Goal: Task Accomplishment & Management: Manage account settings

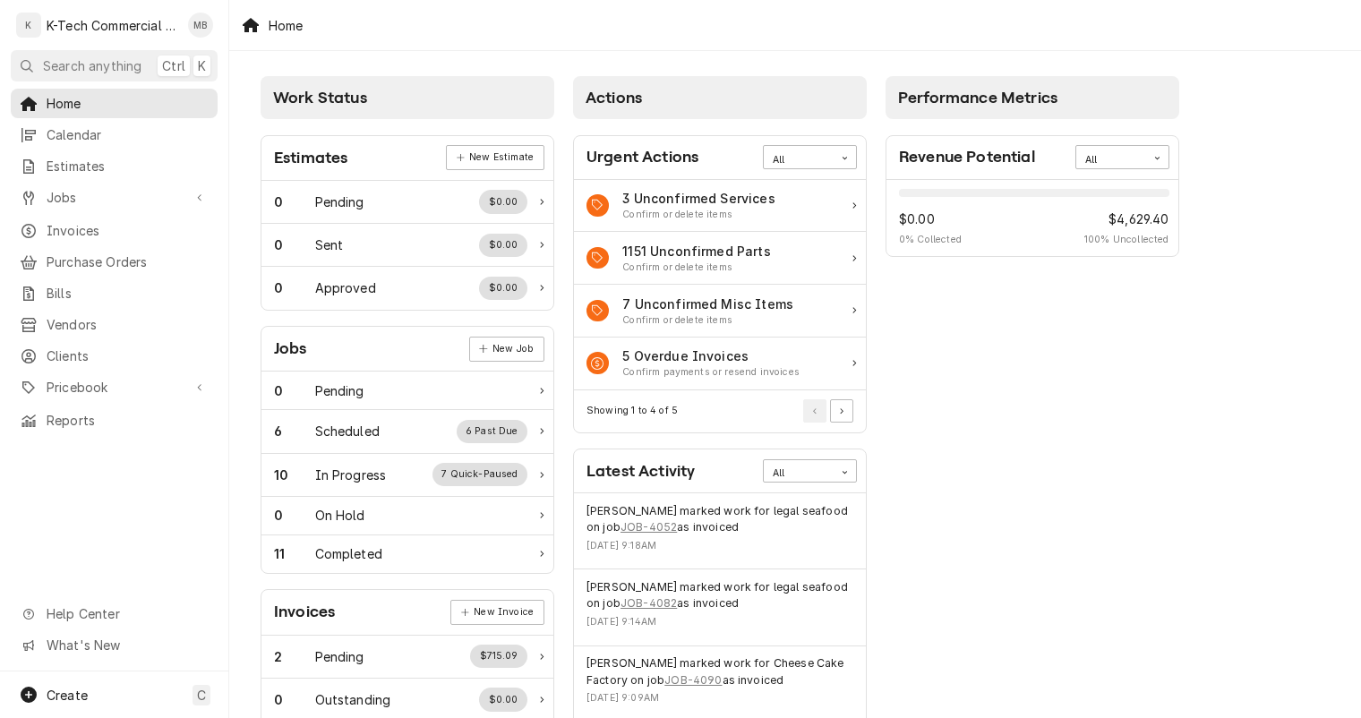
drag, startPoint x: 1094, startPoint y: 367, endPoint x: 1066, endPoint y: 215, distance: 154.7
click at [1094, 367] on div "Performance Metrics Revenue Potential All 0% $0.00 0 % Collected $4,629.40 100 …" at bounding box center [1032, 648] width 312 height 1162
click at [419, 544] on div "11 Completed" at bounding box center [400, 553] width 253 height 19
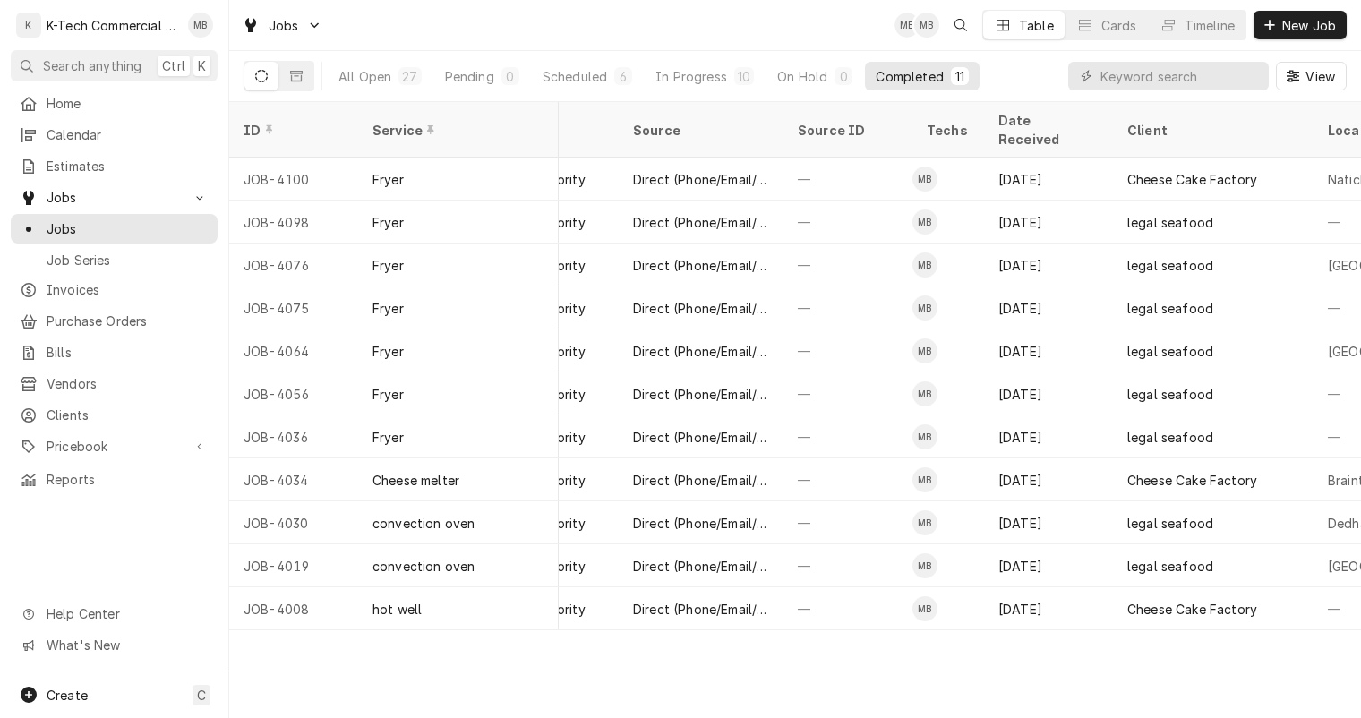
scroll to position [0, 724]
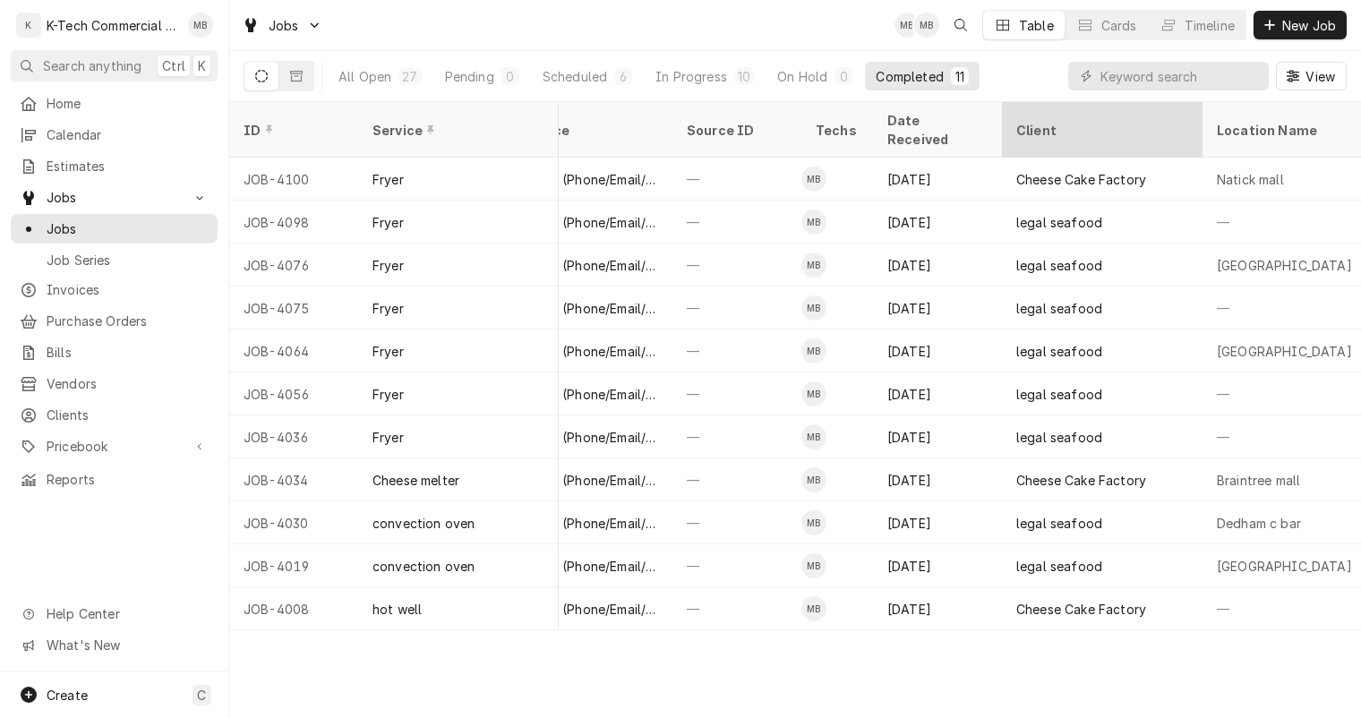
click at [1040, 121] on div "Client" at bounding box center [1100, 130] width 168 height 19
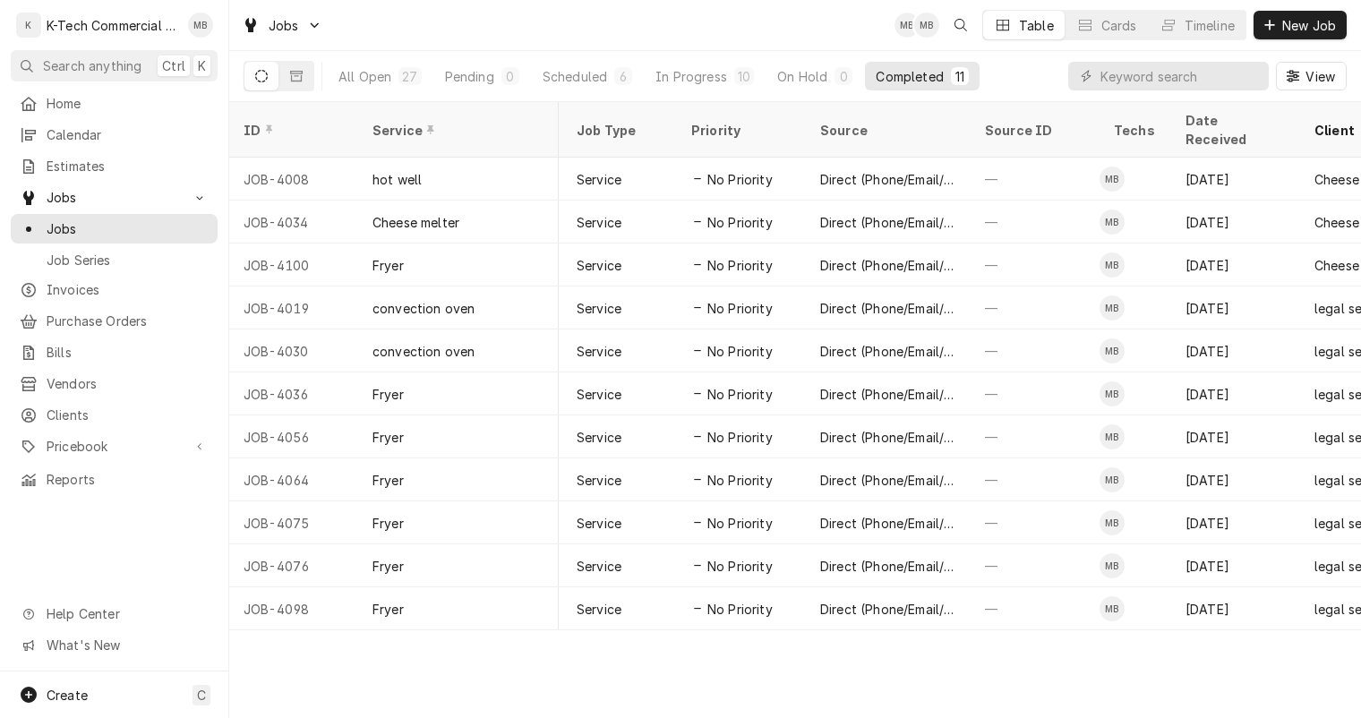
scroll to position [0, 769]
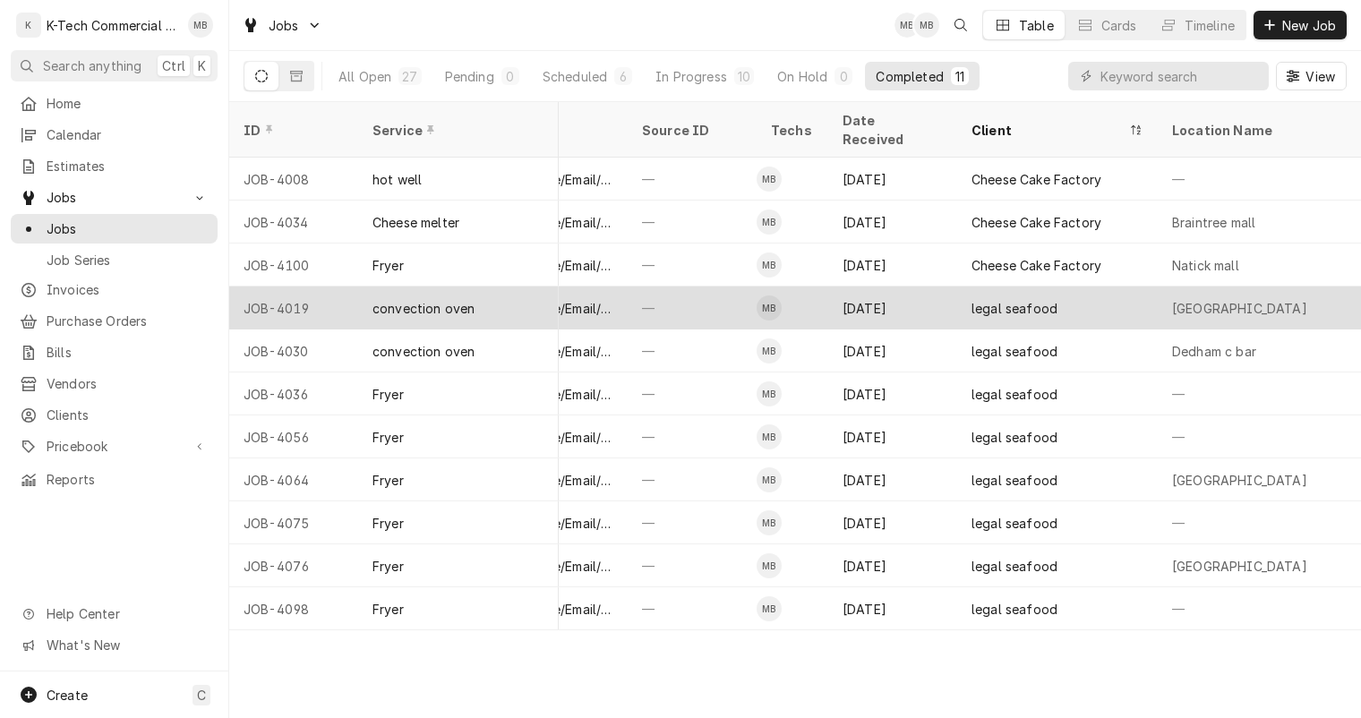
click at [1041, 302] on div "legal seafood" at bounding box center [1057, 307] width 201 height 43
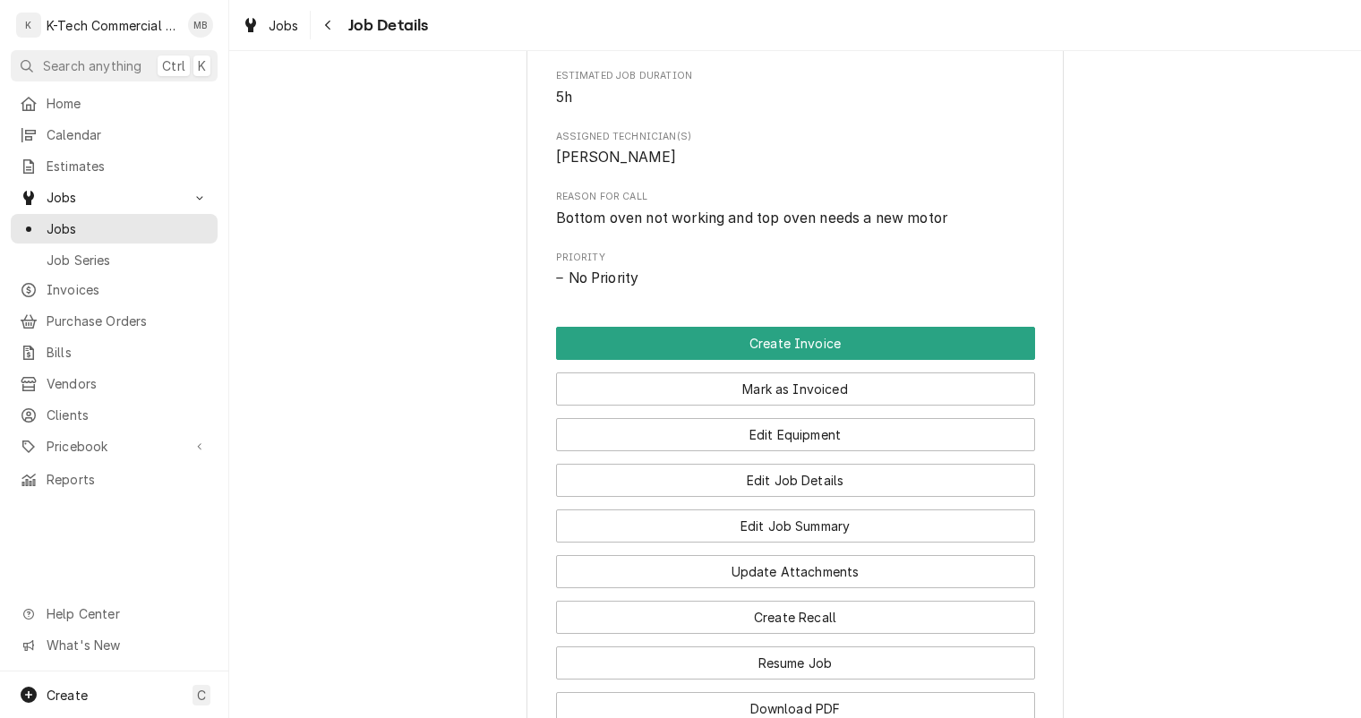
scroll to position [985, 0]
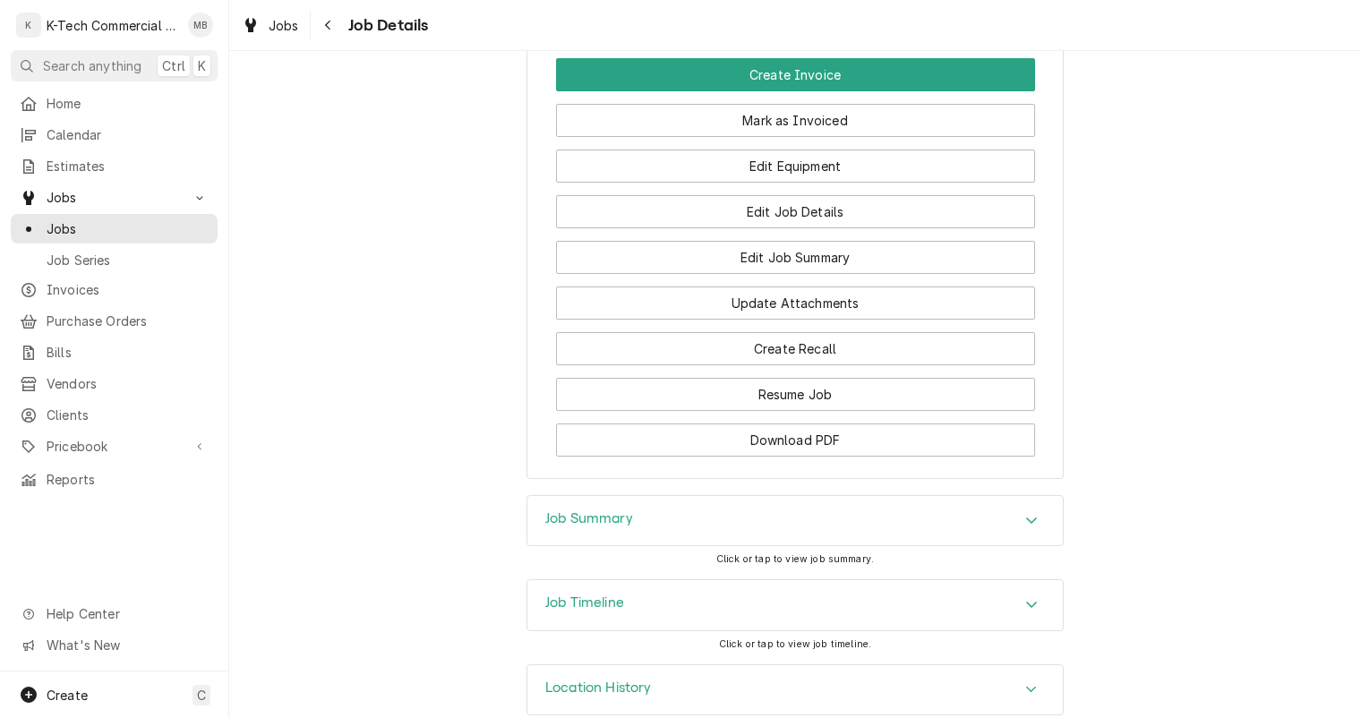
click at [846, 546] on div "Job Summary" at bounding box center [794, 521] width 535 height 50
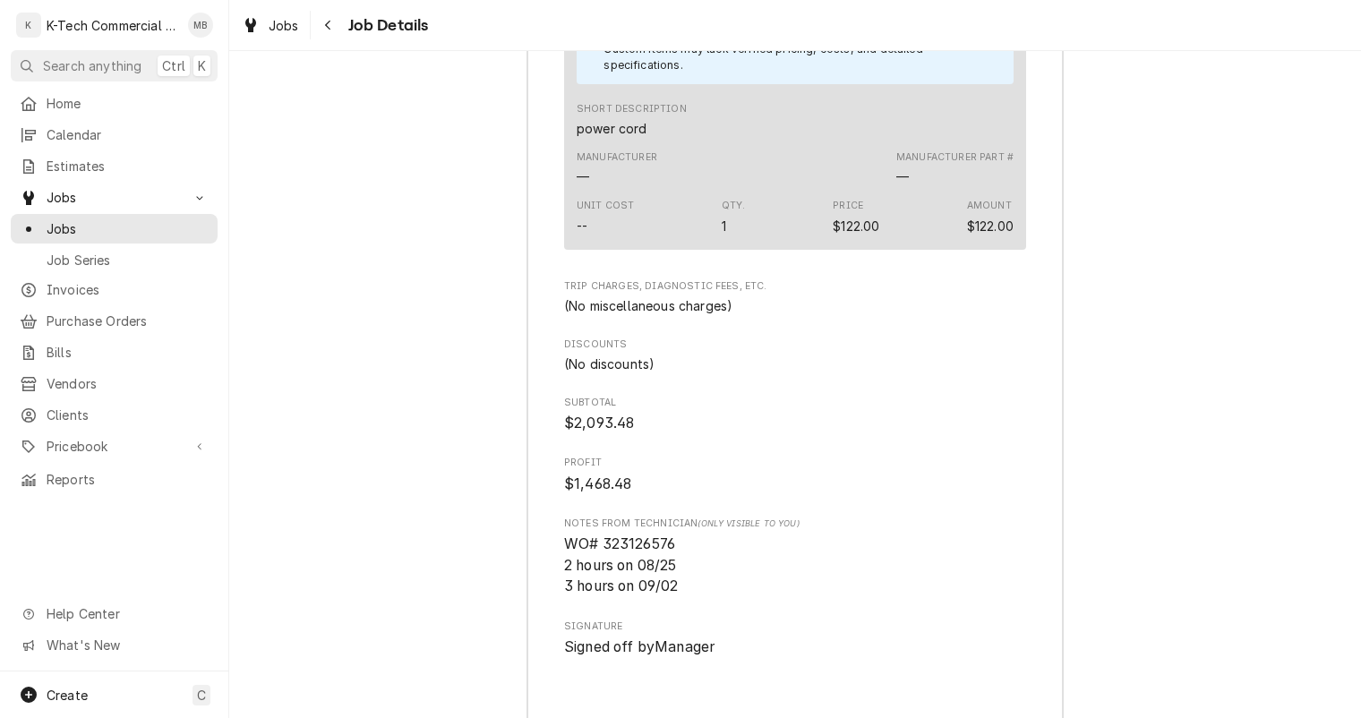
scroll to position [2685, 0]
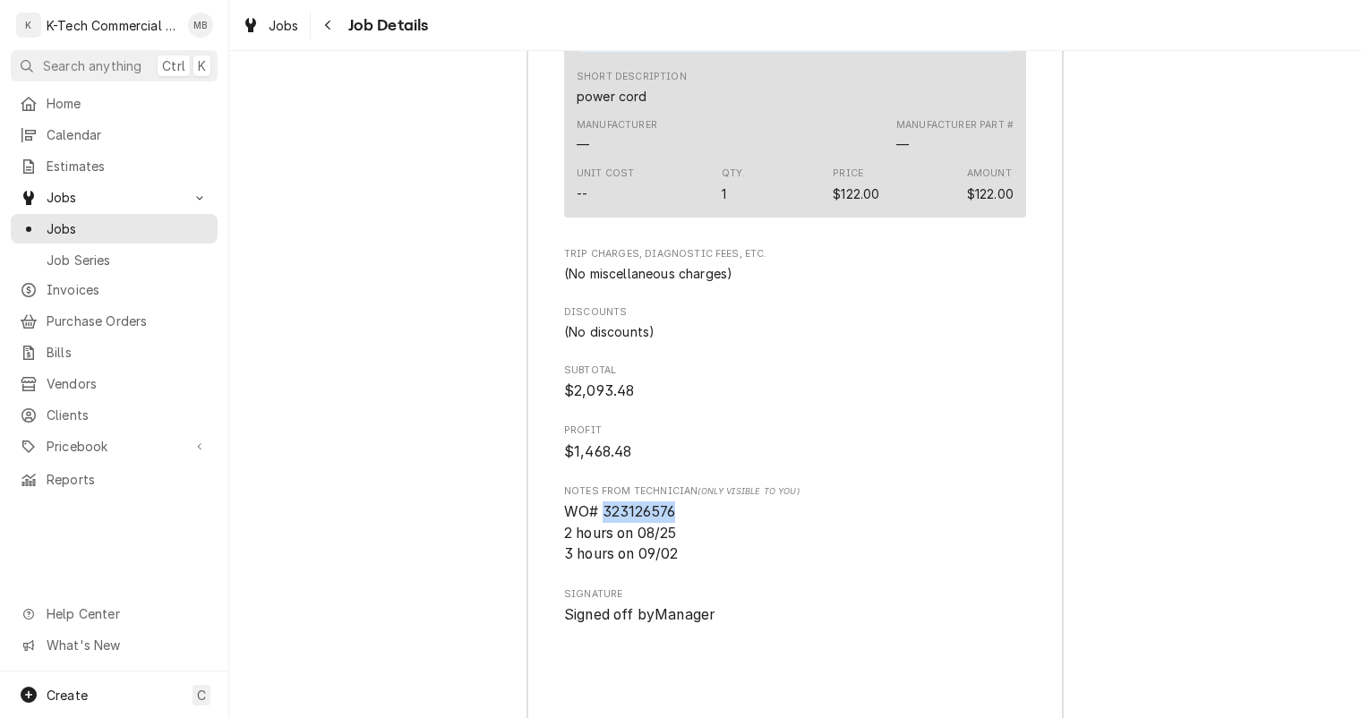
drag, startPoint x: 596, startPoint y: 551, endPoint x: 688, endPoint y: 552, distance: 92.2
click at [688, 552] on span "WO# 323126576 2 hours on 08/25 3 hours on 09/02" at bounding box center [795, 533] width 462 height 64
copy span "323126576"
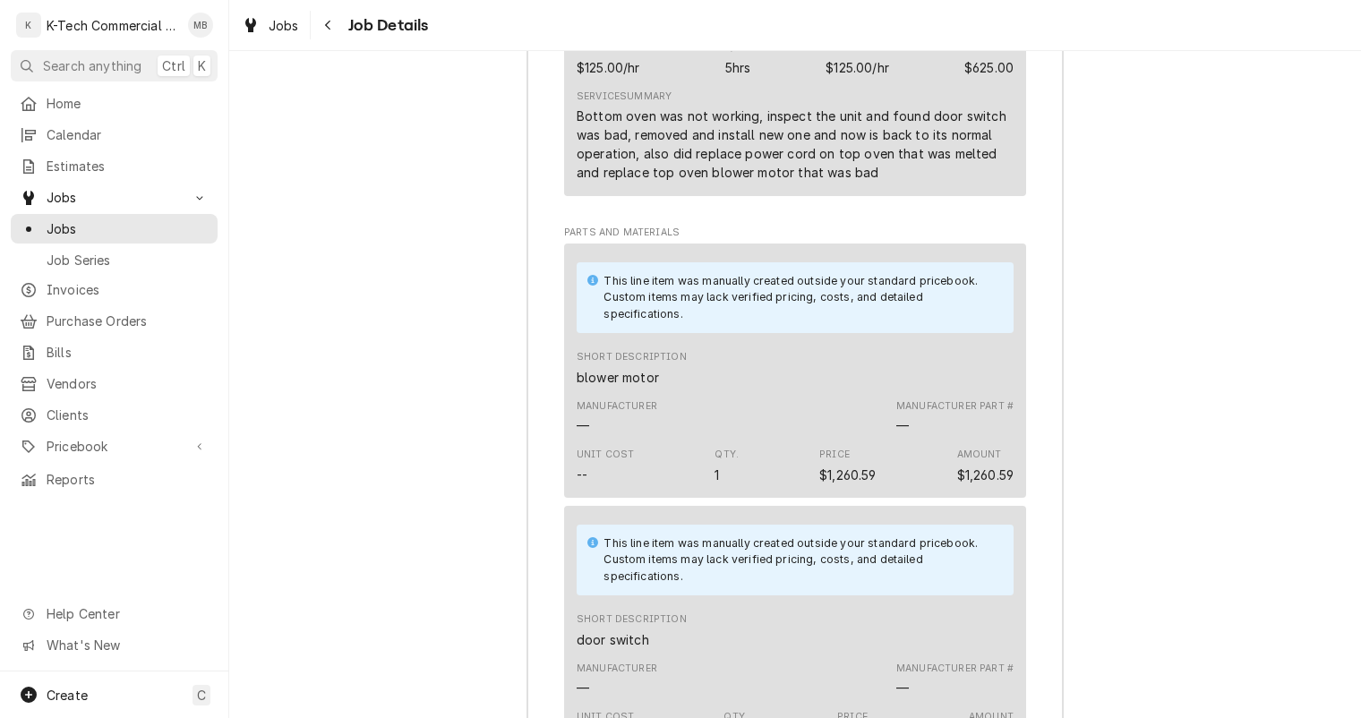
scroll to position [1701, 0]
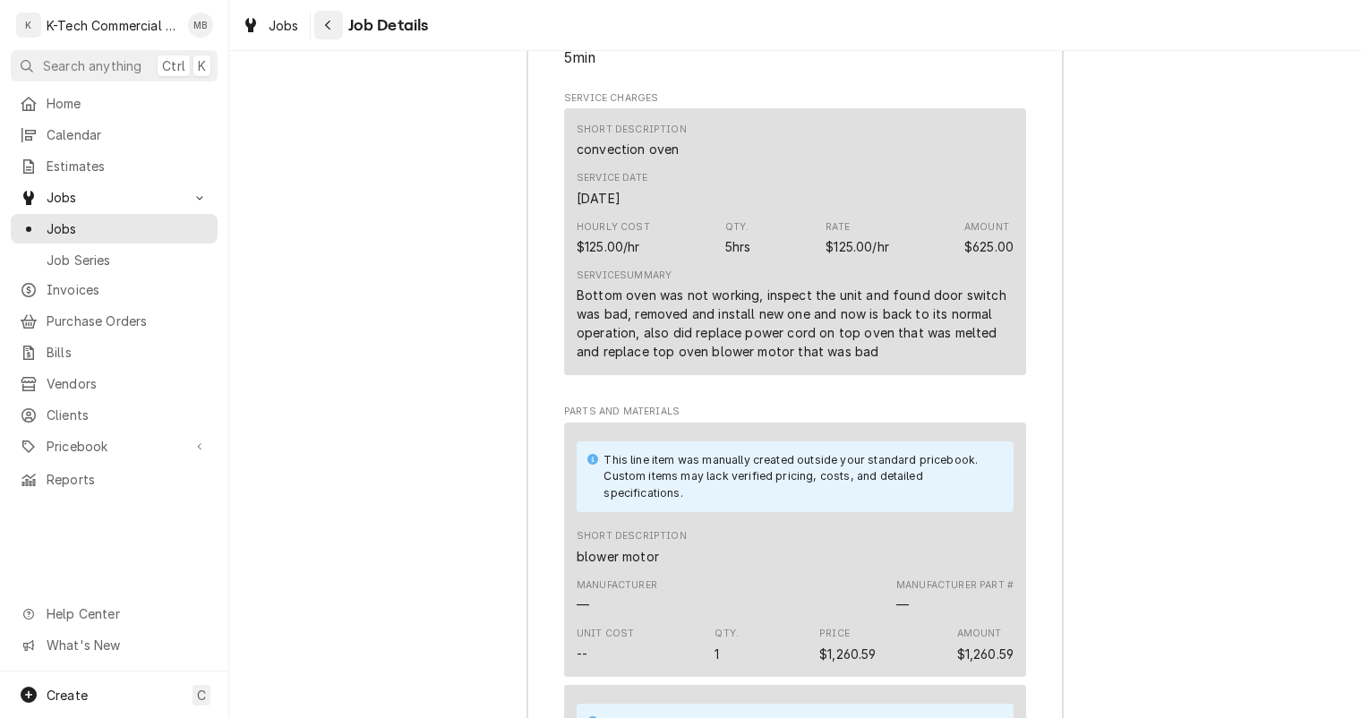
click at [325, 25] on icon "Navigate back" at bounding box center [327, 26] width 5 height 10
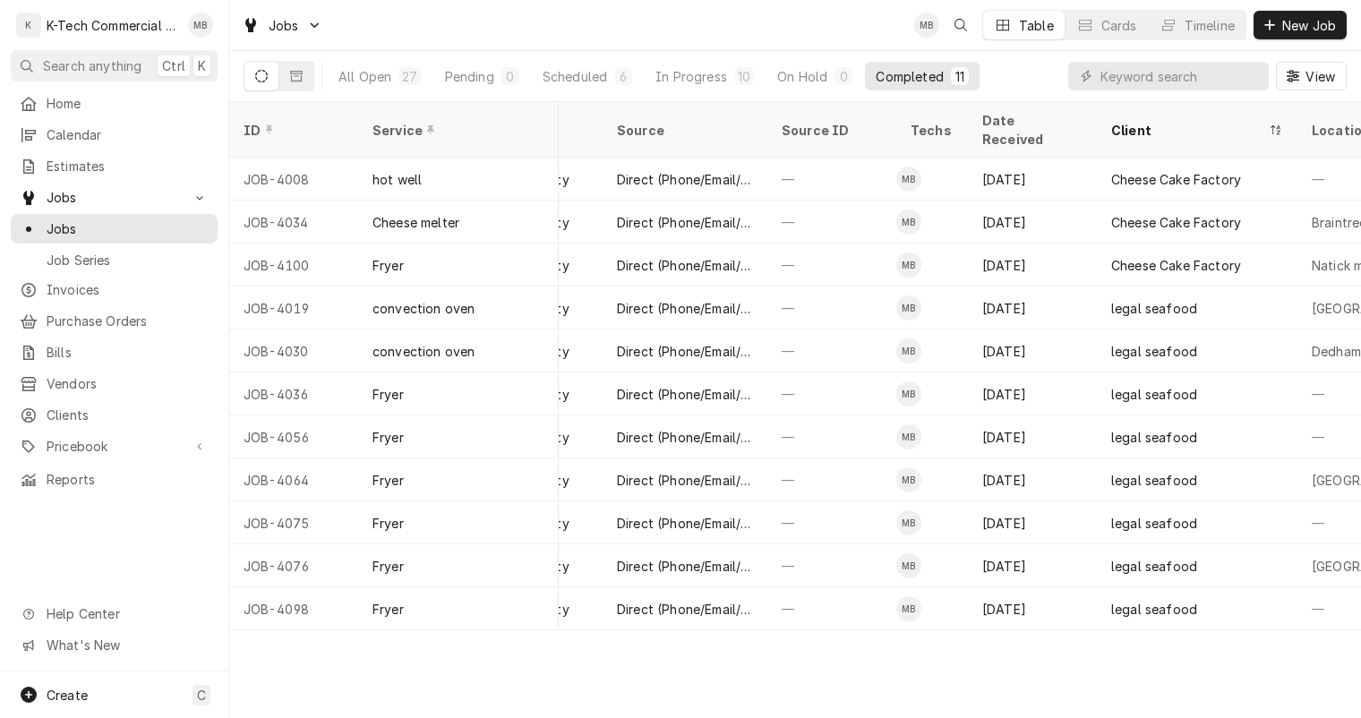
scroll to position [0, 674]
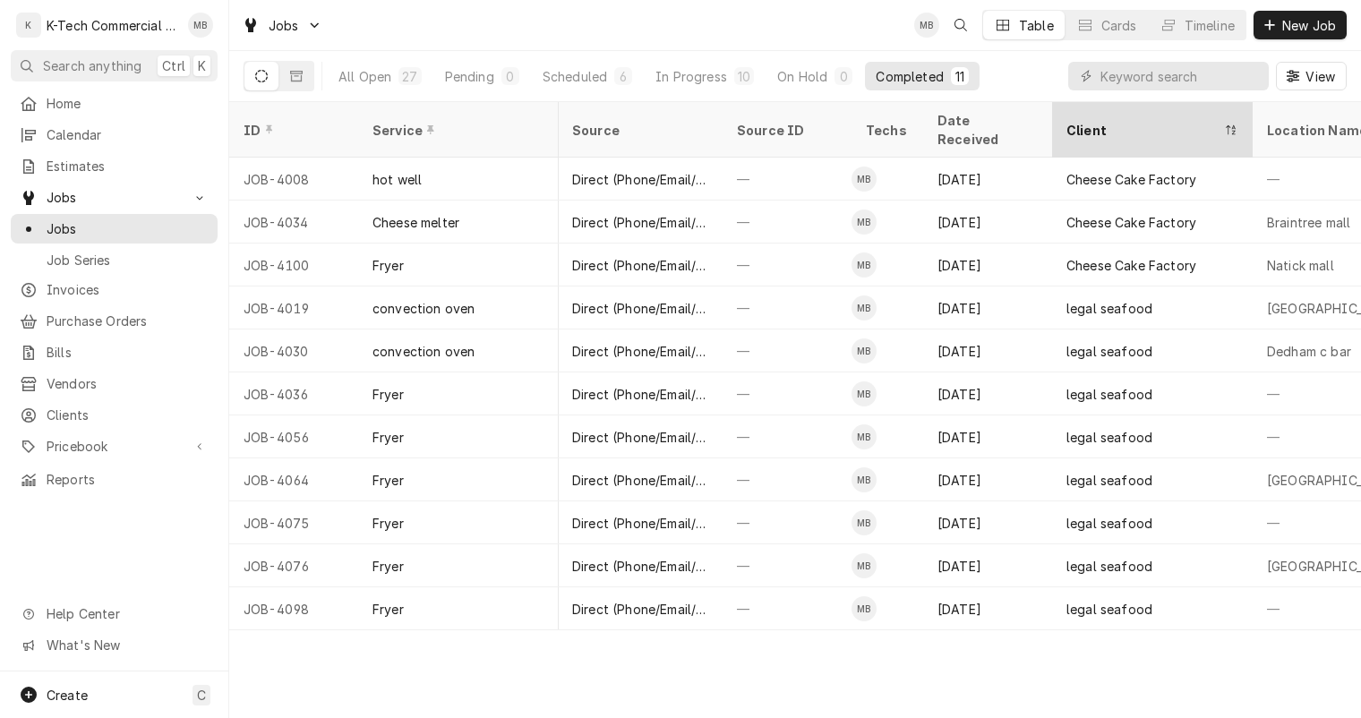
click at [1091, 121] on div "Client" at bounding box center [1143, 130] width 154 height 19
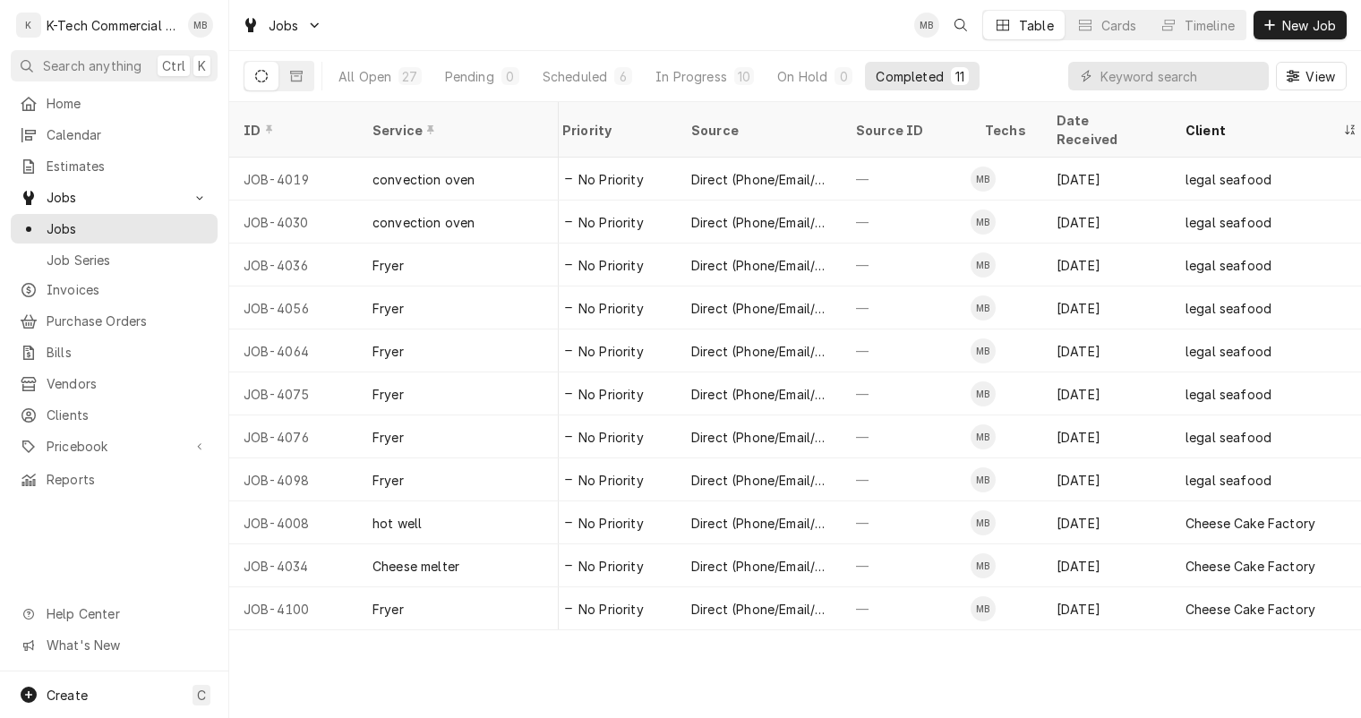
scroll to position [0, 577]
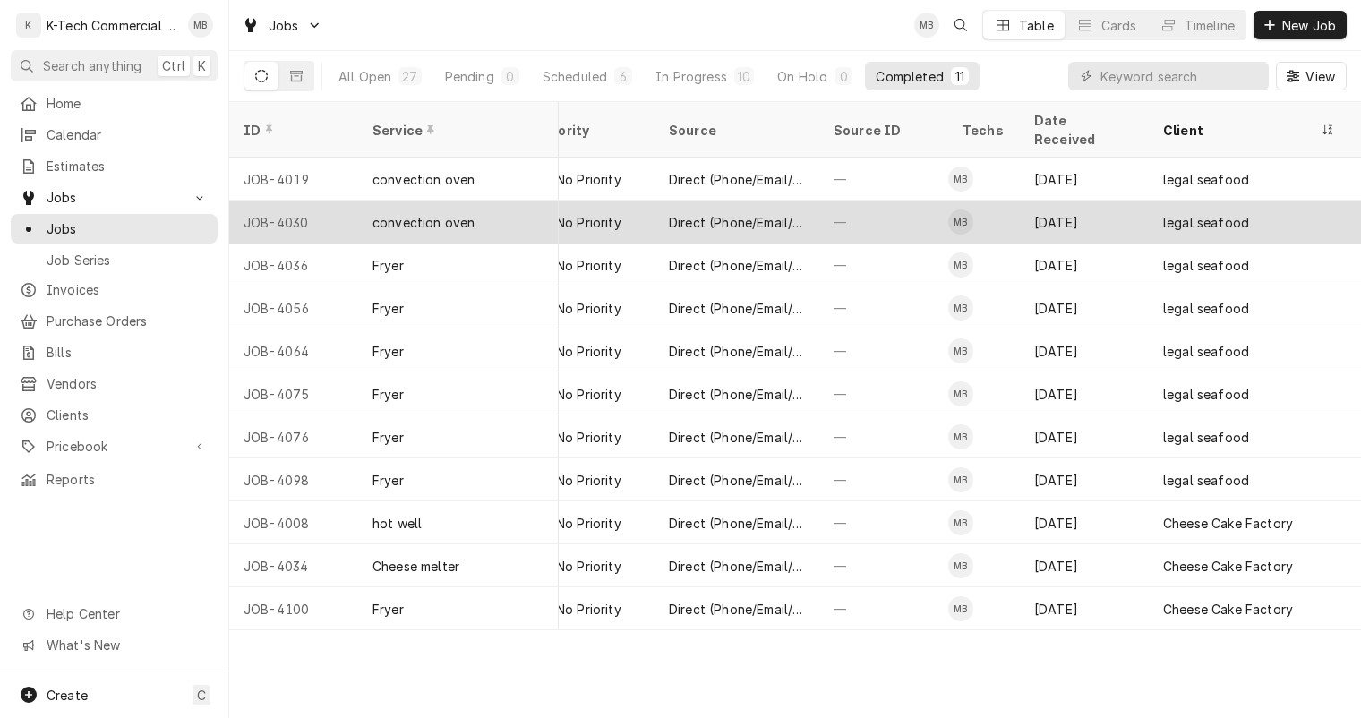
click at [1079, 207] on div "[DATE]" at bounding box center [1084, 222] width 129 height 43
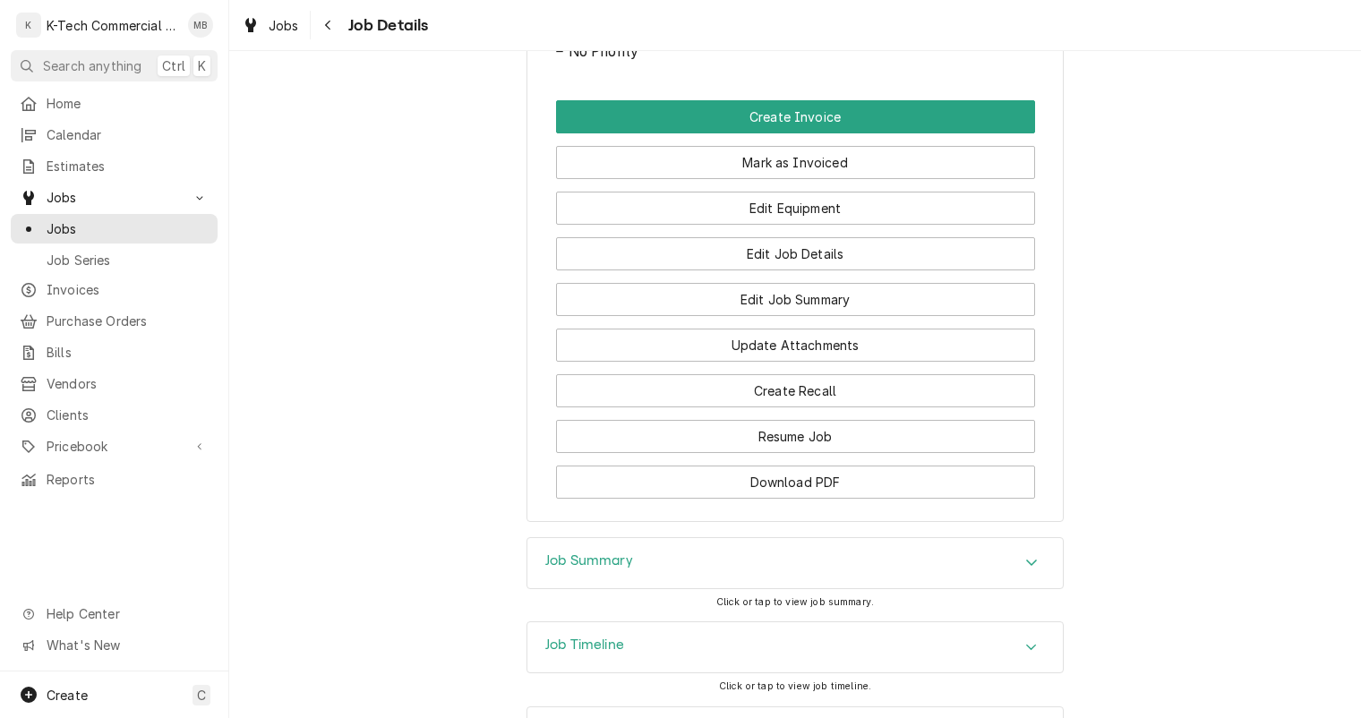
click at [807, 572] on div "Job Summary" at bounding box center [794, 563] width 535 height 50
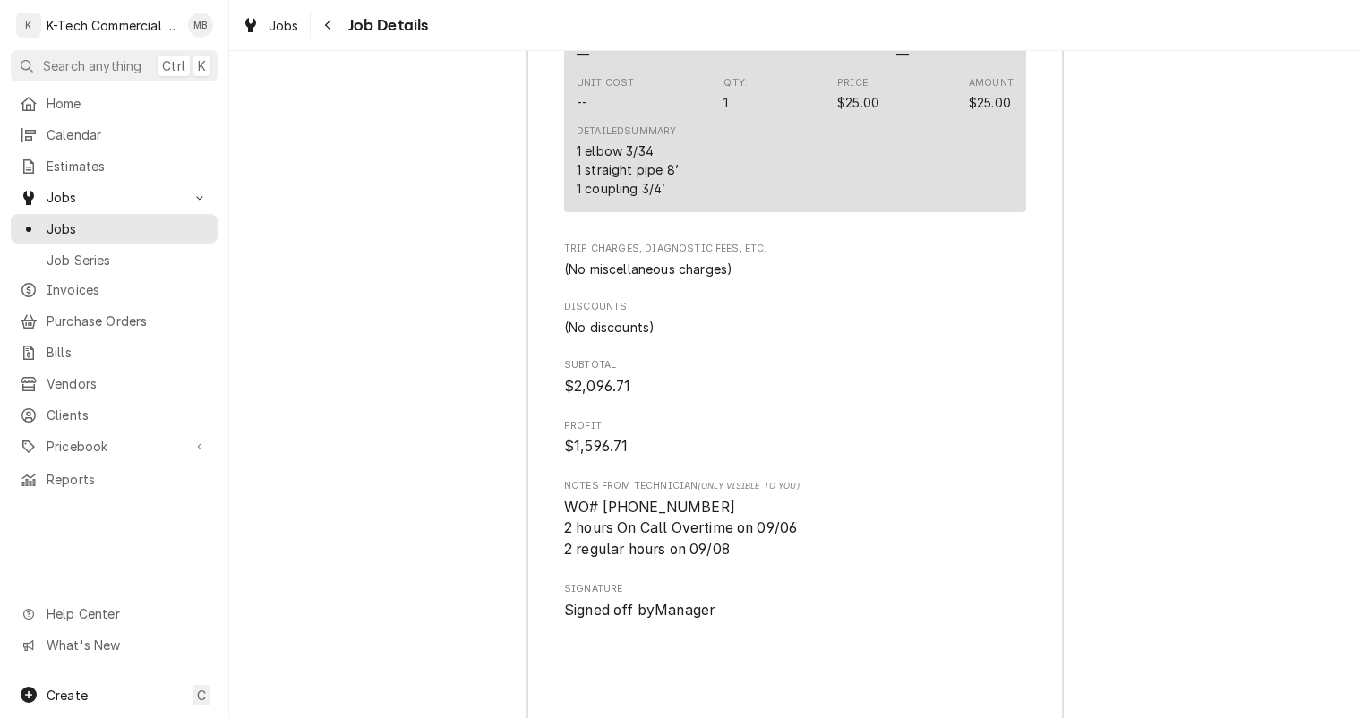
scroll to position [2865, 0]
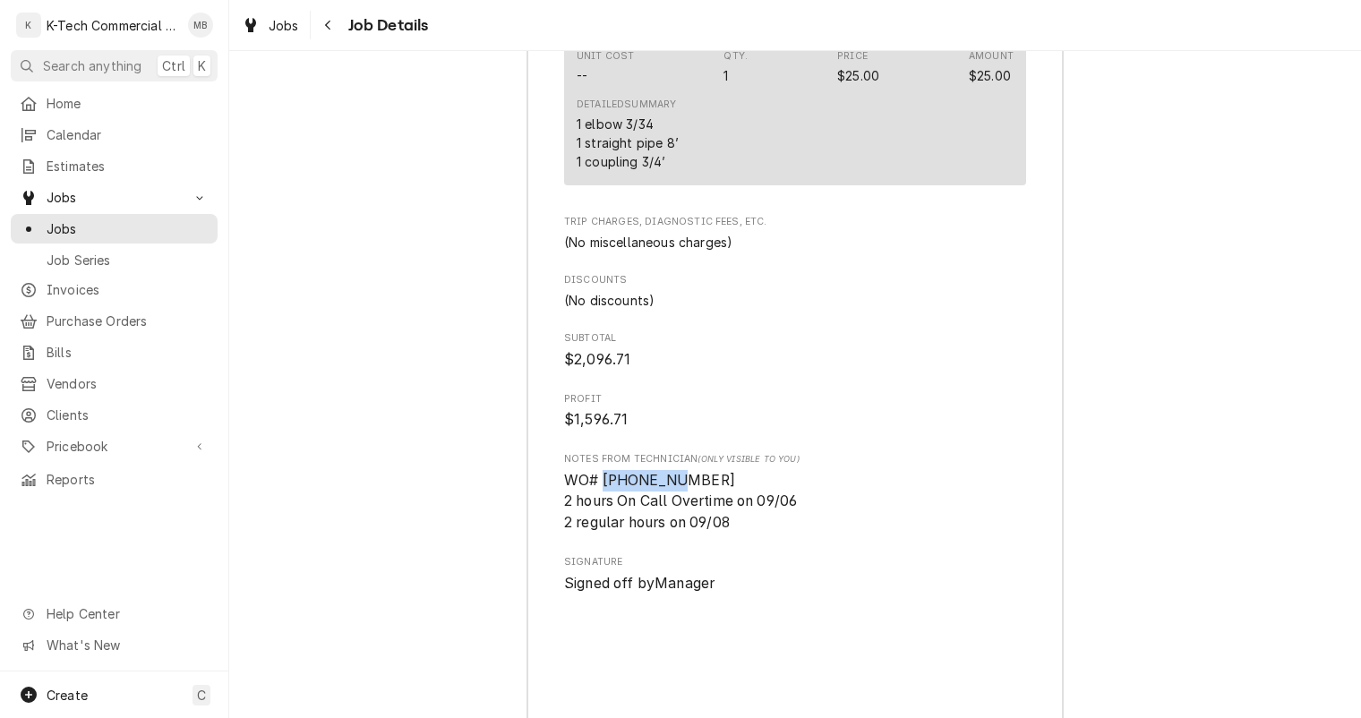
drag, startPoint x: 595, startPoint y: 501, endPoint x: 693, endPoint y: 497, distance: 97.7
click at [693, 497] on span "WO# 324939925 2 hours On Call Overtime on 09/06 2 regular hours on 09/08" at bounding box center [795, 502] width 462 height 64
copy span "324939925"
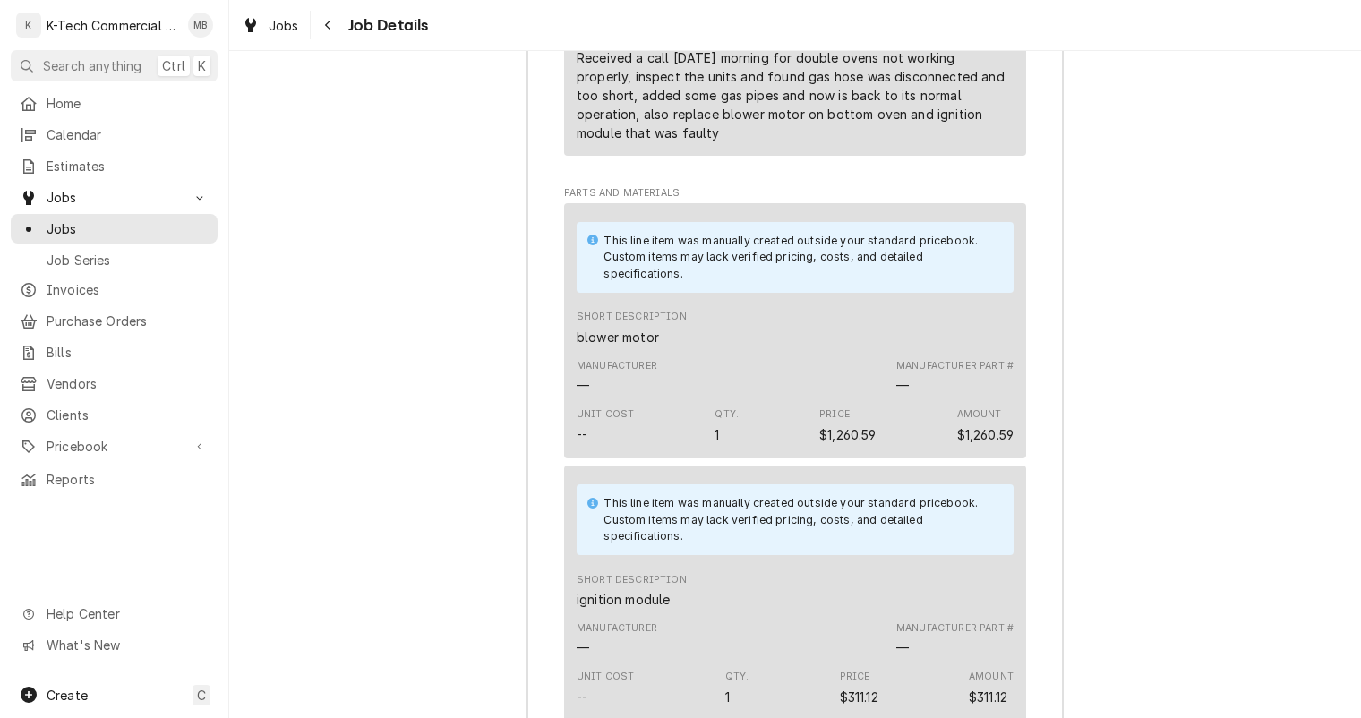
scroll to position [1880, 0]
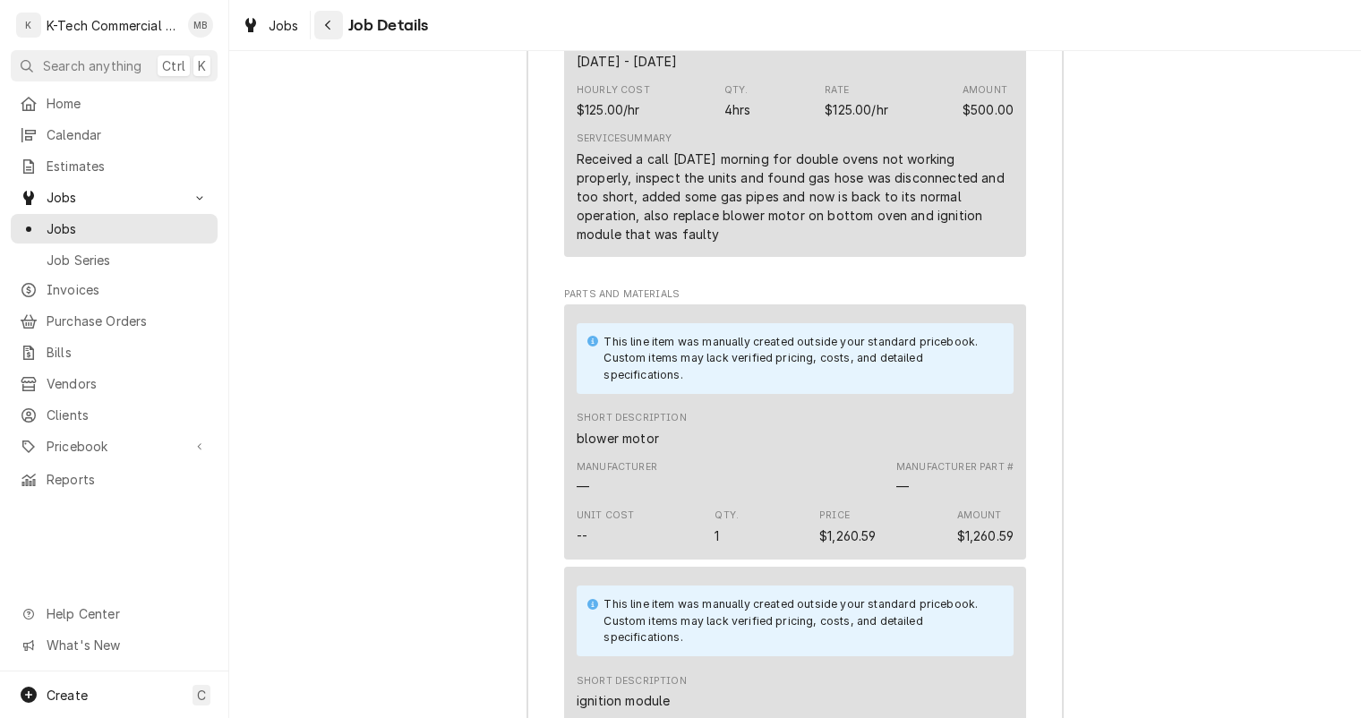
click at [324, 21] on icon "Navigate back" at bounding box center [328, 25] width 8 height 13
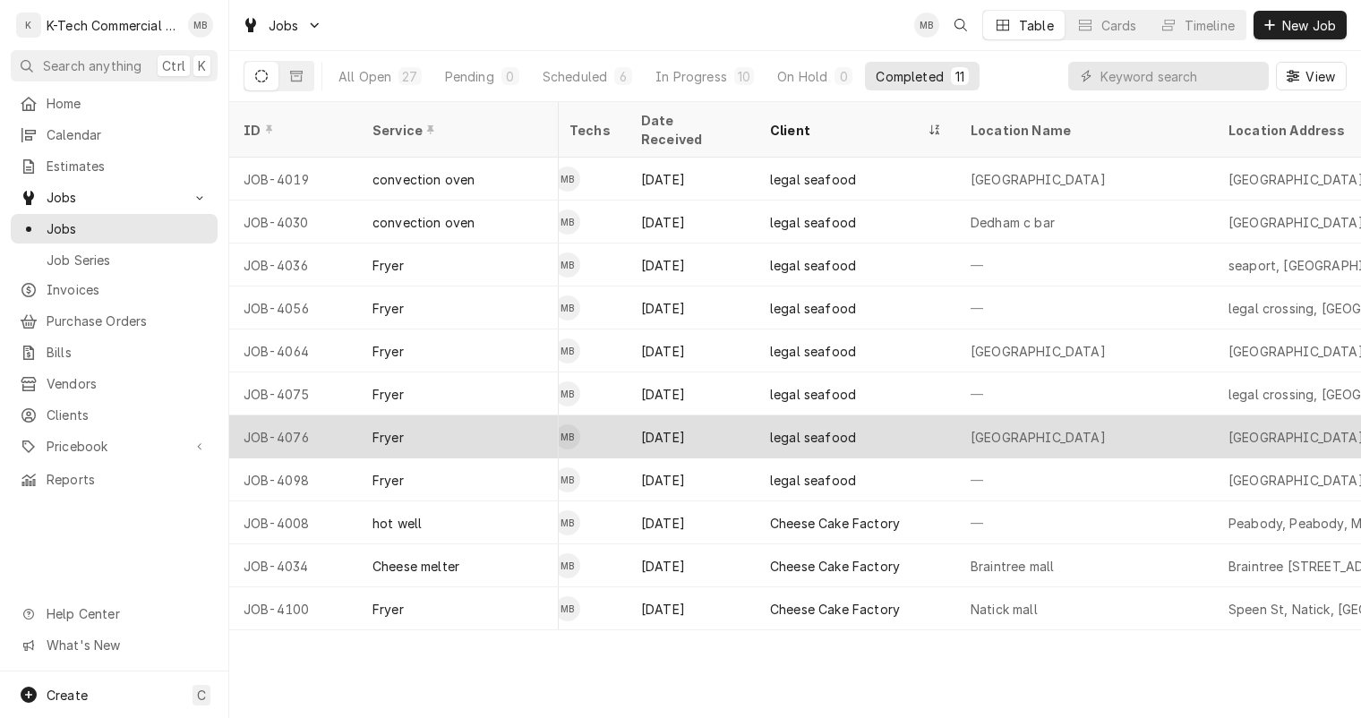
scroll to position [0, 1008]
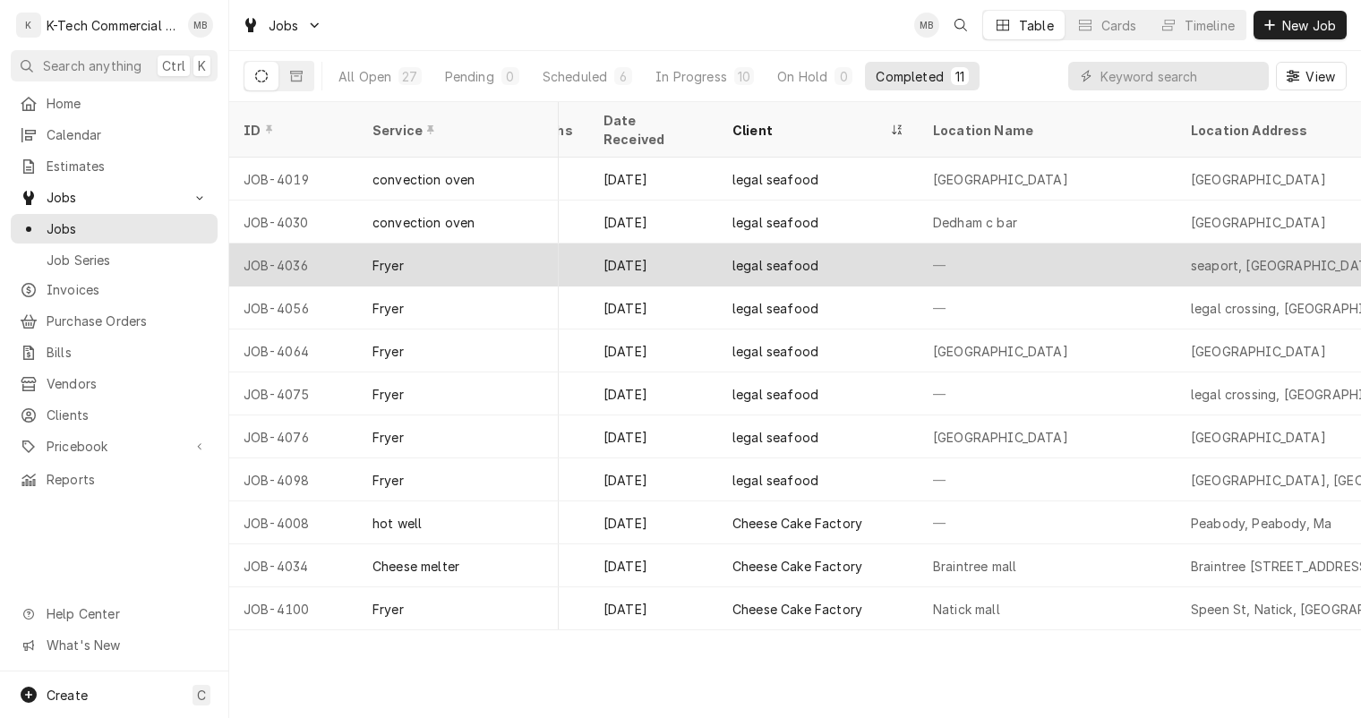
click at [773, 243] on div "legal seafood" at bounding box center [818, 264] width 201 height 43
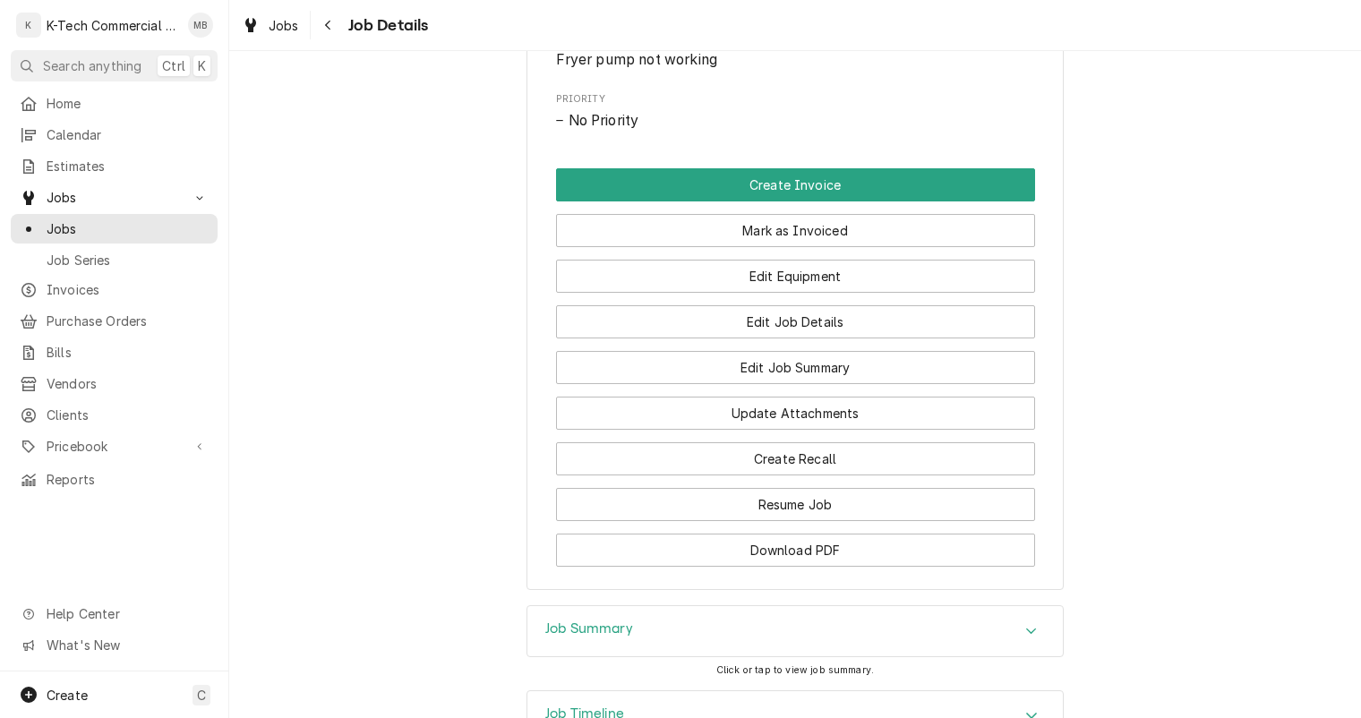
scroll to position [1037, 0]
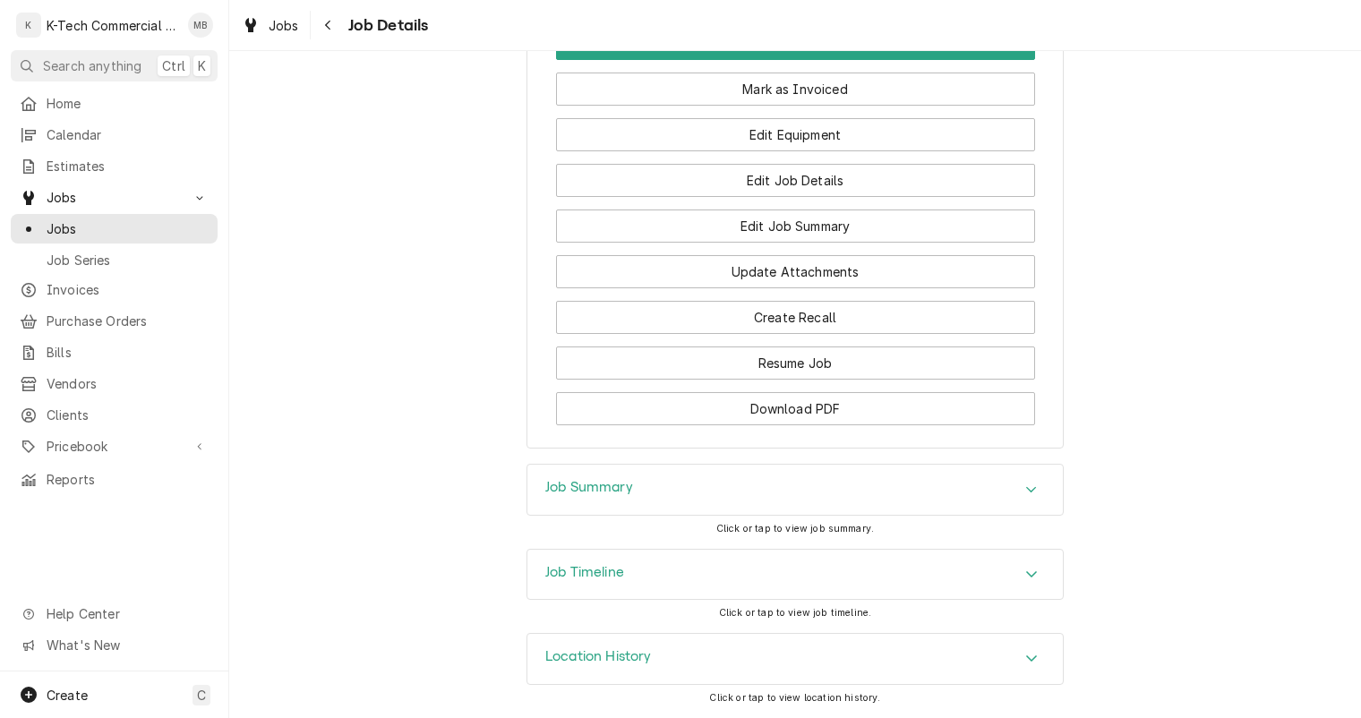
click at [818, 497] on div "Job Summary" at bounding box center [794, 490] width 535 height 50
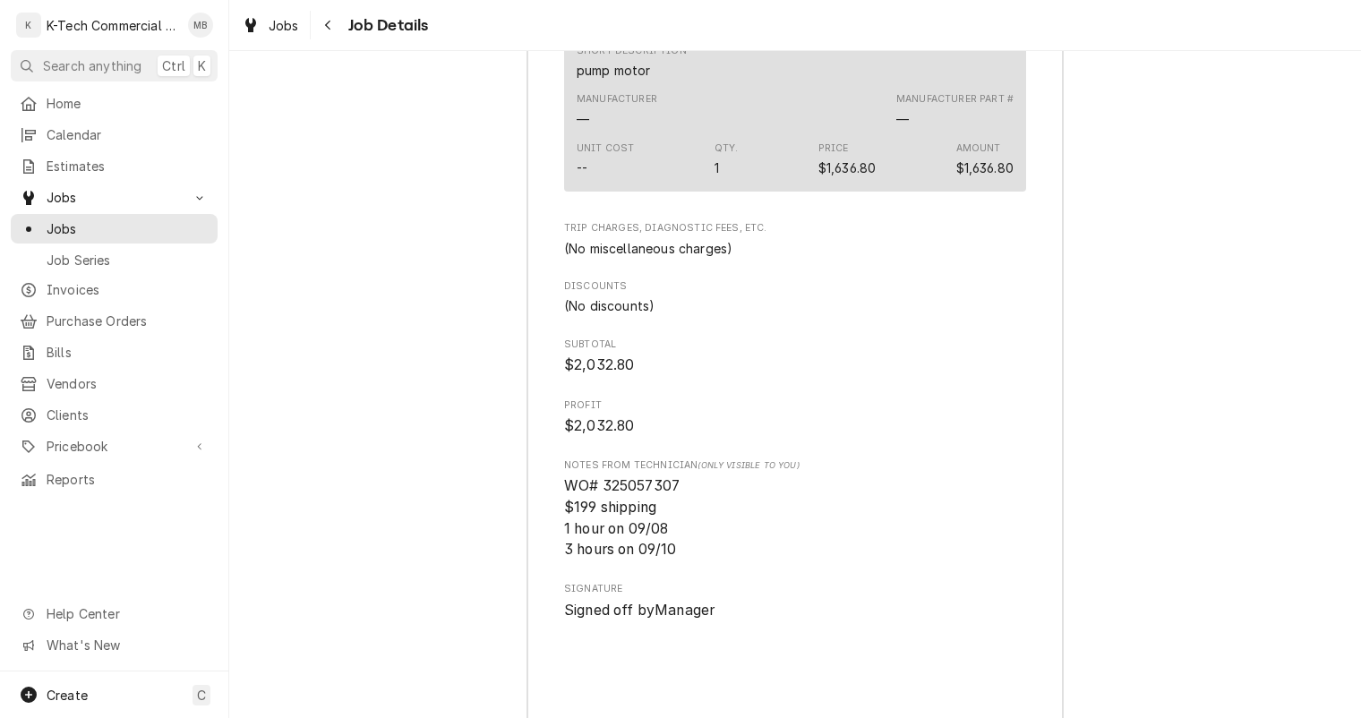
scroll to position [2200, 0]
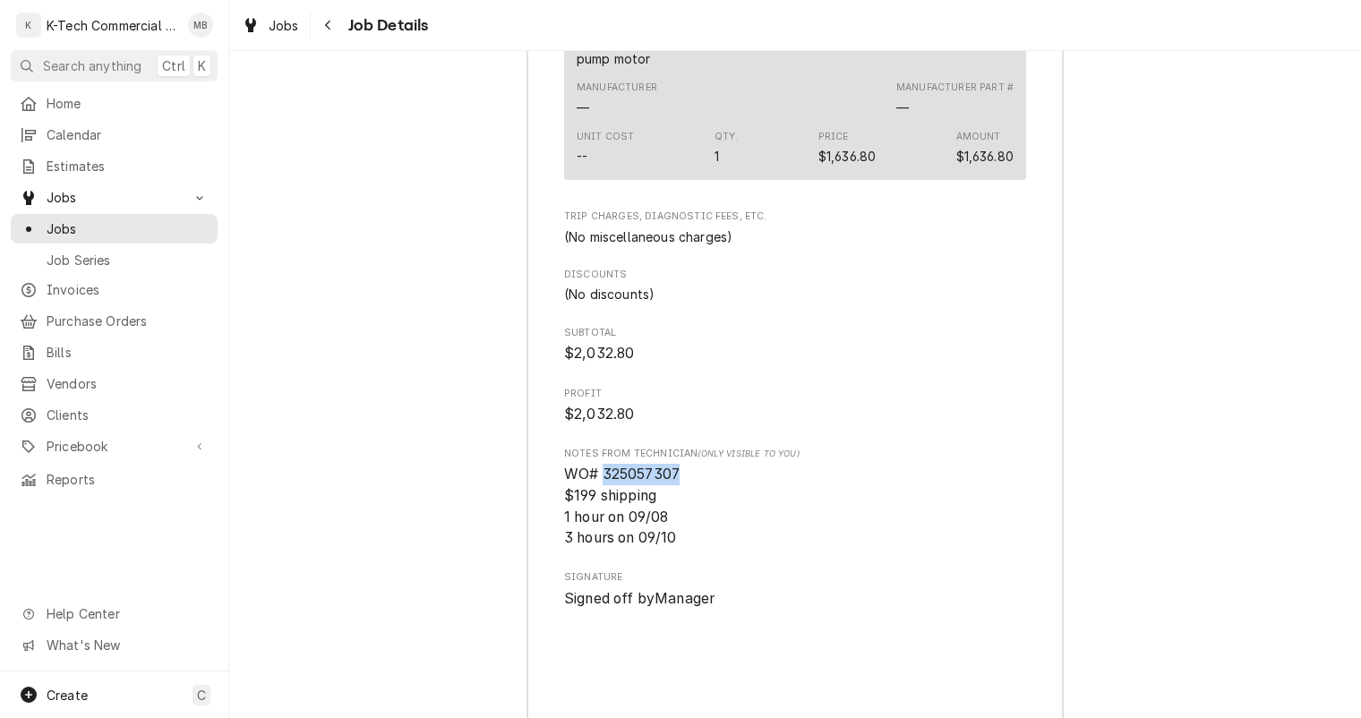
drag, startPoint x: 595, startPoint y: 474, endPoint x: 677, endPoint y: 474, distance: 81.5
click at [677, 474] on span "WO# 325057307 $199 shipping 1 hour on 09/08 3 hours on 09/10" at bounding box center [795, 506] width 462 height 85
copy span "325057307"
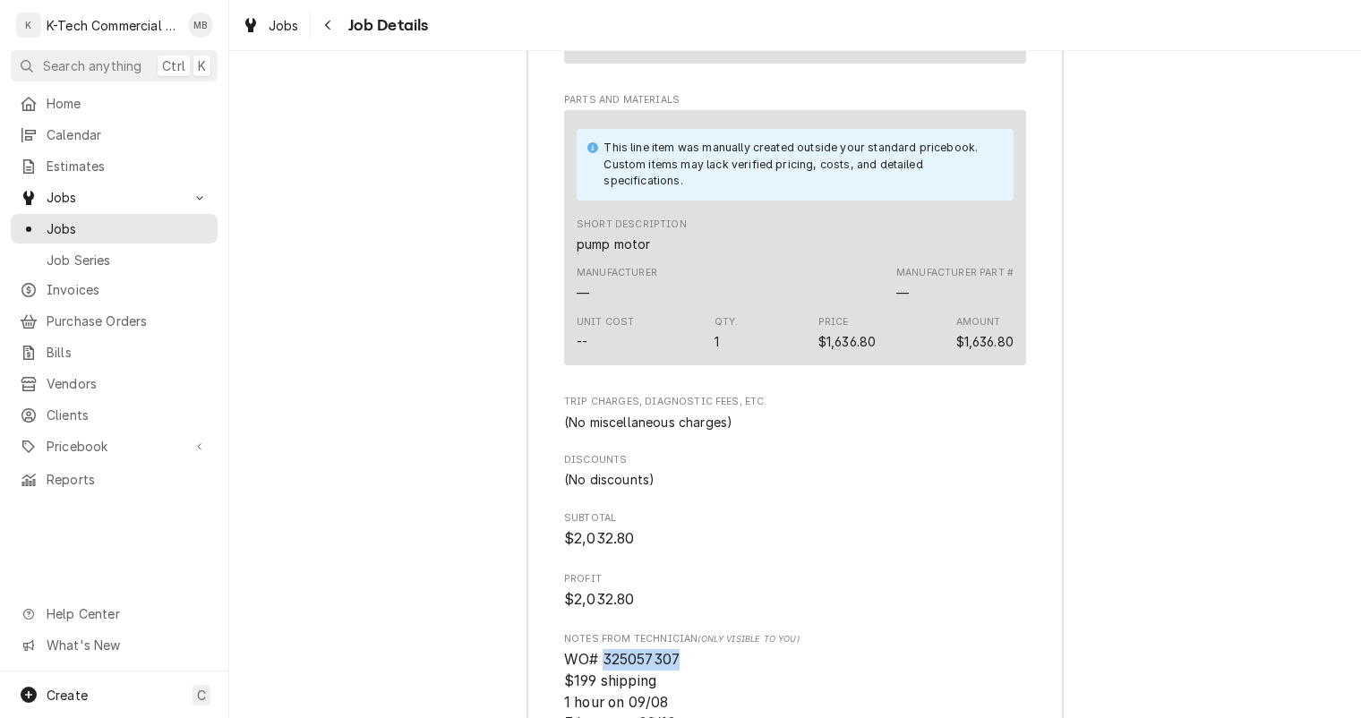
scroll to position [2111, 0]
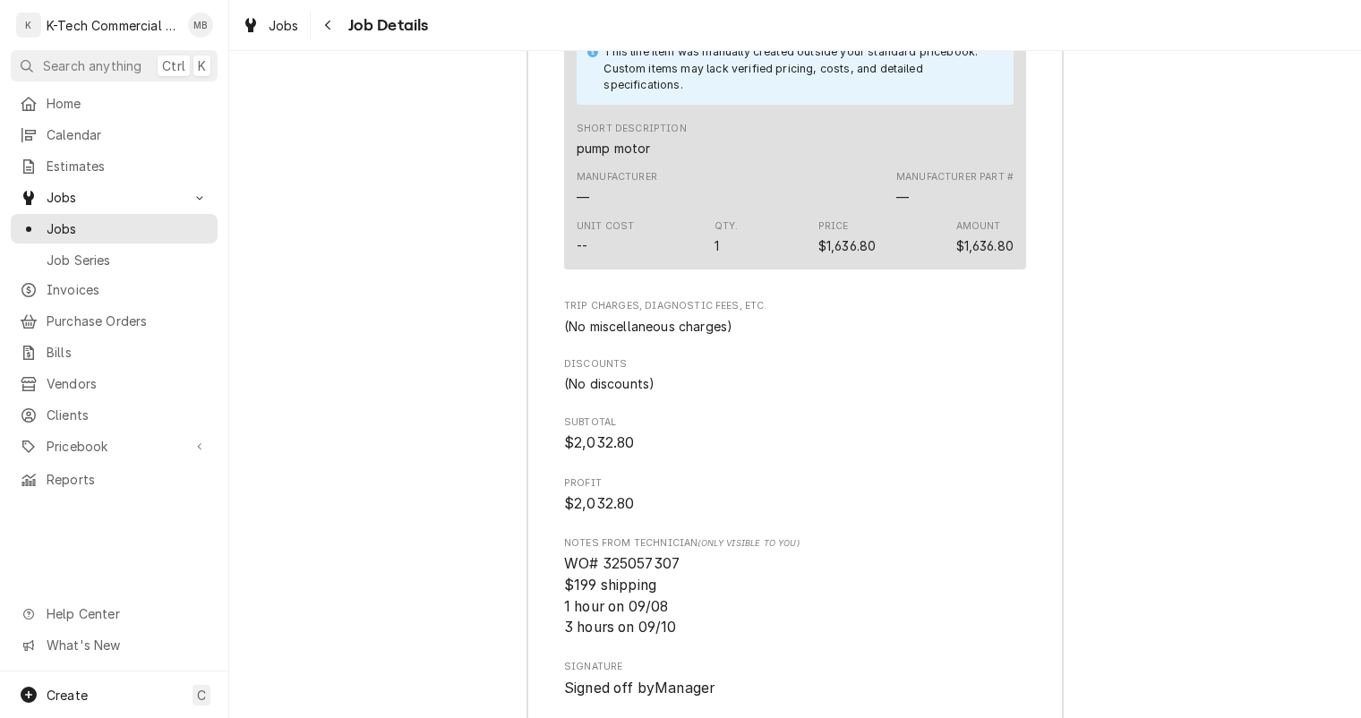
drag, startPoint x: 268, startPoint y: 123, endPoint x: 487, endPoint y: 120, distance: 219.3
click at [268, 123] on div "Job Summary Roopairs Job ID JOB-4036 Service Type Fryer Job Type Service Total …" at bounding box center [794, 254] width 1131 height 1729
click at [327, 24] on icon "Navigate back" at bounding box center [327, 26] width 5 height 10
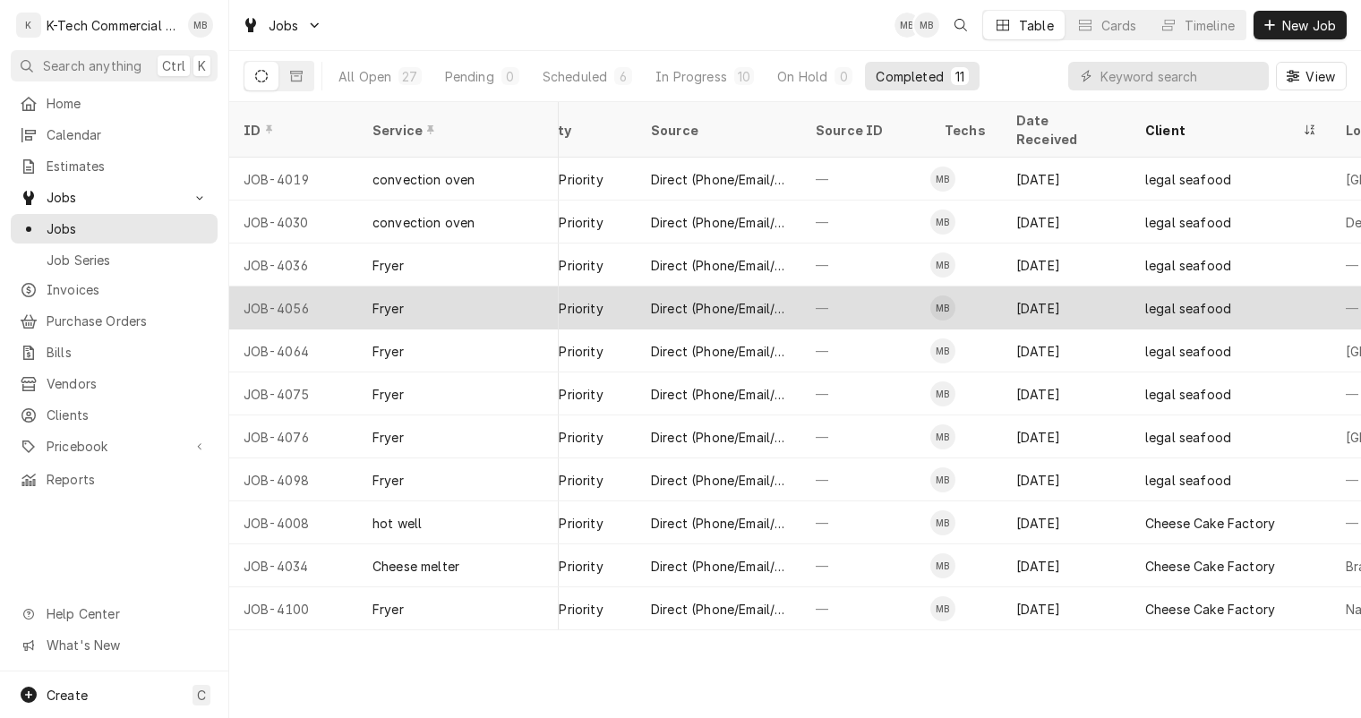
scroll to position [0, 598]
click at [1178, 299] on div "legal seafood" at bounding box center [1185, 308] width 86 height 19
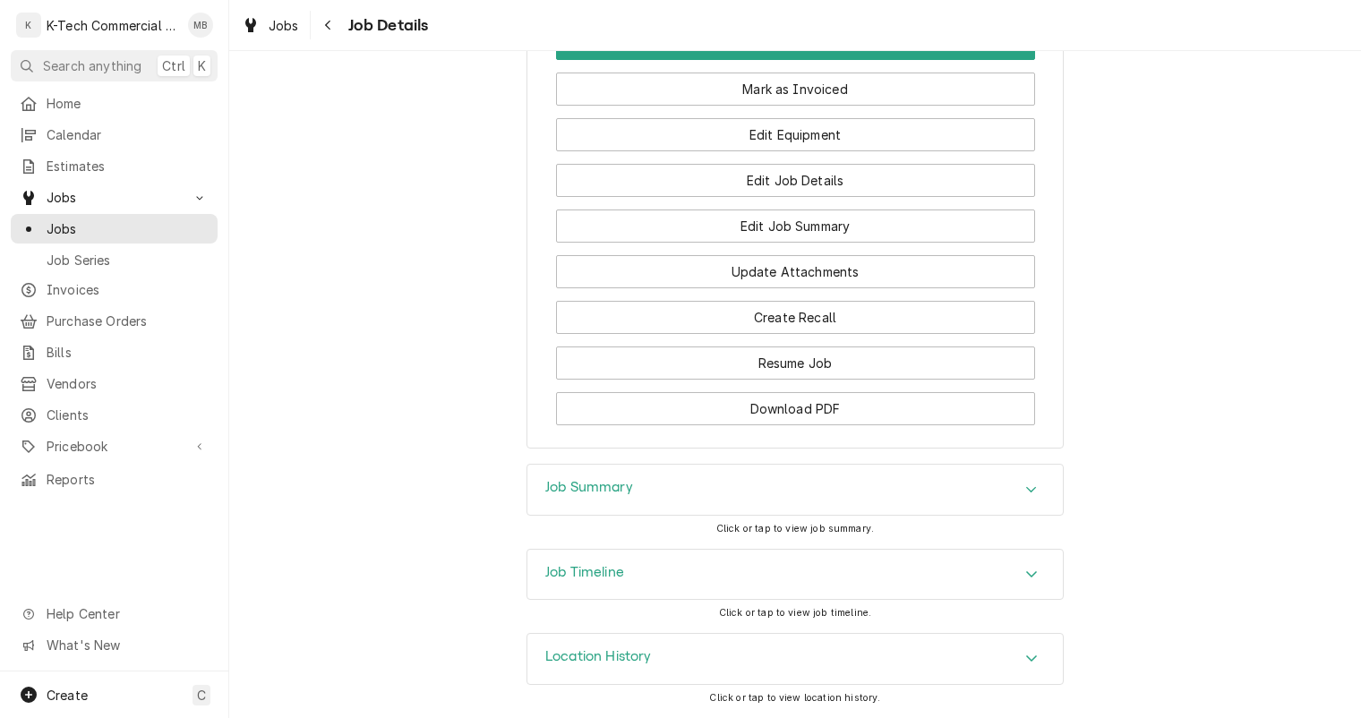
click at [943, 508] on div "Job Summary" at bounding box center [794, 490] width 535 height 50
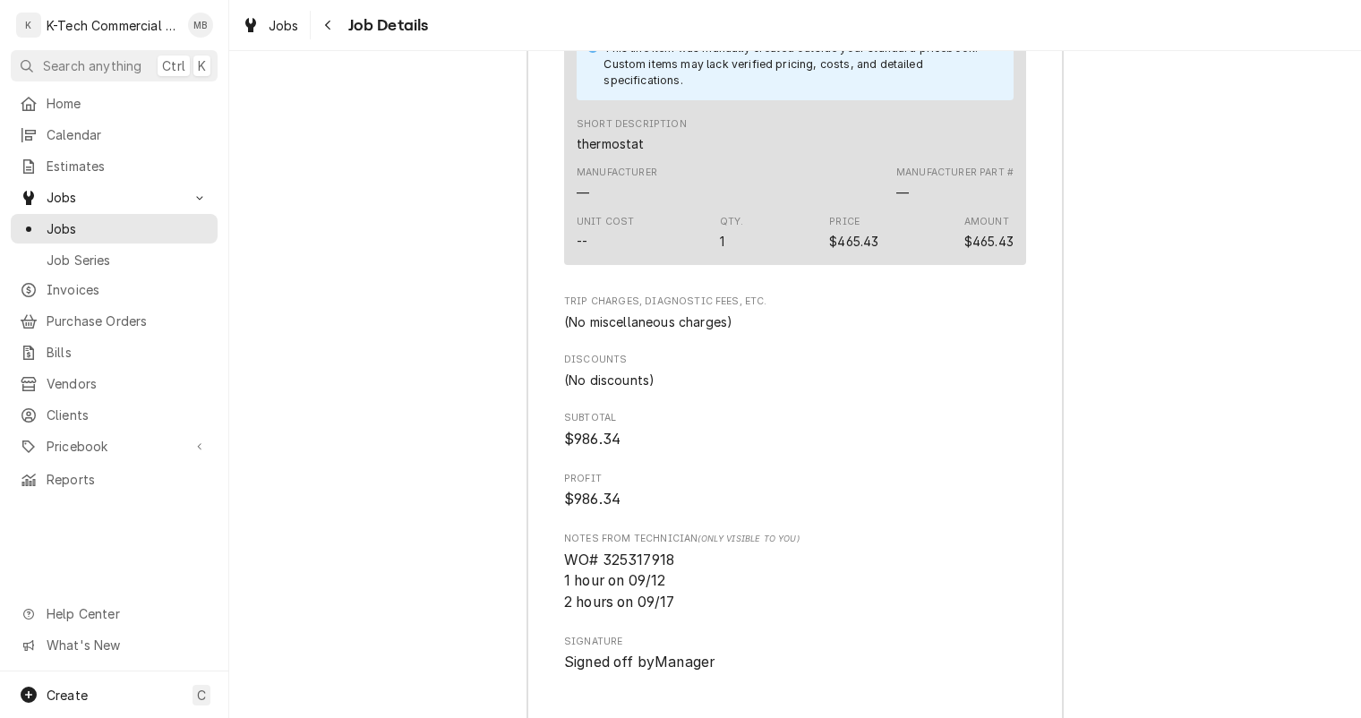
scroll to position [2379, 0]
drag, startPoint x: 595, startPoint y: 556, endPoint x: 690, endPoint y: 556, distance: 94.9
click at [690, 556] on span "WO# 325317918 1 hour on 09/12 2 hours on 09/17" at bounding box center [795, 580] width 462 height 64
copy span "325317918"
drag, startPoint x: 262, startPoint y: 316, endPoint x: 357, endPoint y: 297, distance: 96.7
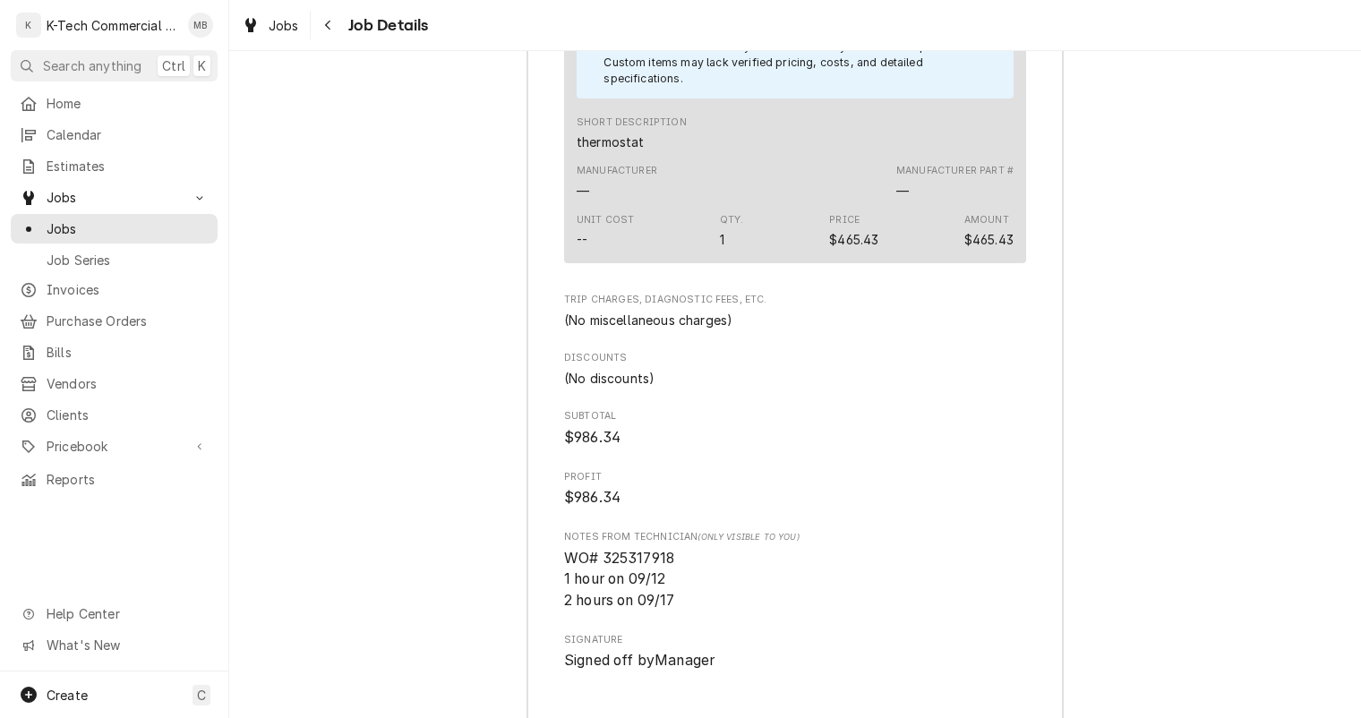
click at [262, 315] on div "Job Summary Roopairs Job ID JOB-4056 Service Type Fryer Job Type Service Total …" at bounding box center [794, 22] width 1131 height 1802
drag, startPoint x: 239, startPoint y: 155, endPoint x: 736, endPoint y: 280, distance: 512.4
click at [240, 155] on div "Job Summary Roopairs Job ID JOB-4056 Service Type Fryer Job Type Service Total …" at bounding box center [794, 22] width 1131 height 1802
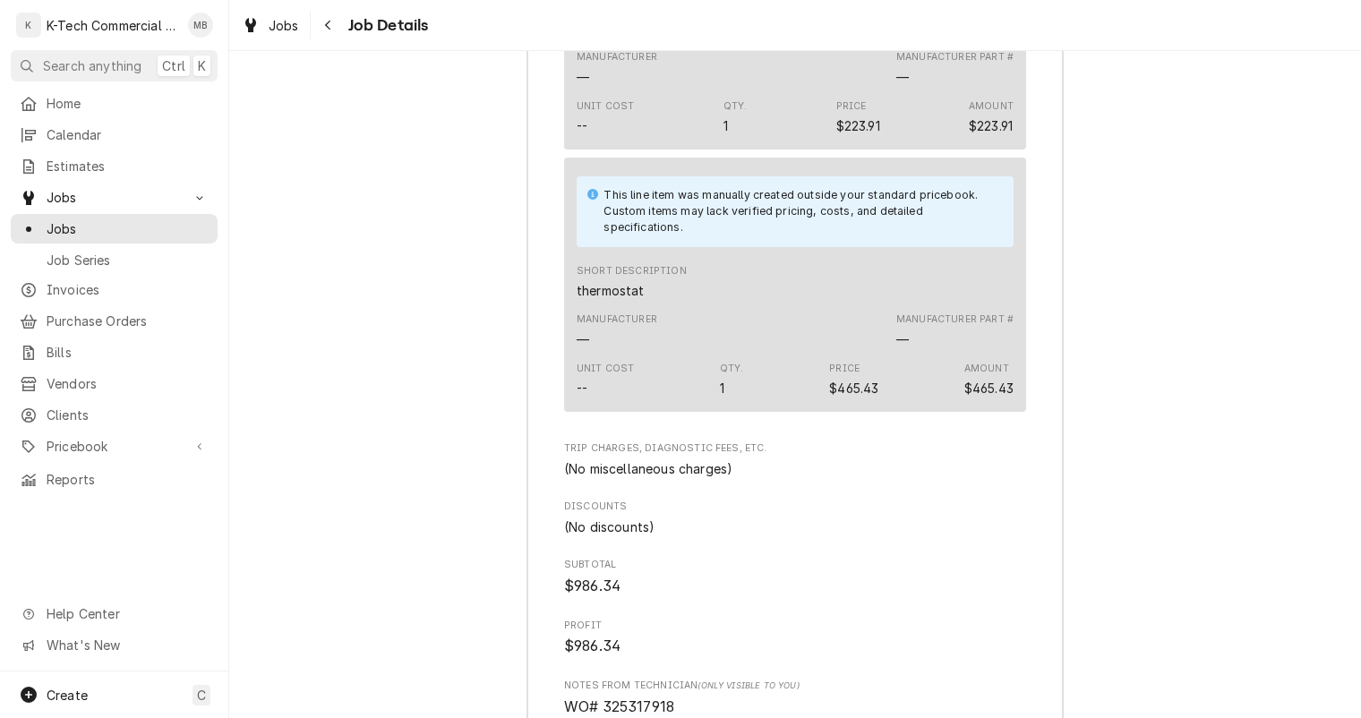
scroll to position [2200, 0]
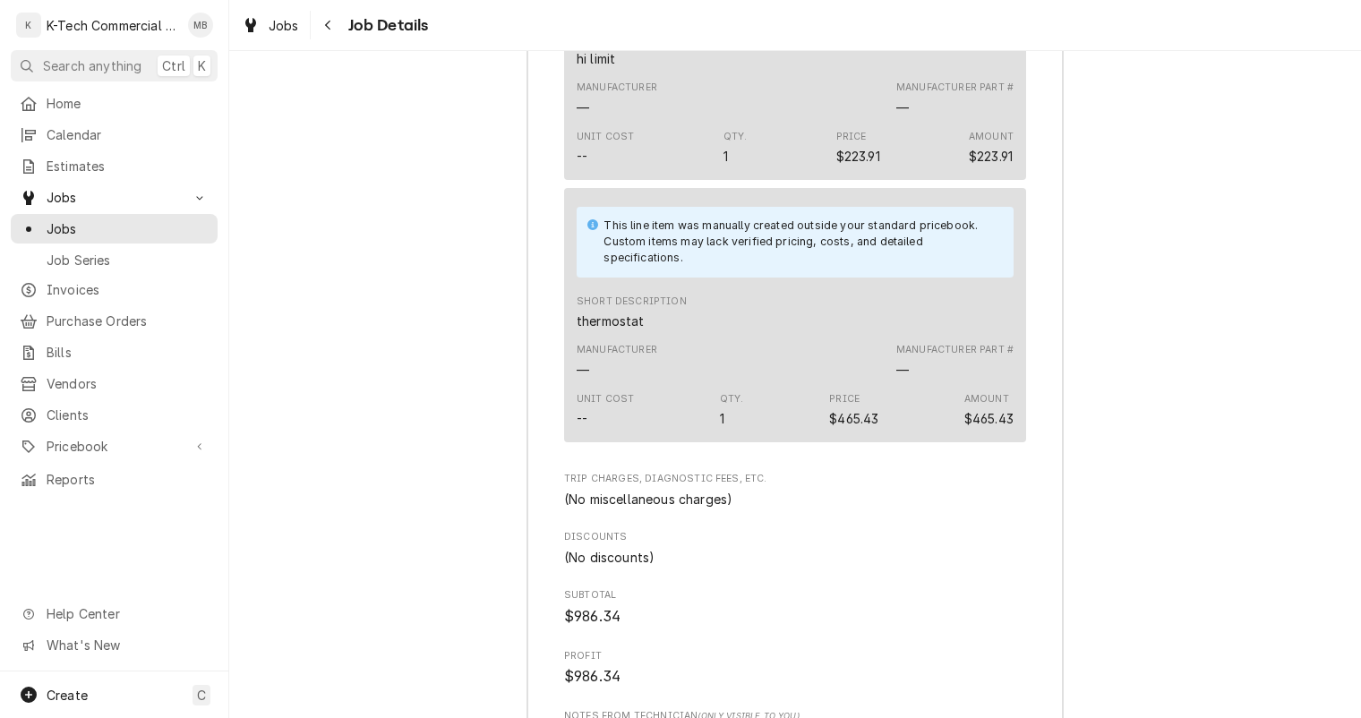
drag, startPoint x: 388, startPoint y: 158, endPoint x: 449, endPoint y: 103, distance: 81.8
click at [388, 158] on div "Job Summary Roopairs Job ID JOB-4056 Service Type Fryer Job Type Service Total …" at bounding box center [794, 201] width 1131 height 1802
click at [792, 65] on div "Short Description hi limit" at bounding box center [794, 50] width 437 height 48
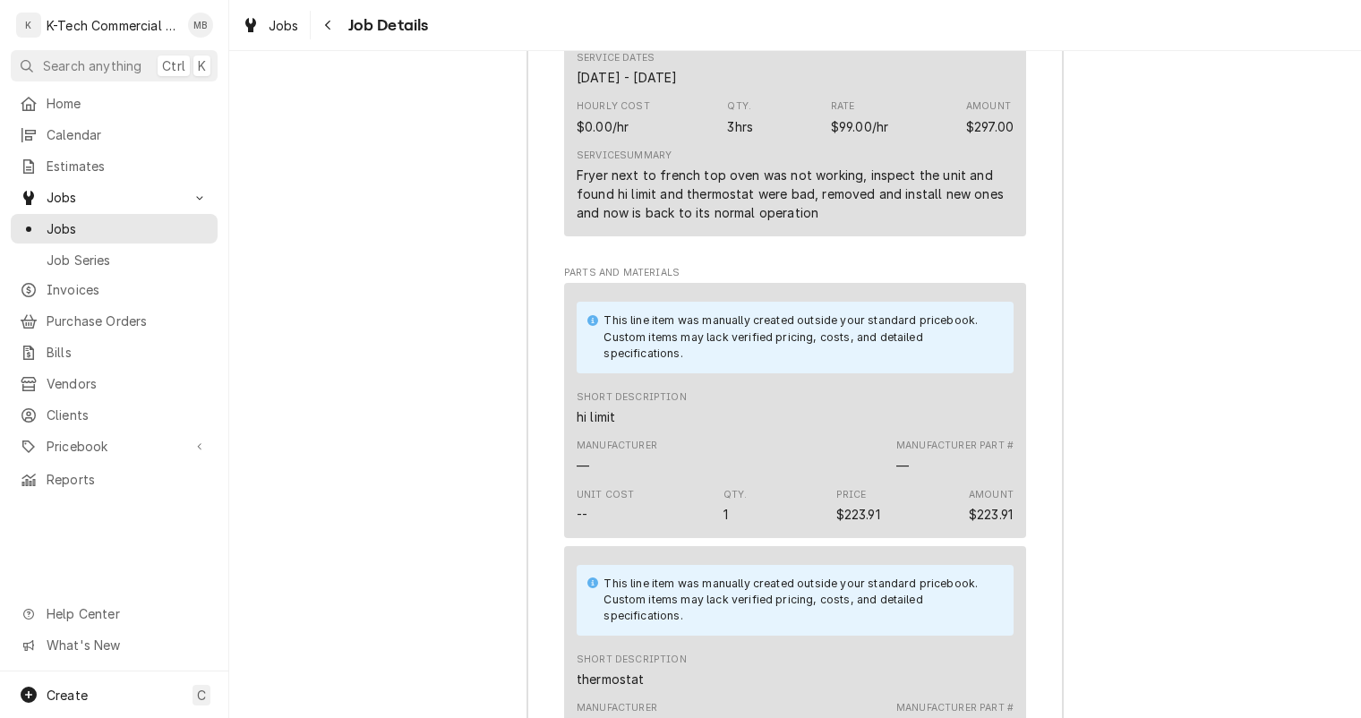
scroll to position [1753, 0]
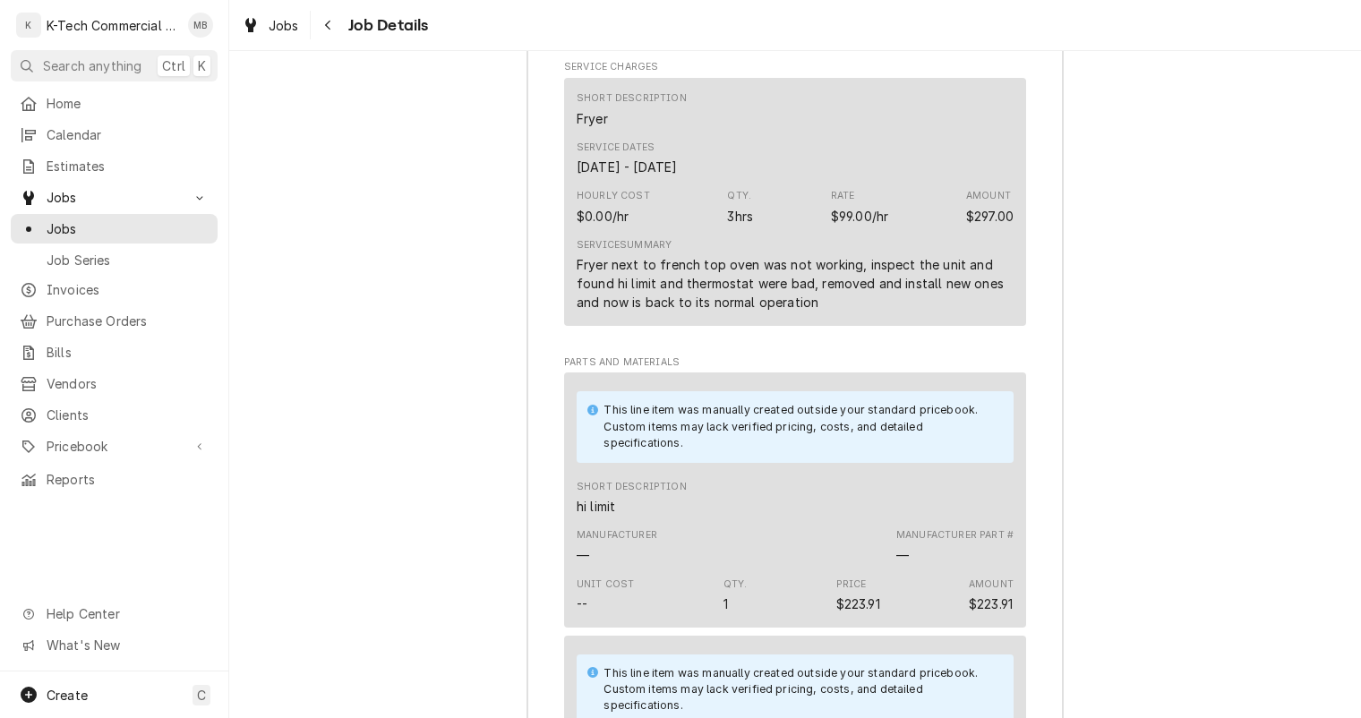
drag, startPoint x: 488, startPoint y: 293, endPoint x: 848, endPoint y: 459, distance: 396.5
click at [490, 293] on div "Job Summary Roopairs Job ID JOB-4056 Service Type Fryer Job Type Service Total …" at bounding box center [794, 649] width 1131 height 1802
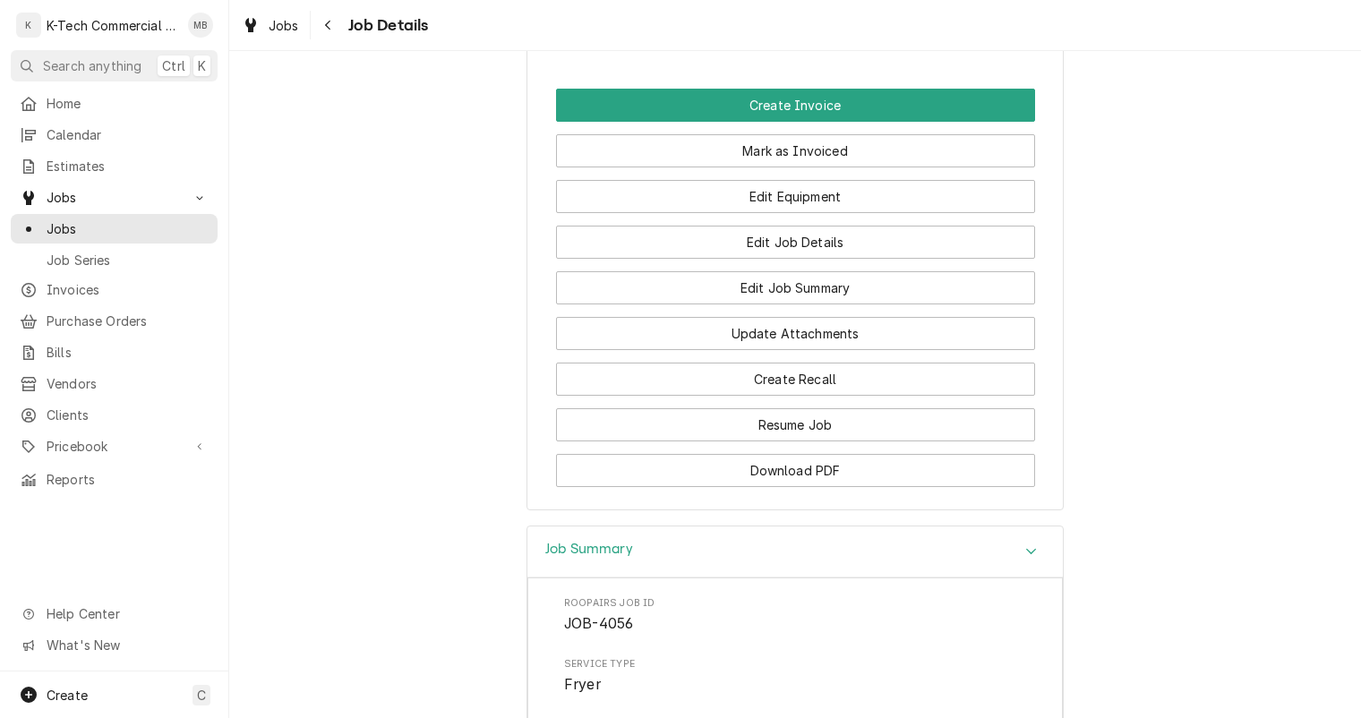
scroll to position [947, 0]
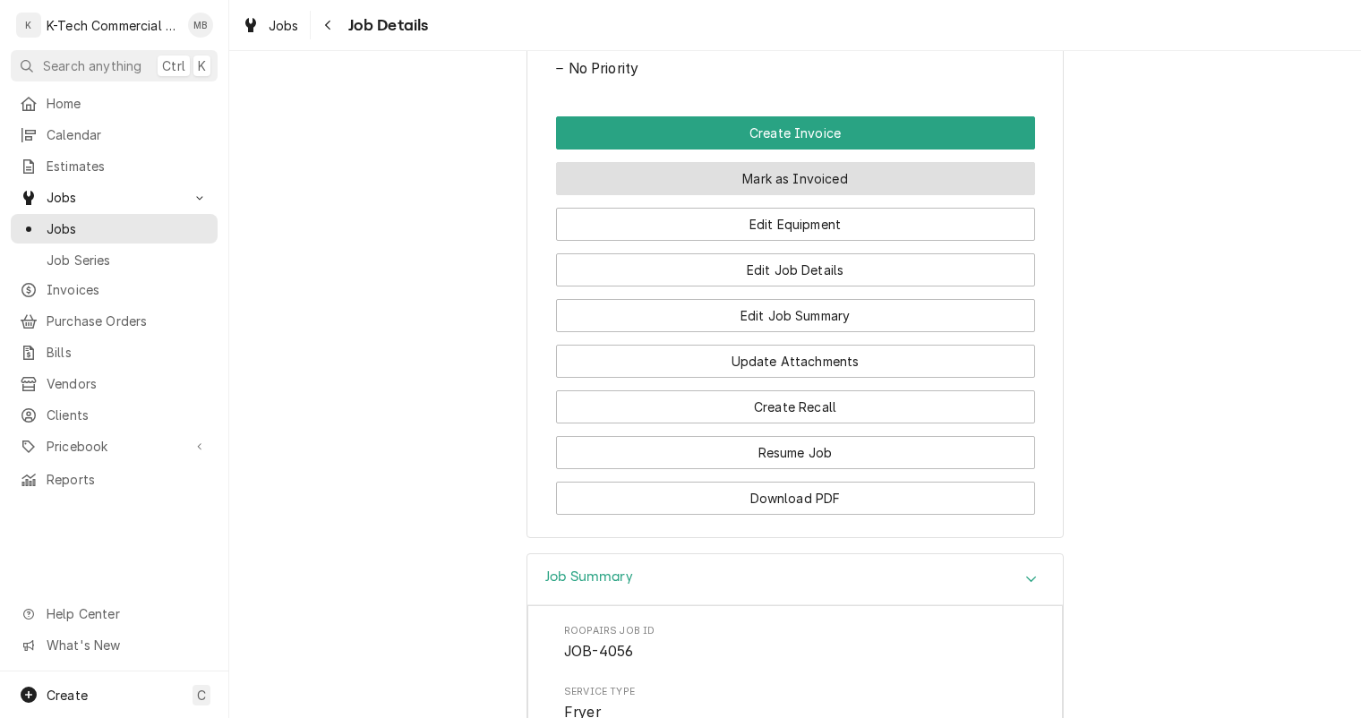
click at [853, 174] on button "Mark as Invoiced" at bounding box center [795, 178] width 479 height 33
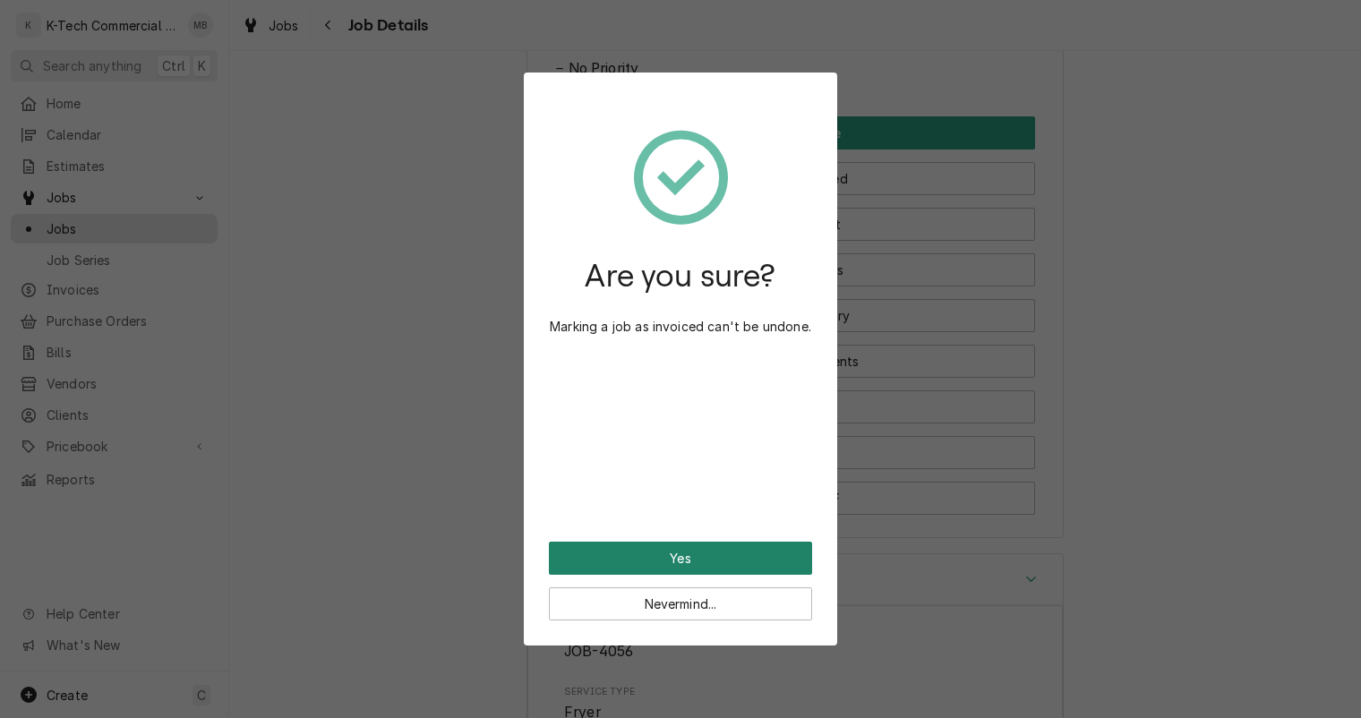
click at [713, 551] on button "Yes" at bounding box center [680, 558] width 263 height 33
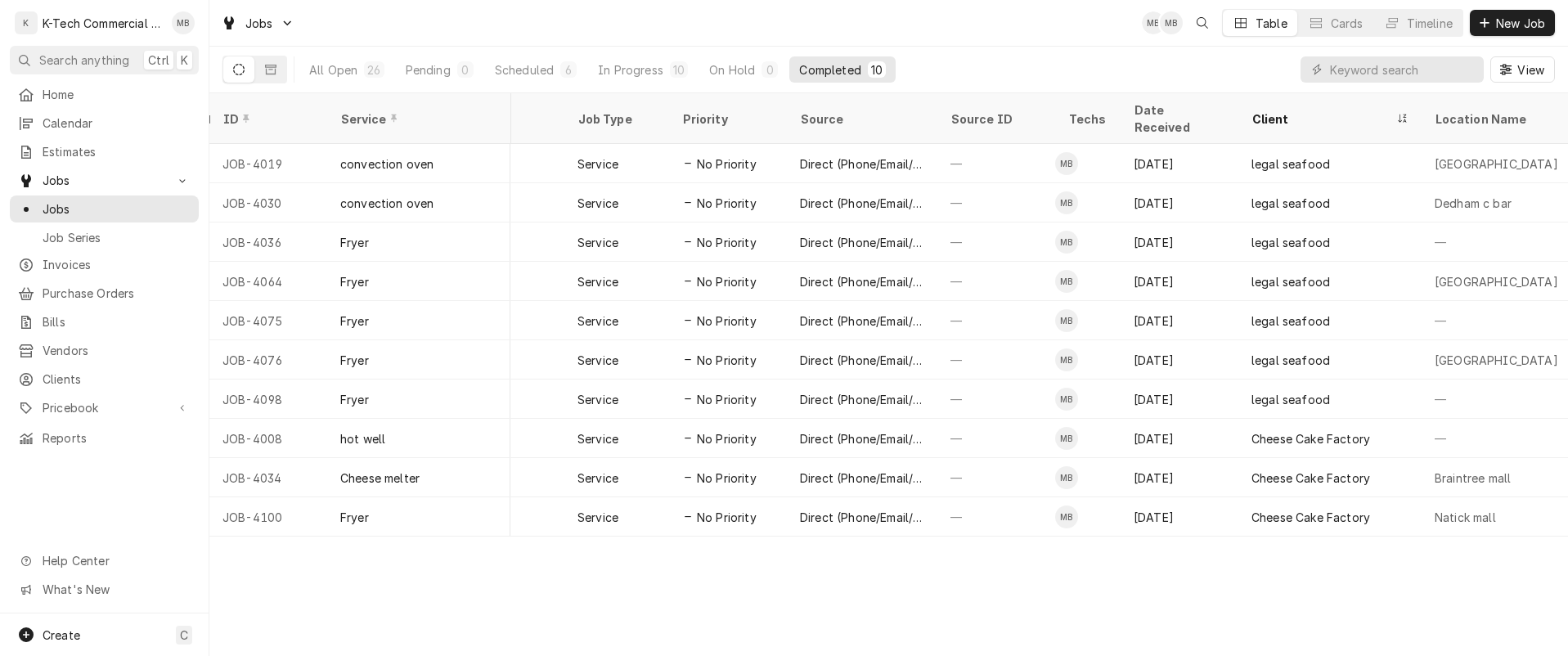
scroll to position [0, 418]
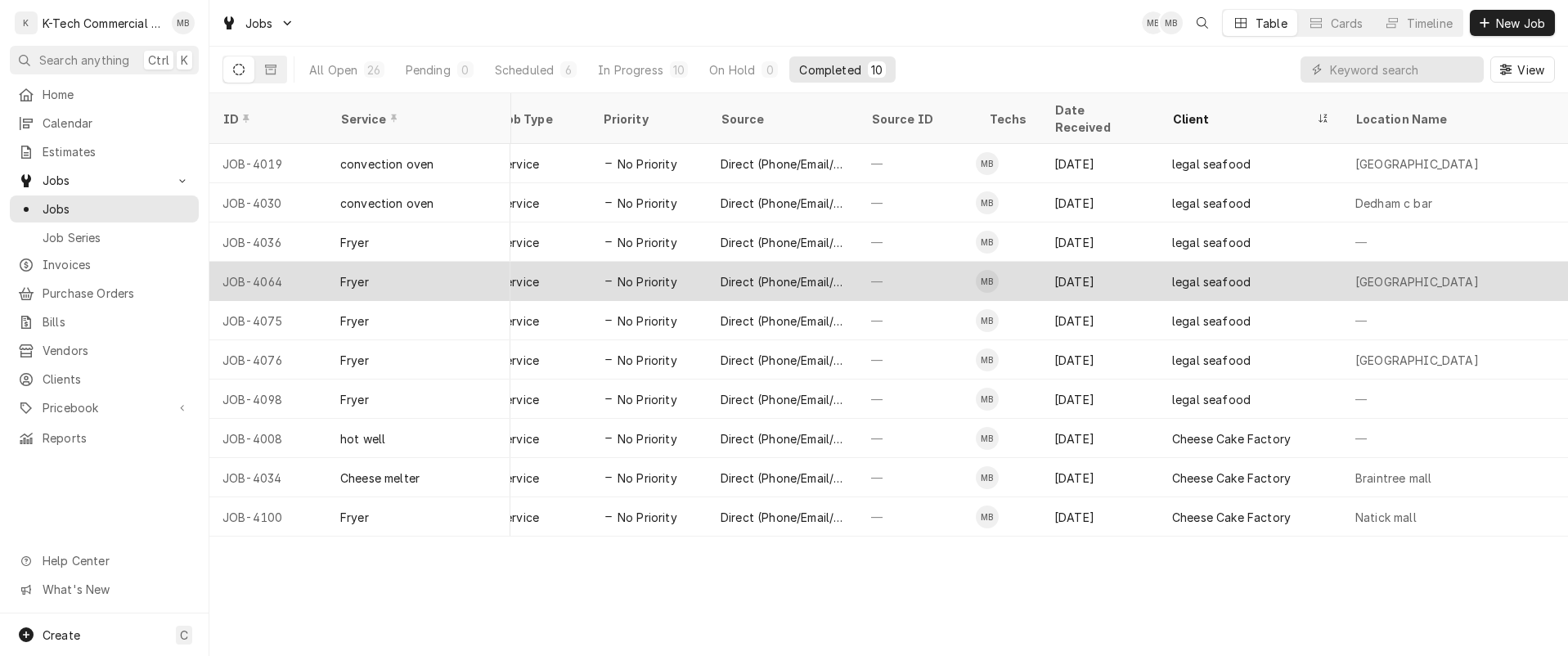
click at [1206, 273] on div "legal seafood" at bounding box center [1212, 281] width 79 height 17
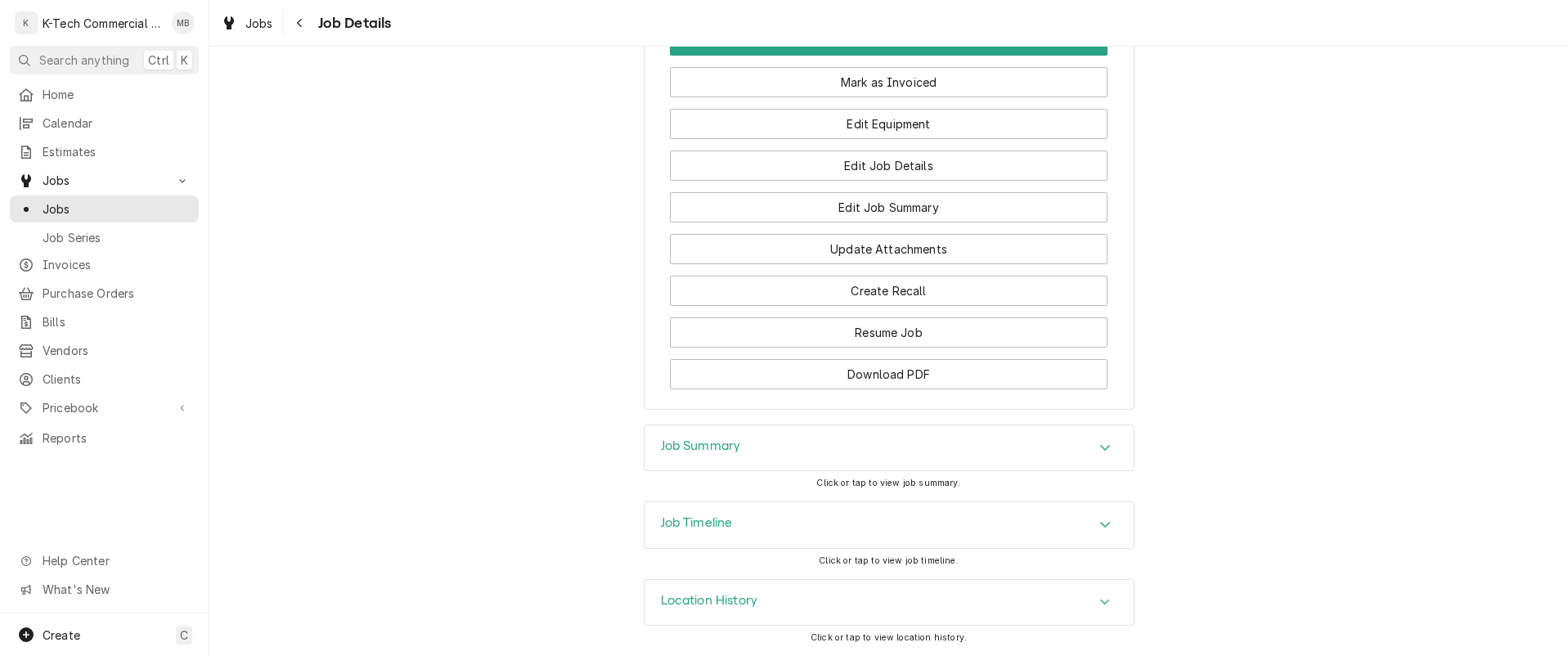
click at [929, 440] on div "Job Summary" at bounding box center [888, 448] width 489 height 46
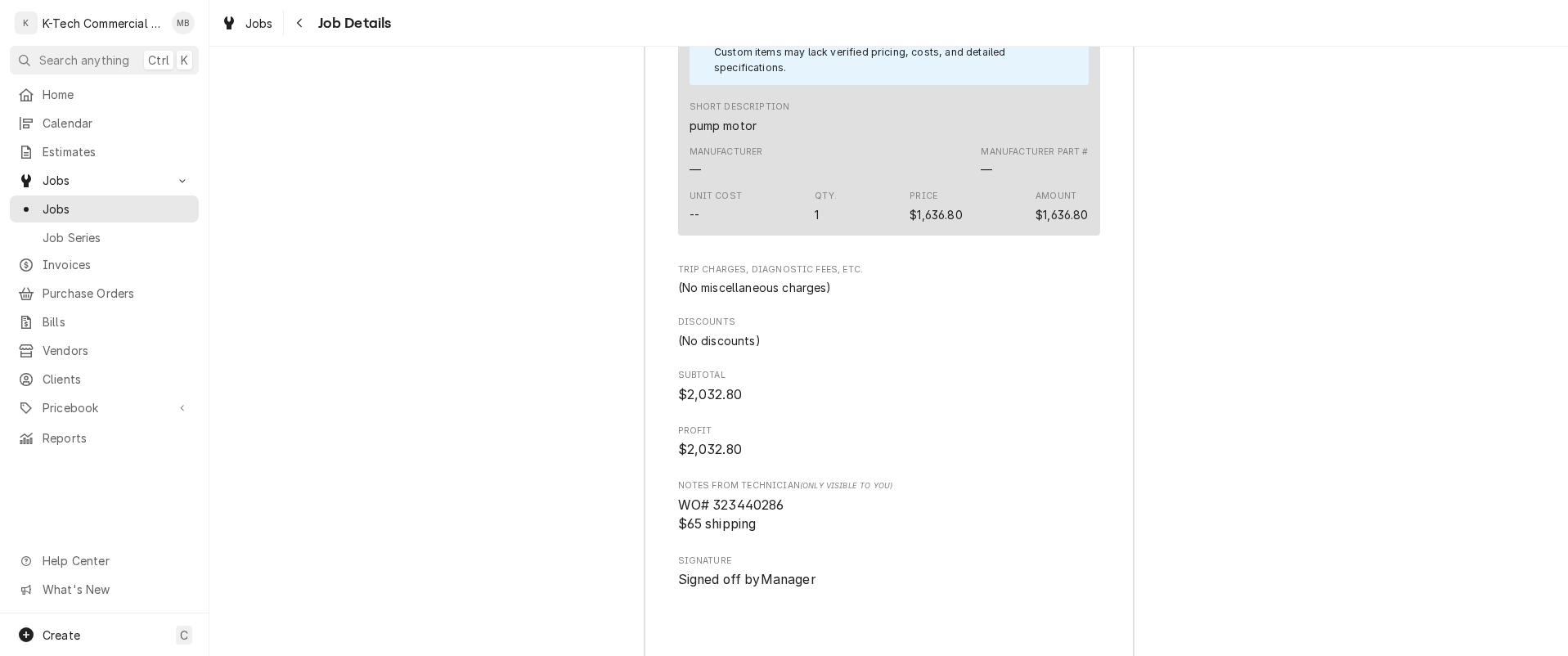
scroll to position [1947, 0]
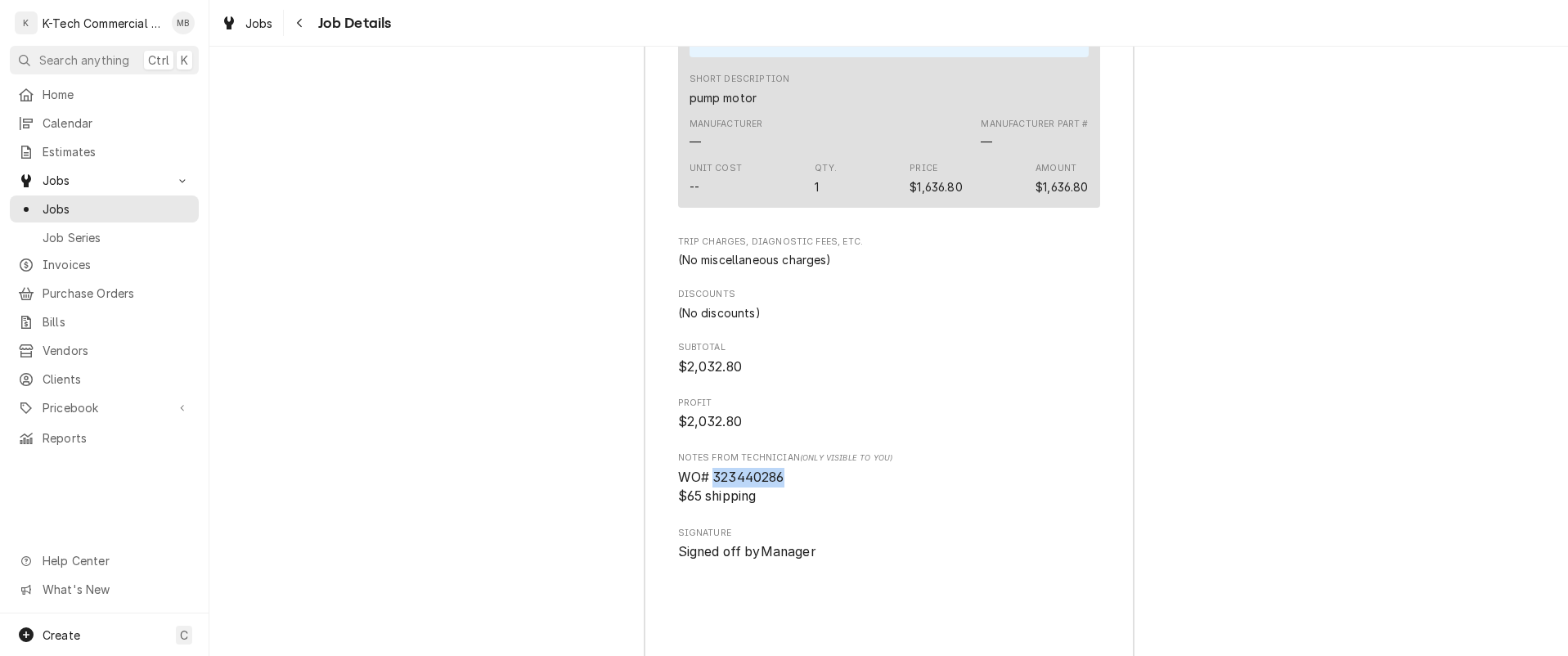
drag, startPoint x: 707, startPoint y: 514, endPoint x: 792, endPoint y: 518, distance: 85.1
click at [792, 506] on span "WO# 323440286 $65 shipping" at bounding box center [889, 487] width 422 height 38
copy span "323440286"
drag, startPoint x: 410, startPoint y: 329, endPoint x: 1007, endPoint y: 341, distance: 597.1
click at [410, 329] on div "Job Summary Roopairs Job ID JOB-4064 Service Type Fryer Job Type Service Total …" at bounding box center [888, 175] width 1359 height 1540
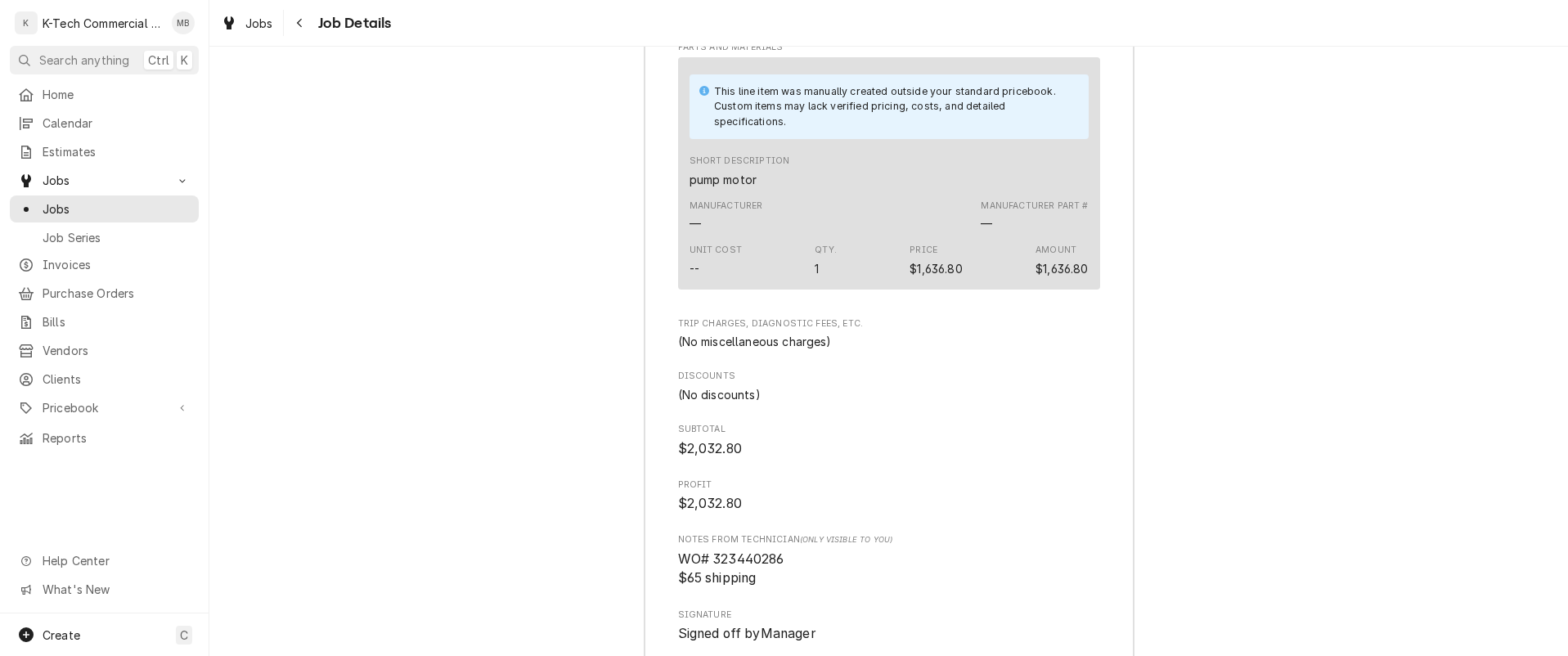
scroll to position [2029, 0]
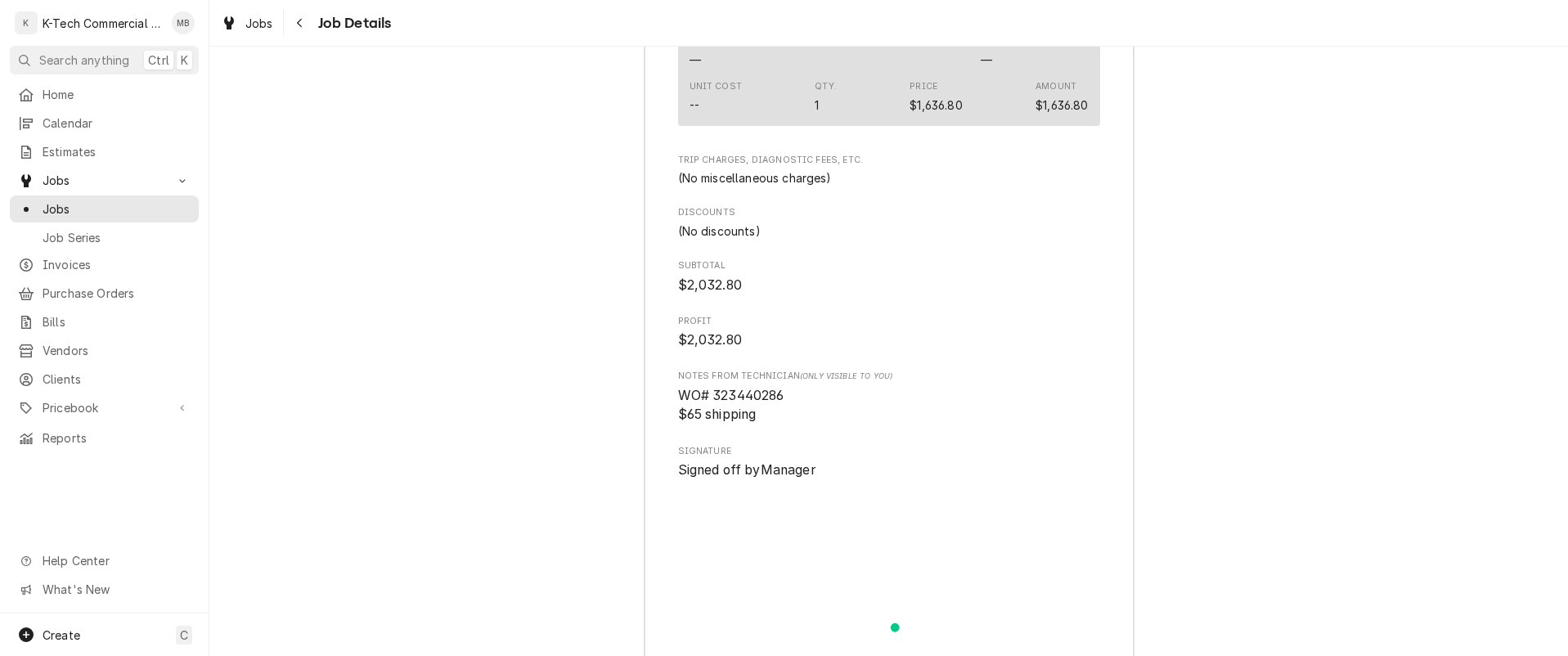
drag, startPoint x: 545, startPoint y: 238, endPoint x: 606, endPoint y: 8, distance: 238.0
click at [545, 235] on div "Job Summary Roopairs Job ID JOB-4064 Service Type Fryer Job Type Service Total …" at bounding box center [888, 93] width 1359 height 1540
click at [302, 27] on icon "Navigate back" at bounding box center [300, 23] width 7 height 12
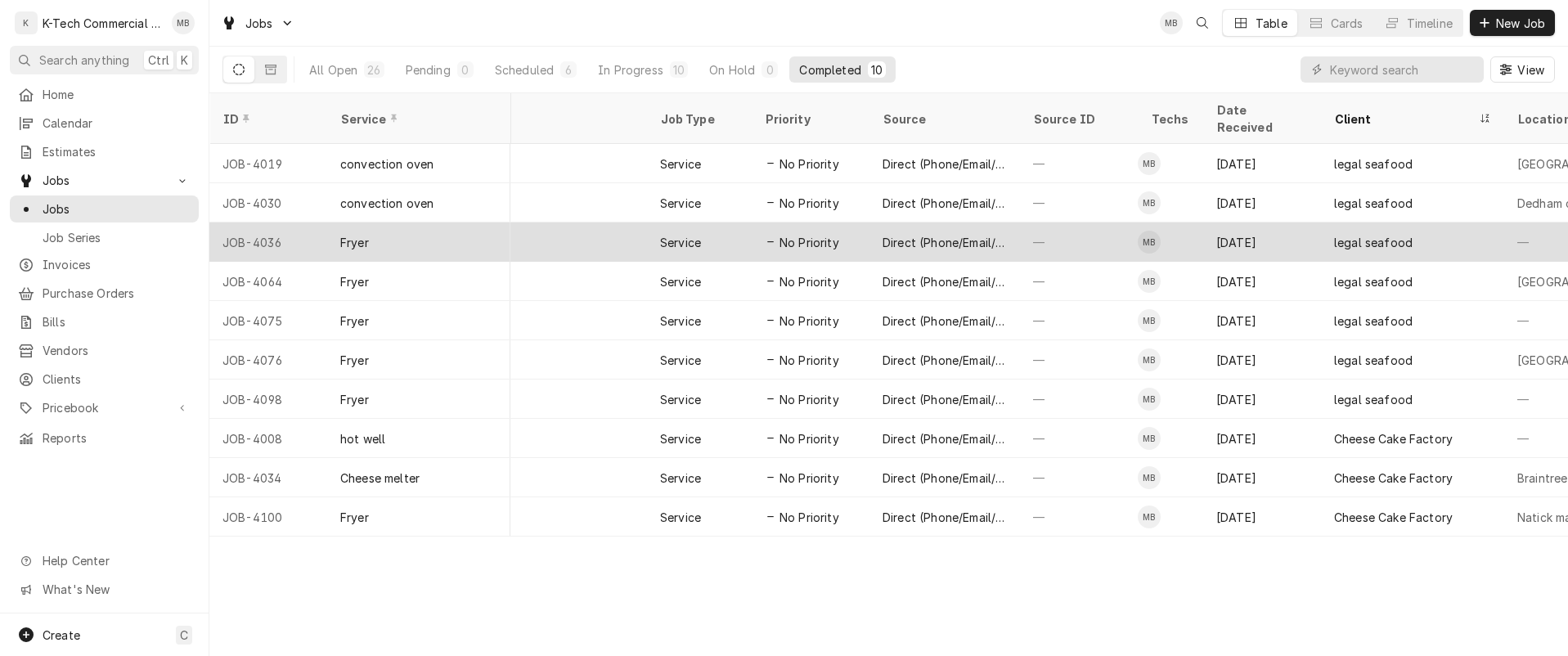
scroll to position [0, 259]
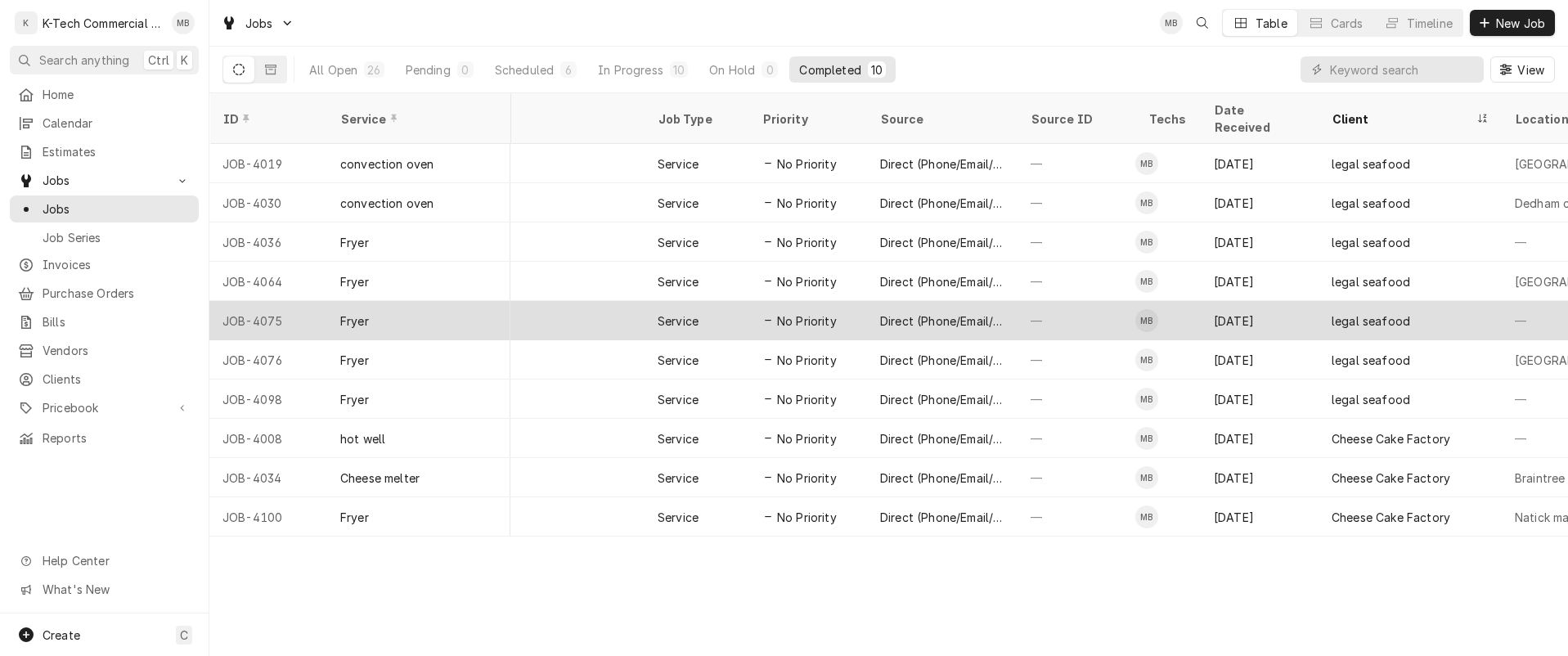
click at [1381, 312] on div "legal seafood" at bounding box center [1371, 321] width 79 height 17
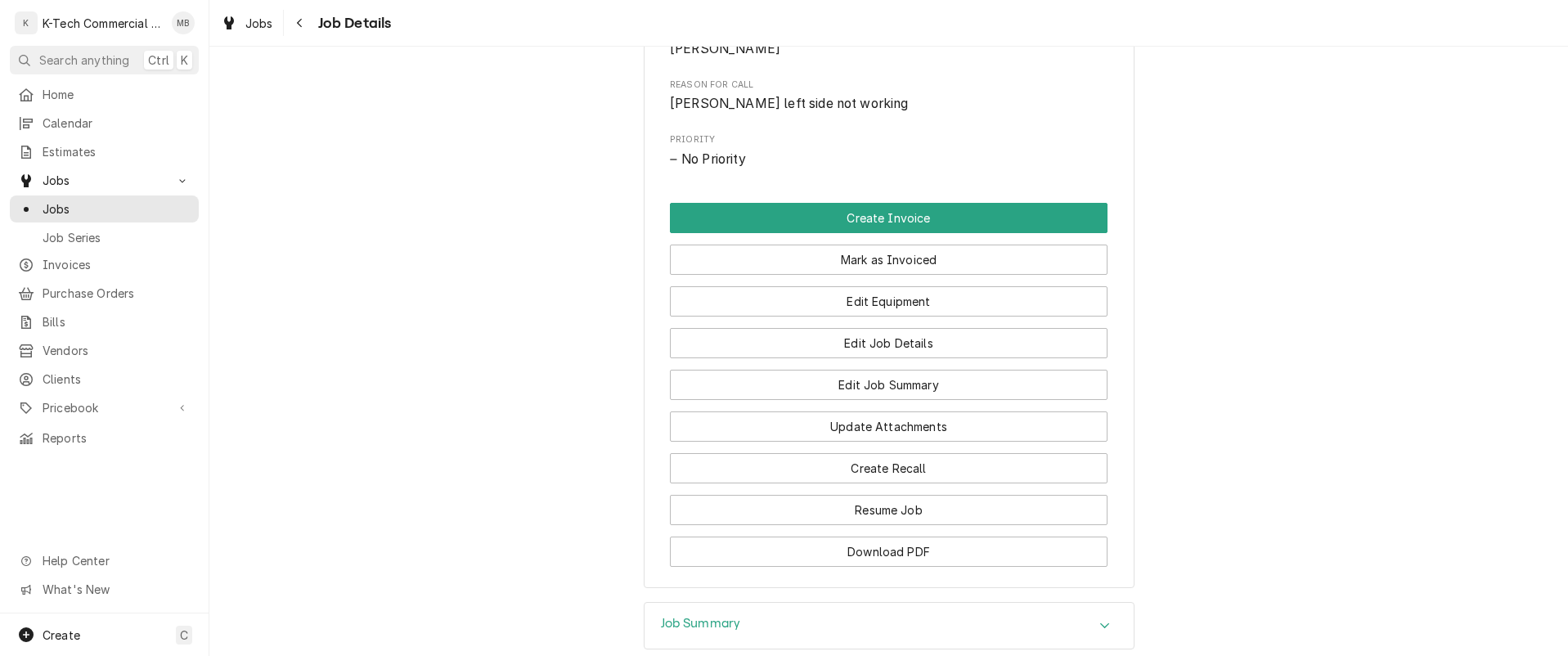
scroll to position [947, 0]
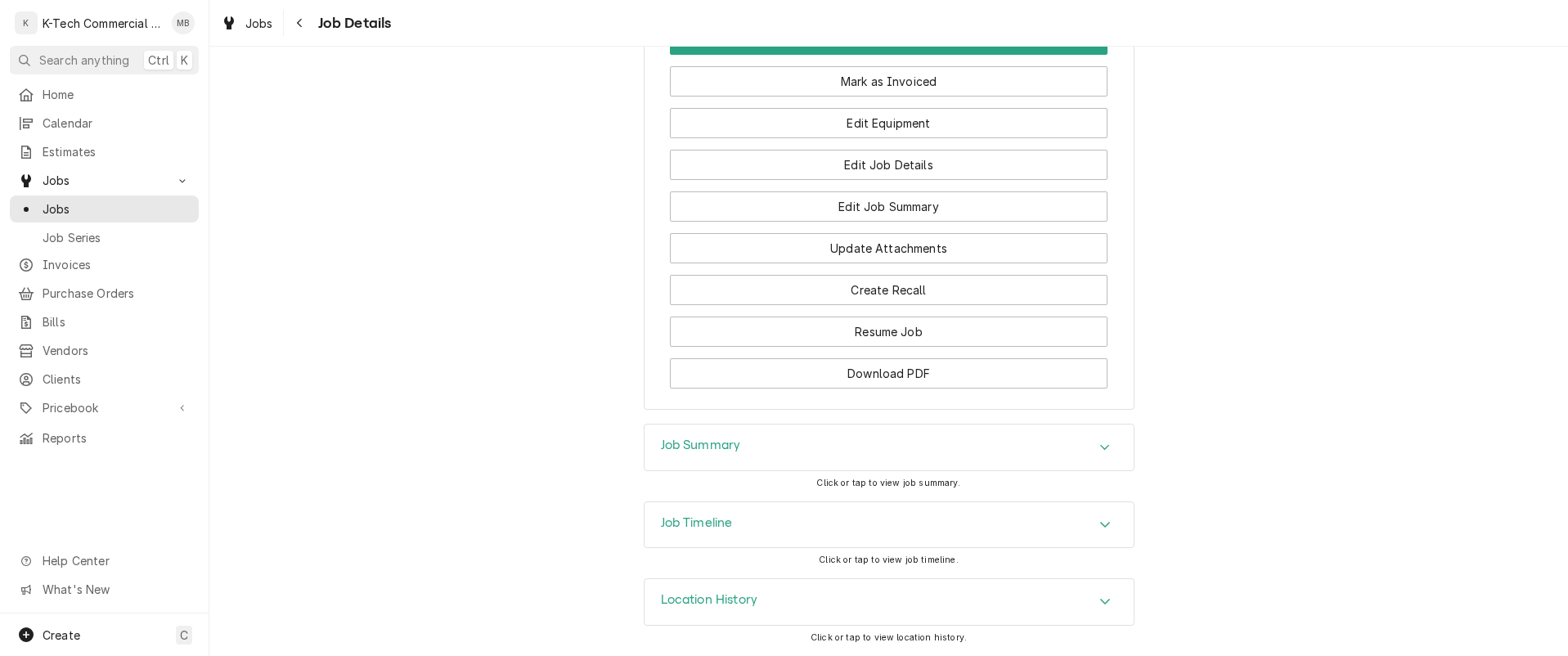
click at [962, 450] on div "Job Summary" at bounding box center [888, 448] width 489 height 46
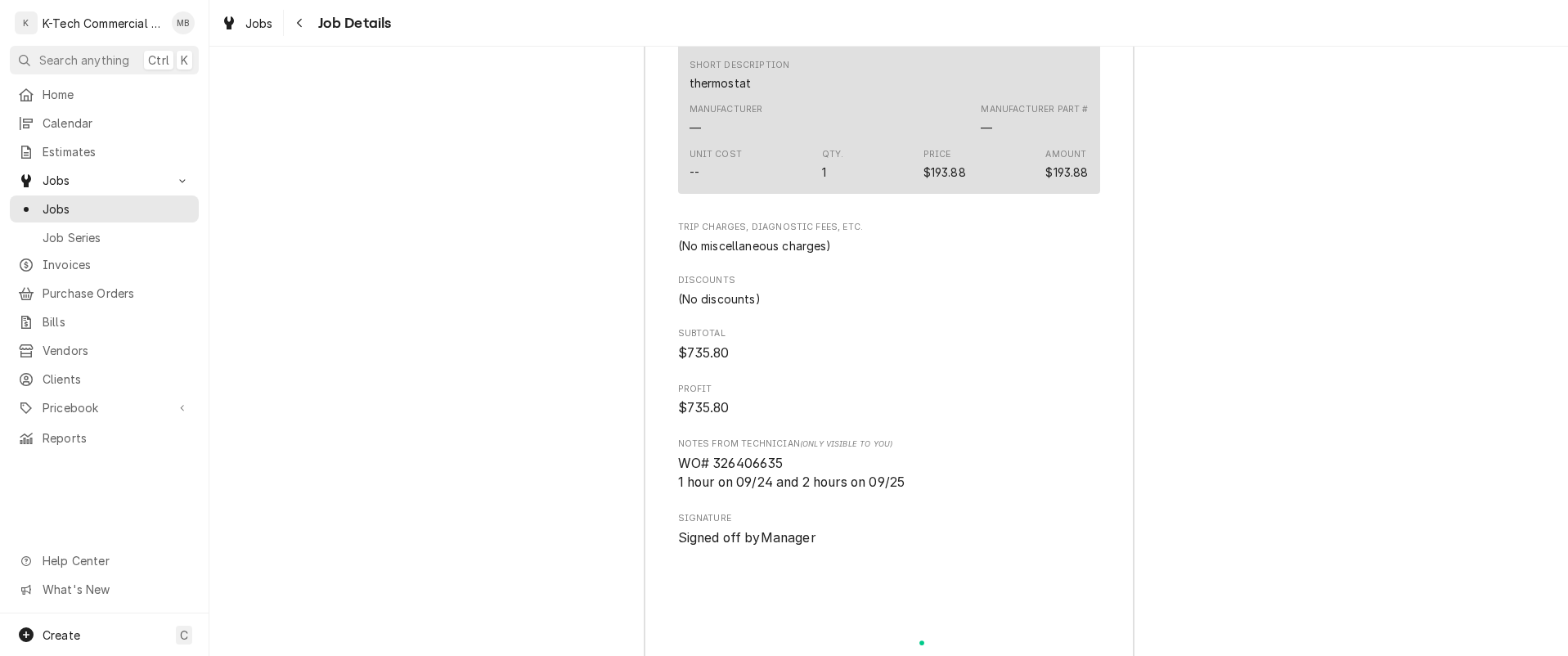
scroll to position [2256, 0]
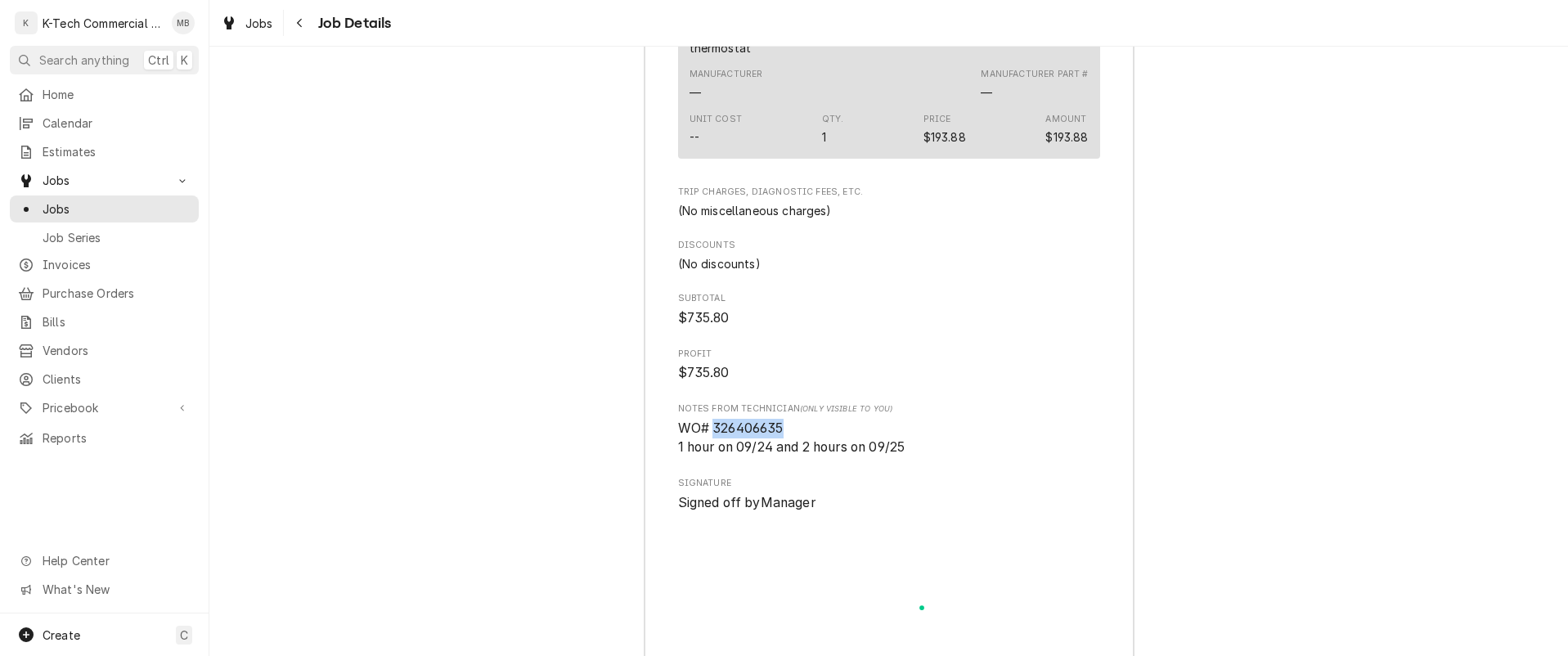
drag, startPoint x: 706, startPoint y: 425, endPoint x: 797, endPoint y: 425, distance: 91.0
click at [797, 425] on span "WO# 326406635 1 hour on 09/24 and 2 hours on 09/25" at bounding box center [889, 438] width 422 height 38
copy span "326406635"
drag, startPoint x: 542, startPoint y: 206, endPoint x: 676, endPoint y: 5, distance: 241.6
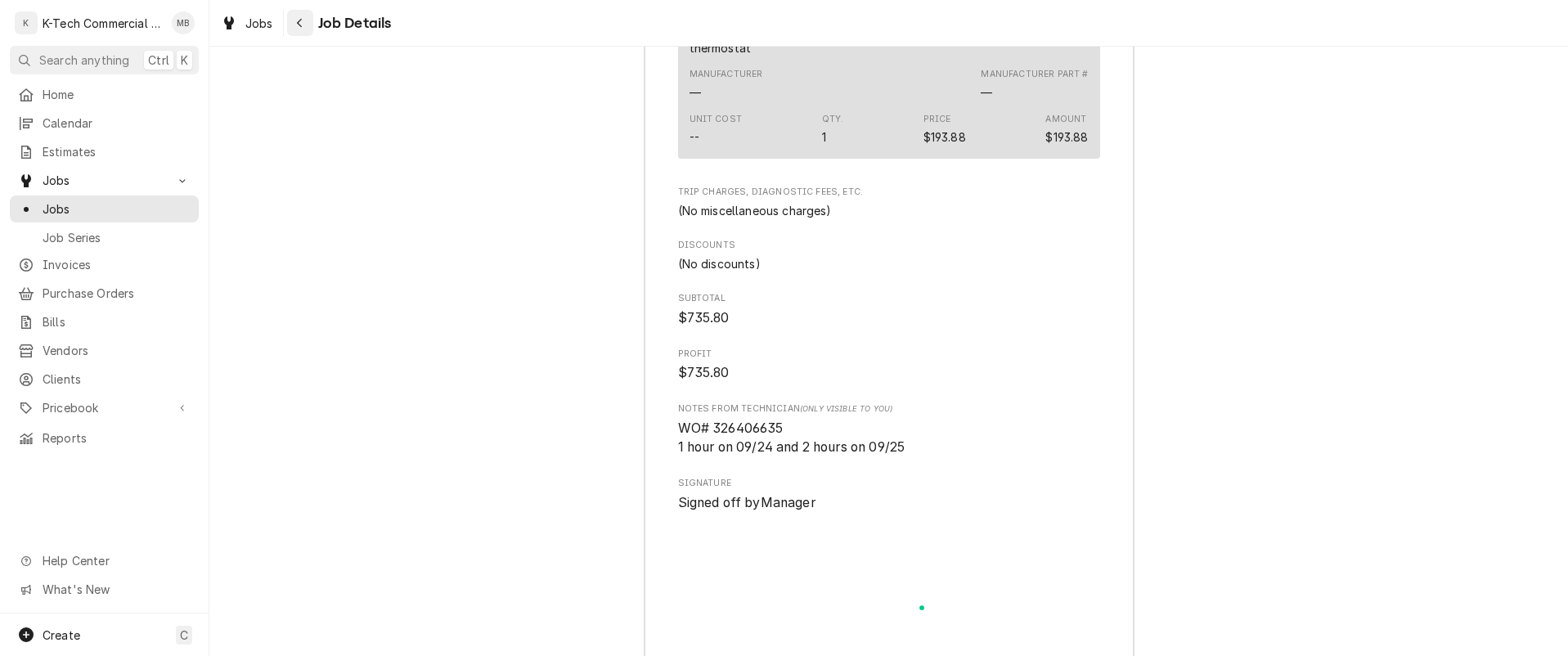
click at [296, 18] on icon "Navigate back" at bounding box center [300, 23] width 7 height 12
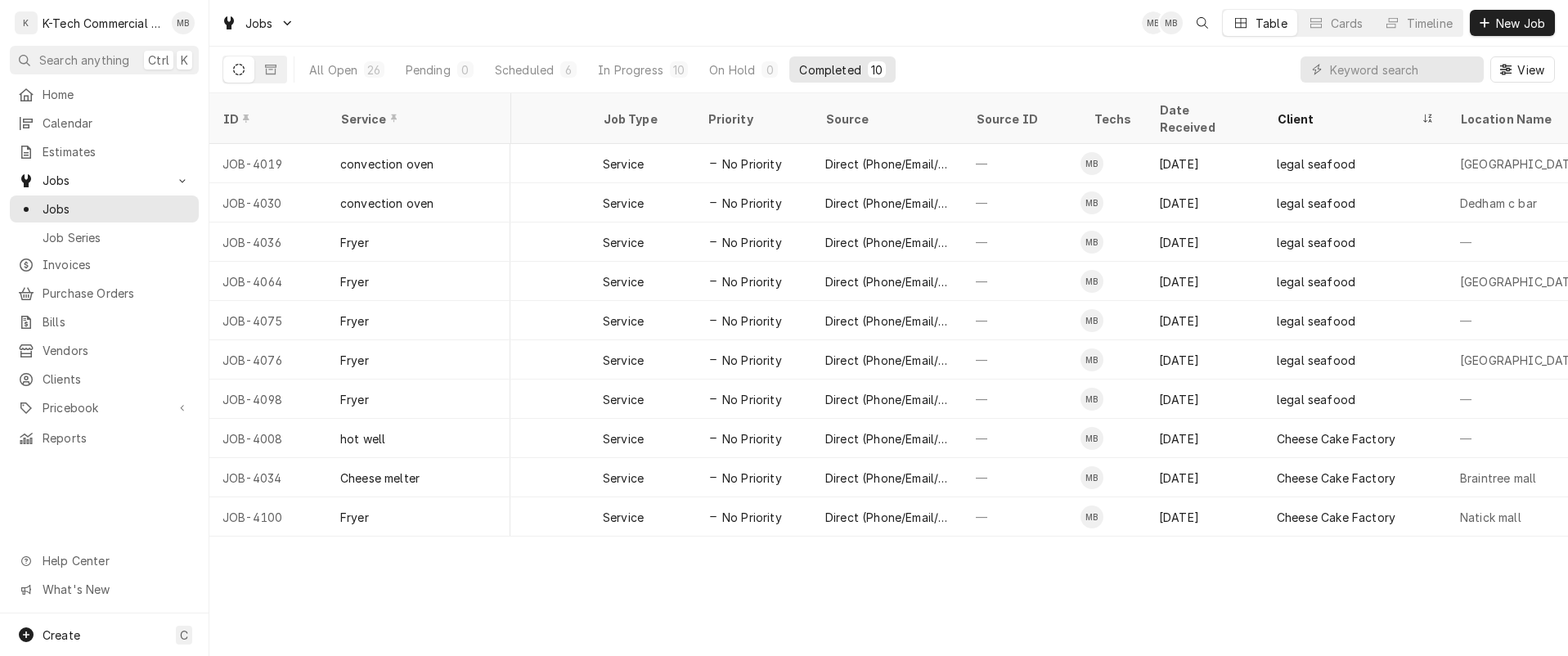
scroll to position [0, 437]
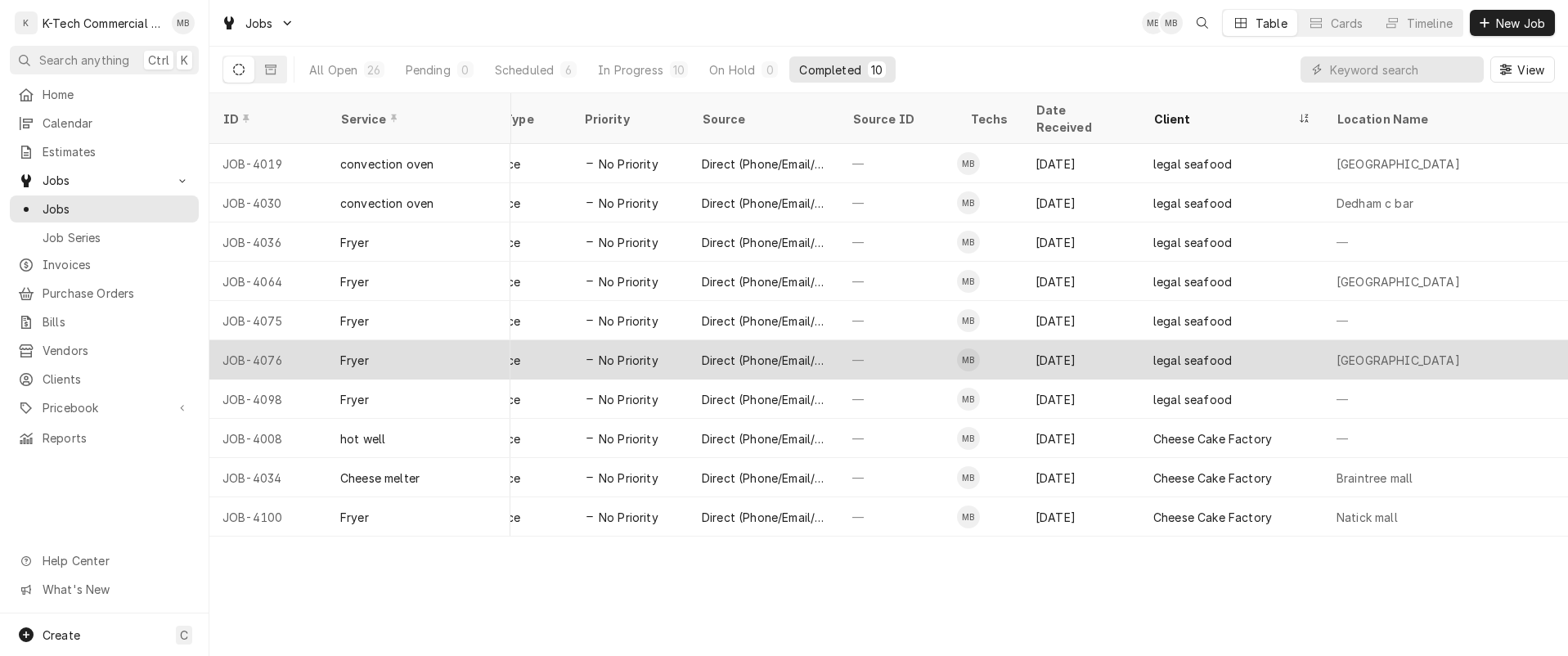
click at [1213, 340] on div "legal seafood" at bounding box center [1232, 359] width 184 height 39
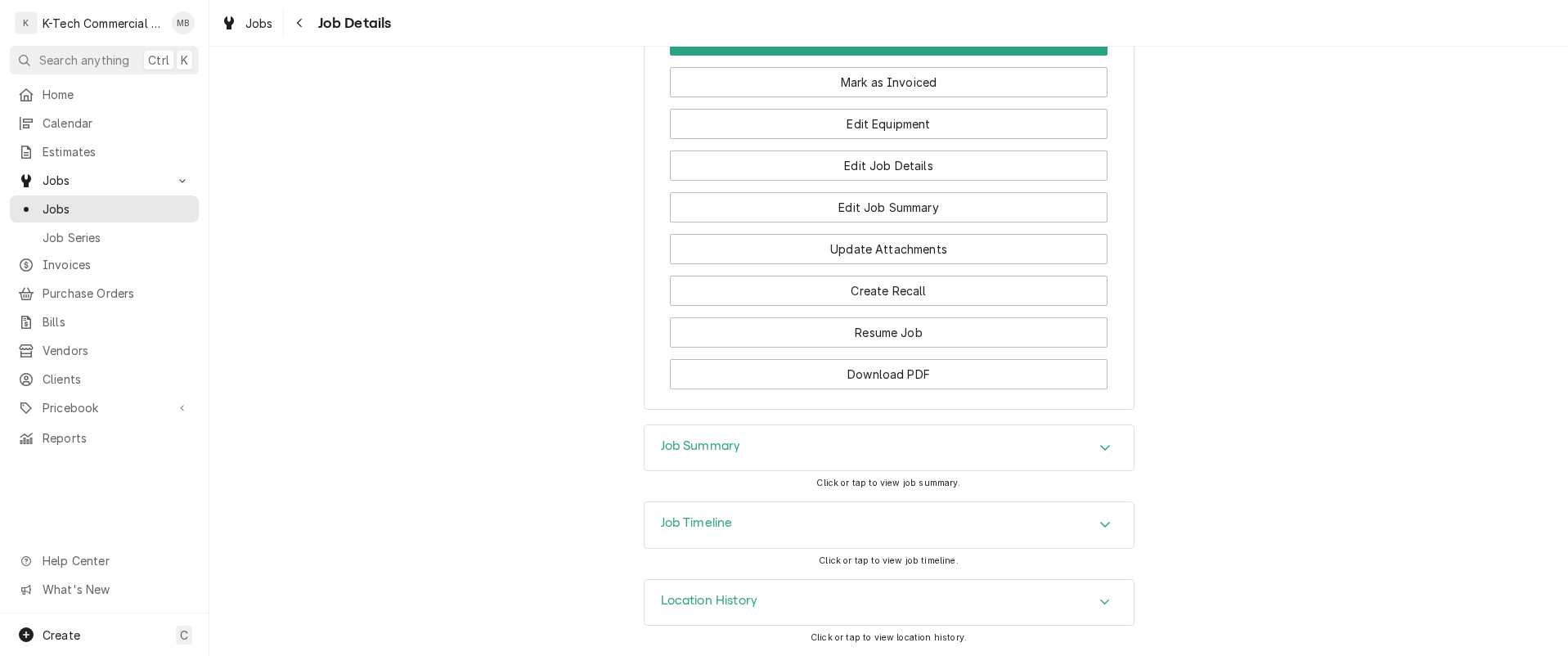
click at [977, 450] on div "Job Summary" at bounding box center [888, 448] width 489 height 46
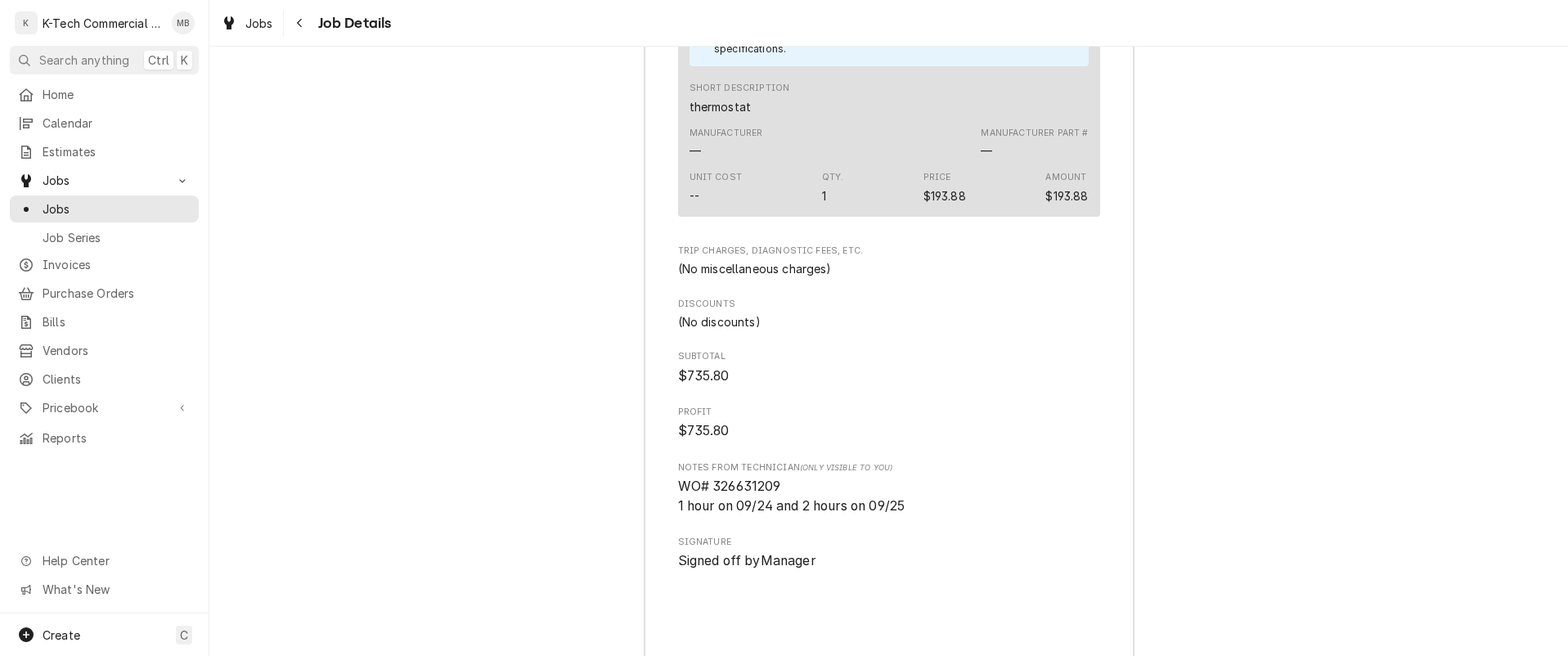
scroll to position [2274, 0]
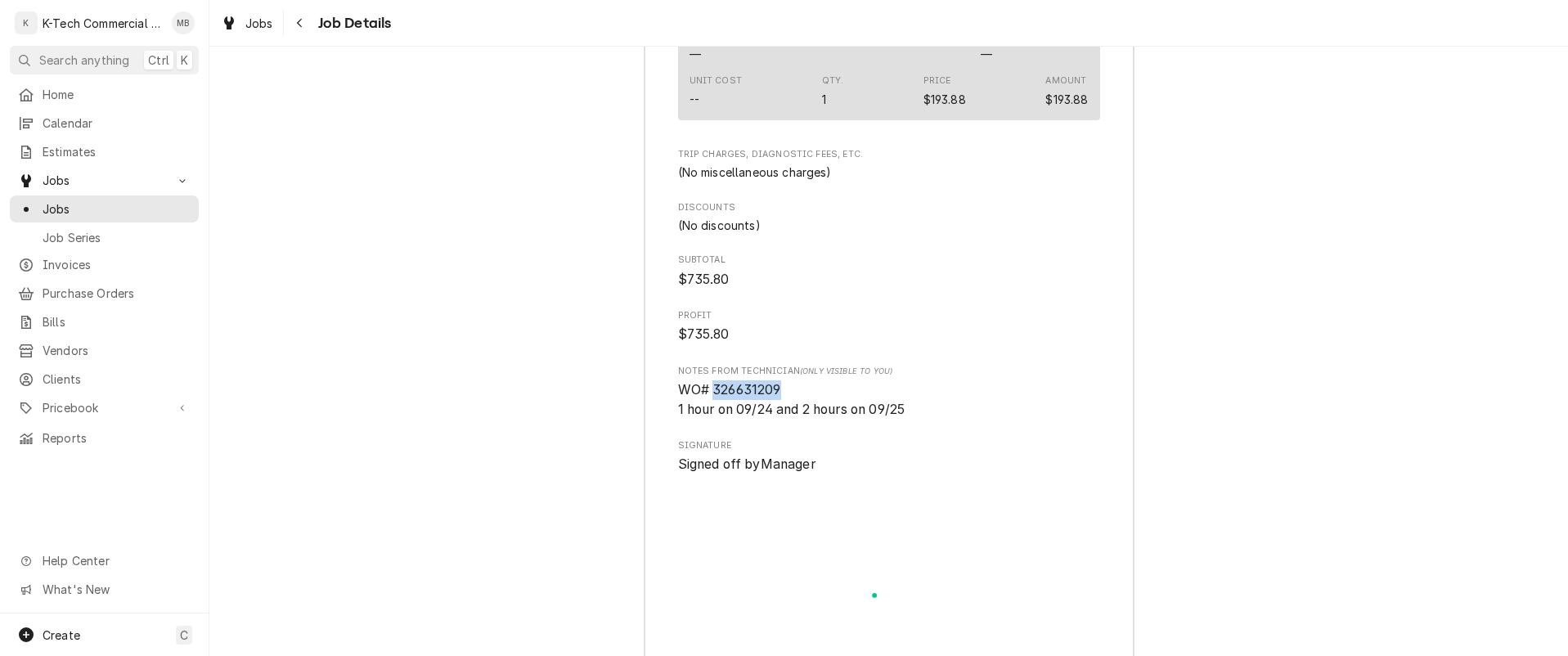
drag, startPoint x: 706, startPoint y: 429, endPoint x: 789, endPoint y: 425, distance: 83.1
click at [789, 418] on span "WO# 326631209 1 hour on 09/24 and 2 hours on 09/25" at bounding box center [889, 399] width 422 height 38
click at [301, 27] on div "Navigate back" at bounding box center [301, 23] width 16 height 16
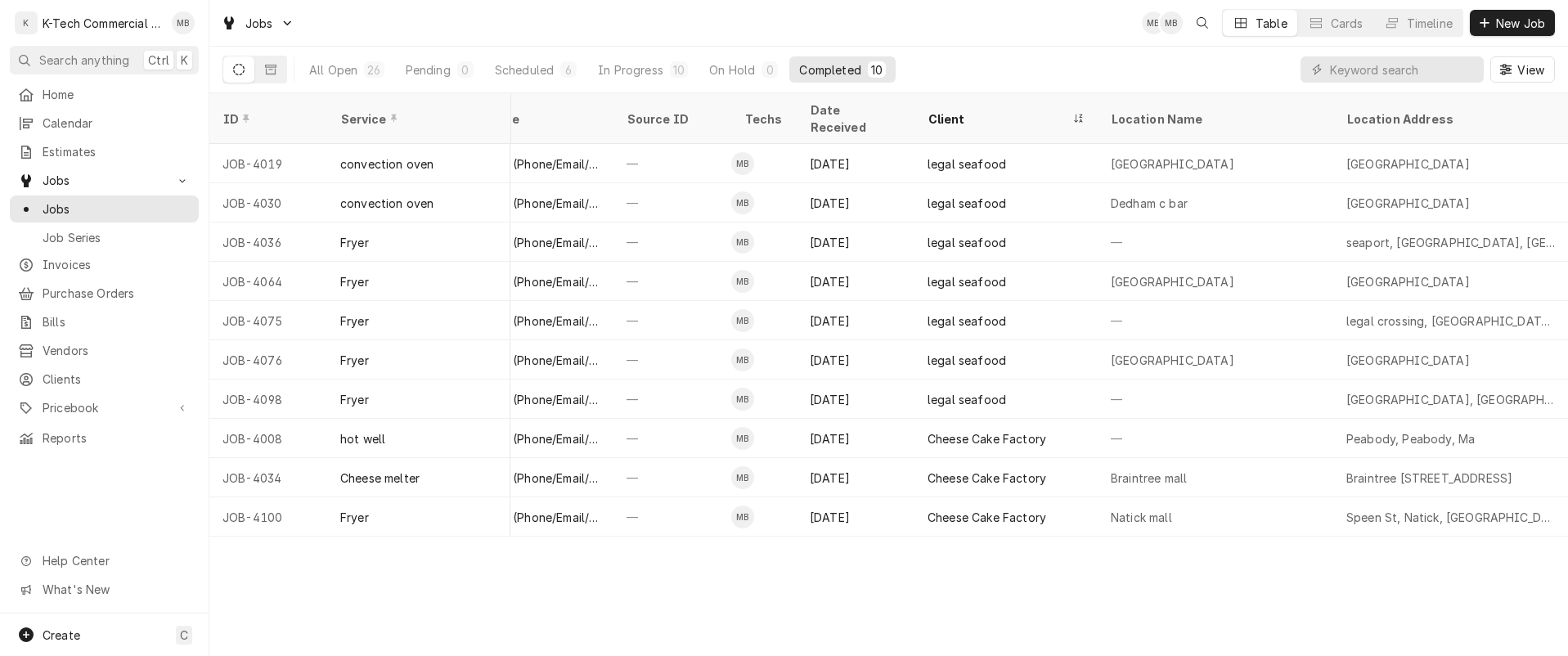
scroll to position [0, 737]
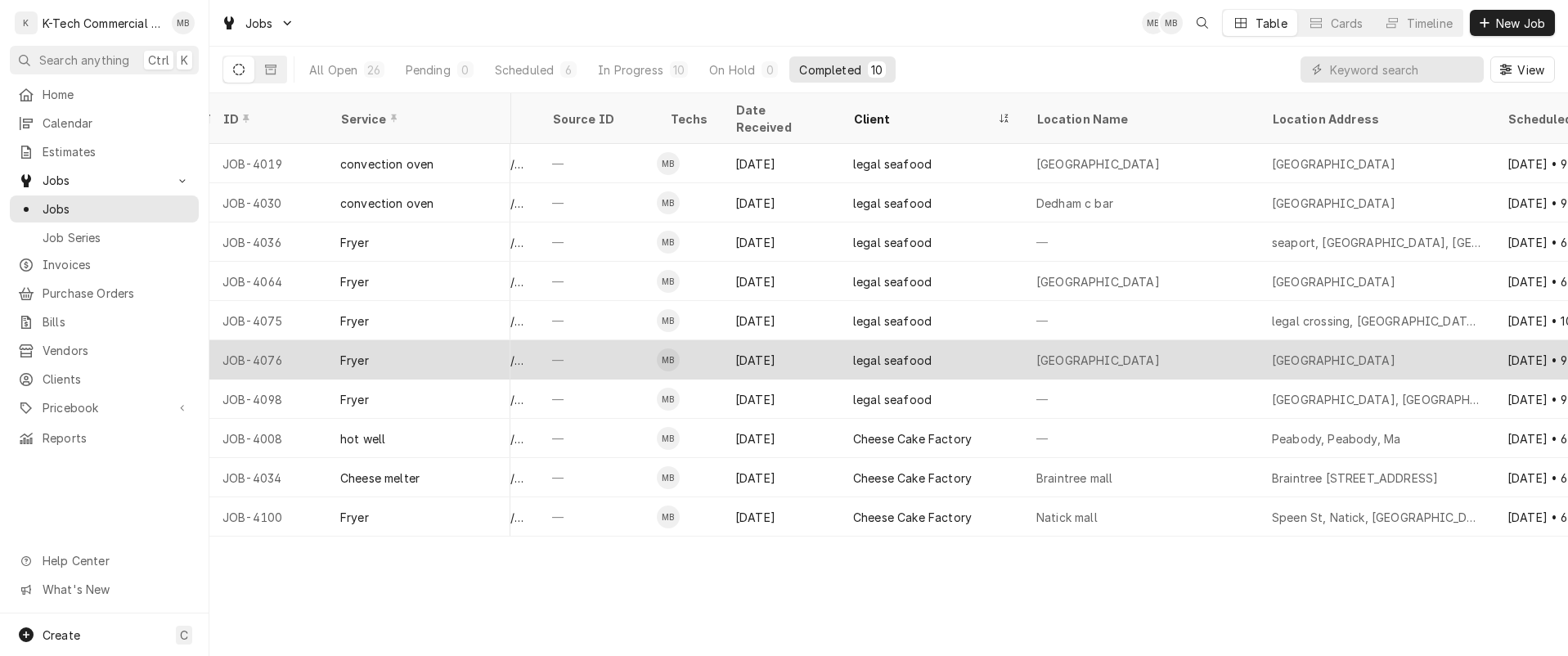
click at [970, 340] on div "legal seafood" at bounding box center [931, 359] width 184 height 39
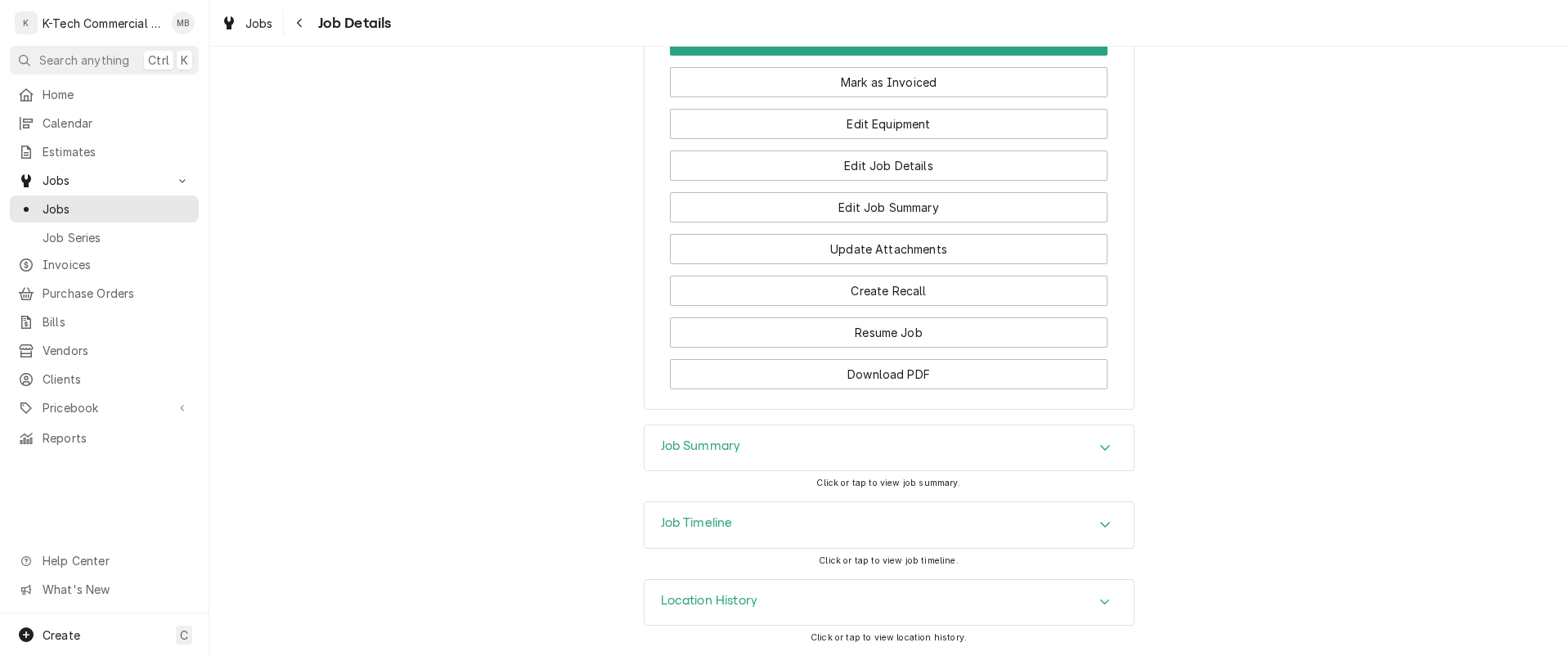
click at [959, 441] on div "Job Summary" at bounding box center [888, 448] width 489 height 46
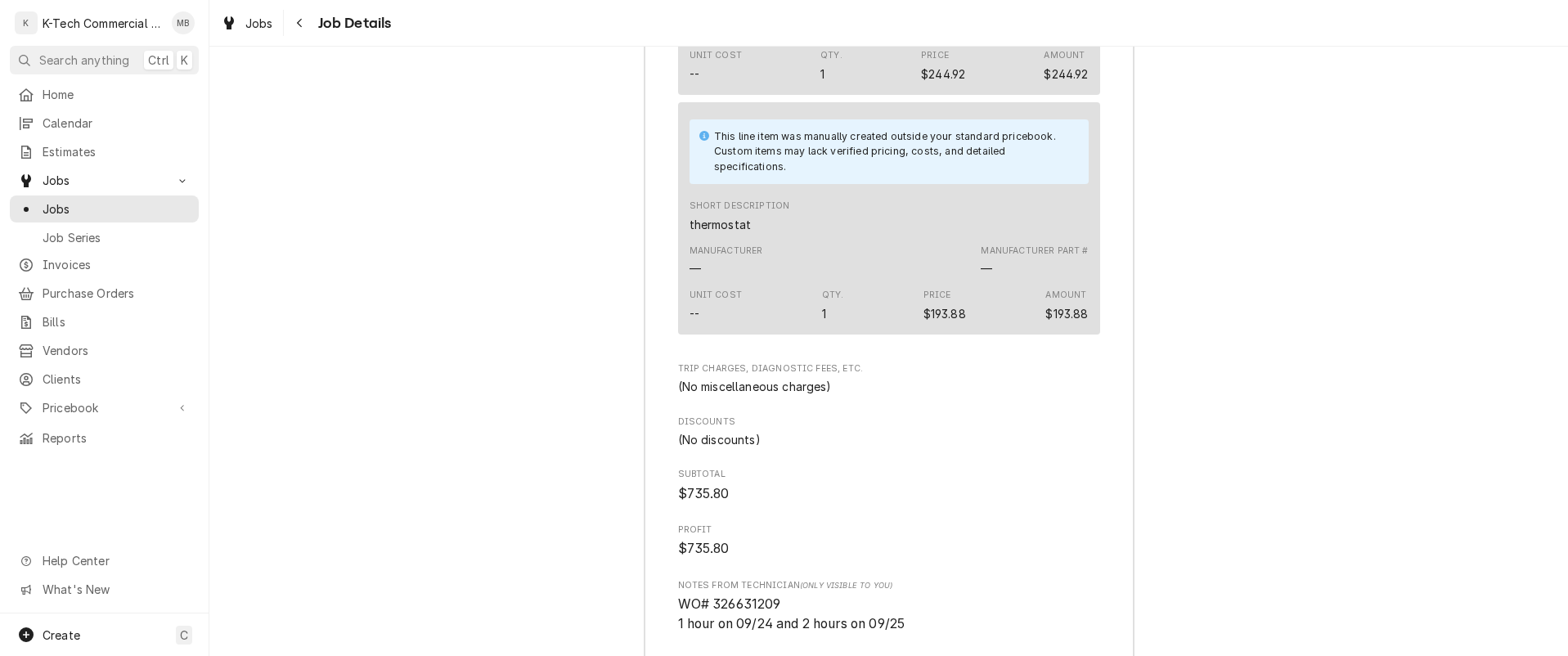
scroll to position [2193, 0]
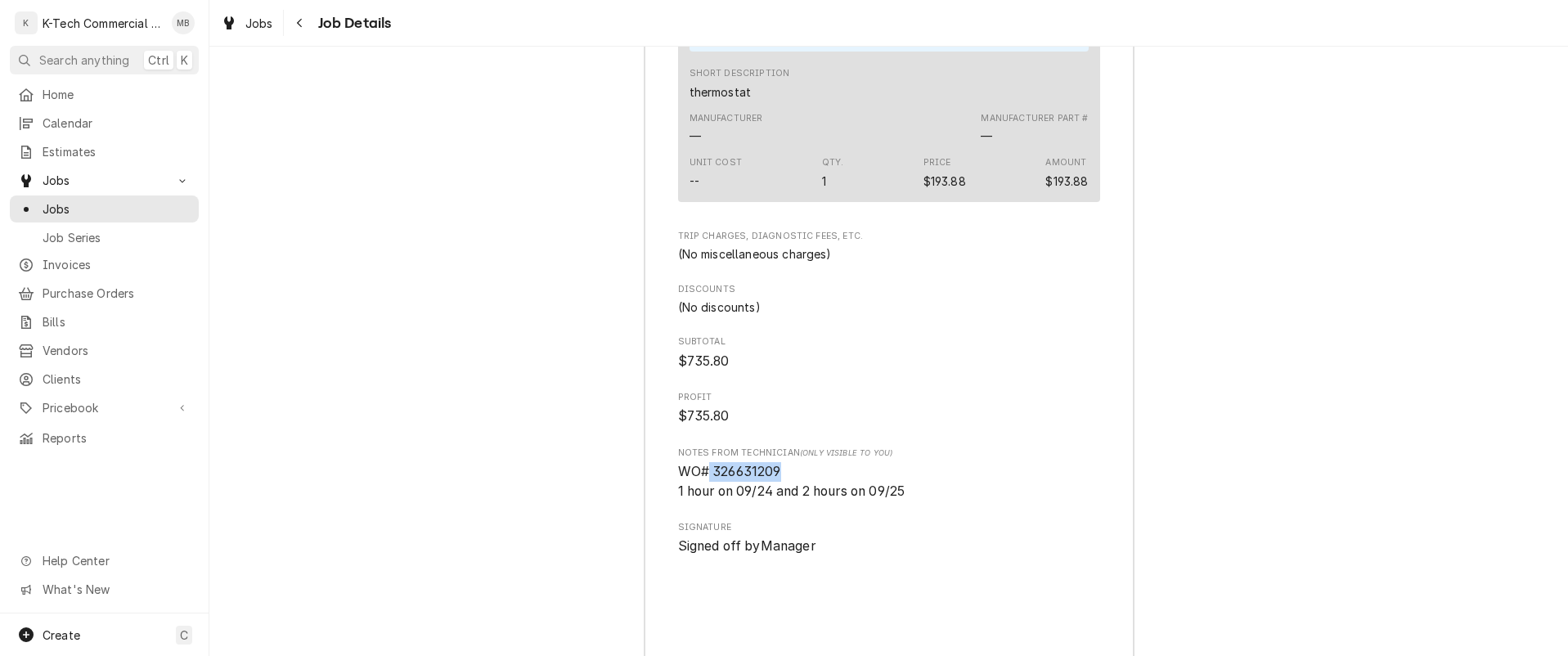
drag, startPoint x: 715, startPoint y: 507, endPoint x: 810, endPoint y: 510, distance: 95.0
click at [810, 501] on span "WO# 326631209 1 hour on 09/24 and 2 hours on 09/25" at bounding box center [889, 481] width 422 height 38
copy span "326631209"
drag, startPoint x: 387, startPoint y: 193, endPoint x: 405, endPoint y: 186, distance: 19.3
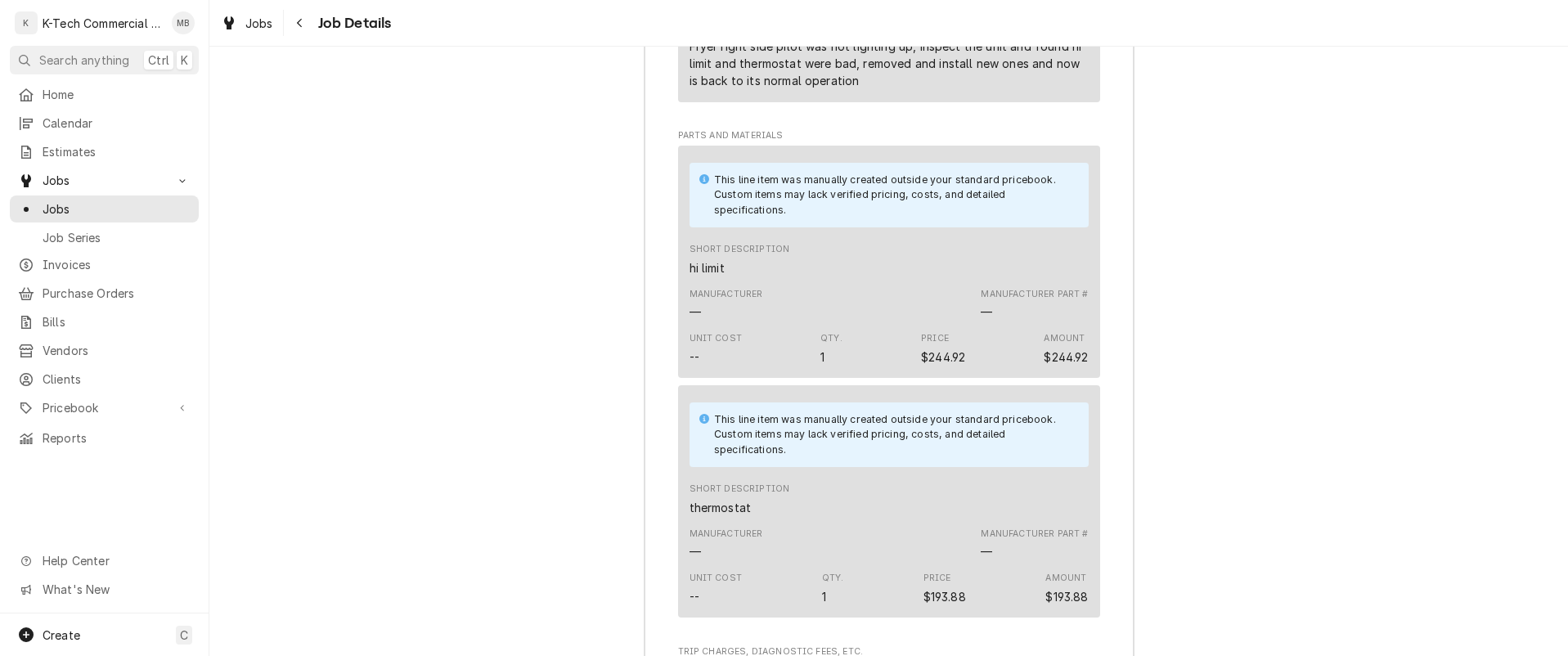
scroll to position [1783, 0]
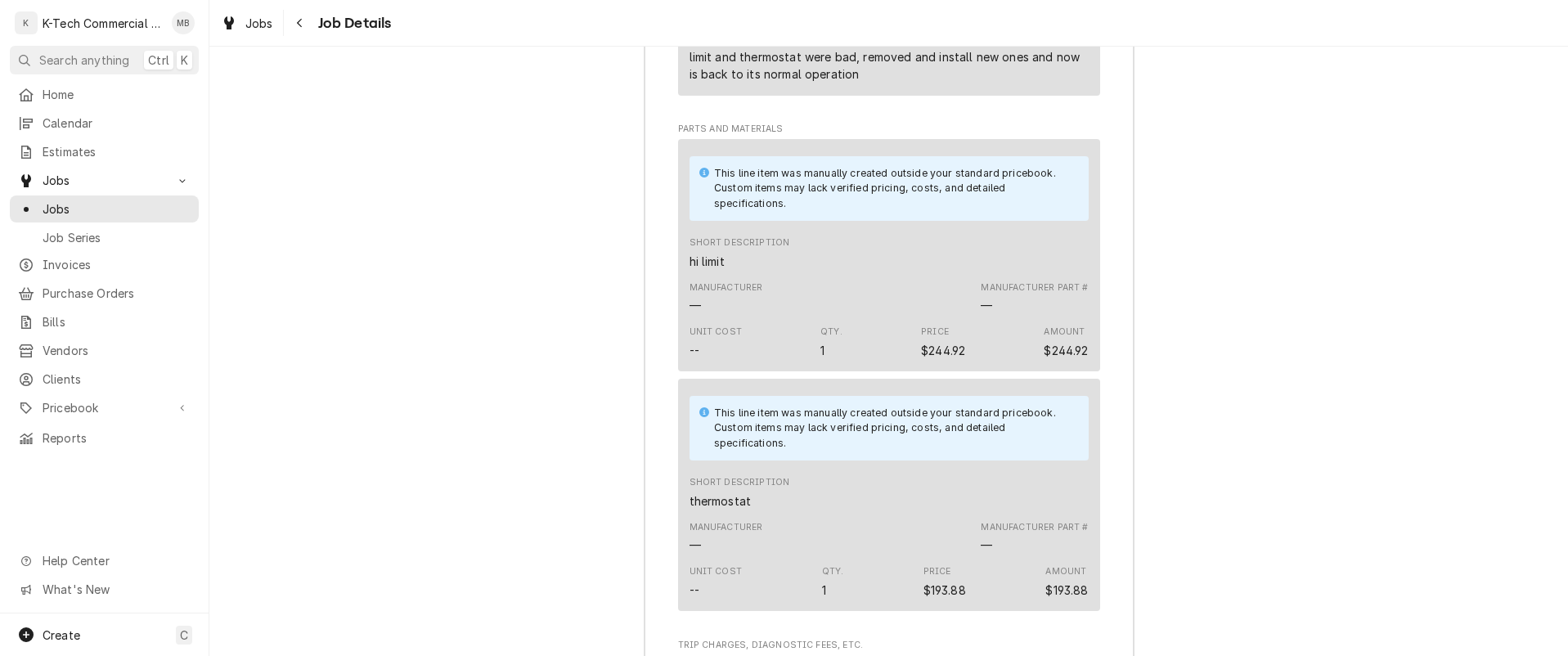
drag, startPoint x: 469, startPoint y: 215, endPoint x: 551, endPoint y: 4, distance: 226.4
click at [470, 215] on div "Job Summary Roopairs Job ID JOB-4076 Service Type Fryer Job Type Service Total …" at bounding box center [888, 381] width 1359 height 1626
click at [302, 18] on icon "Navigate back" at bounding box center [300, 23] width 7 height 12
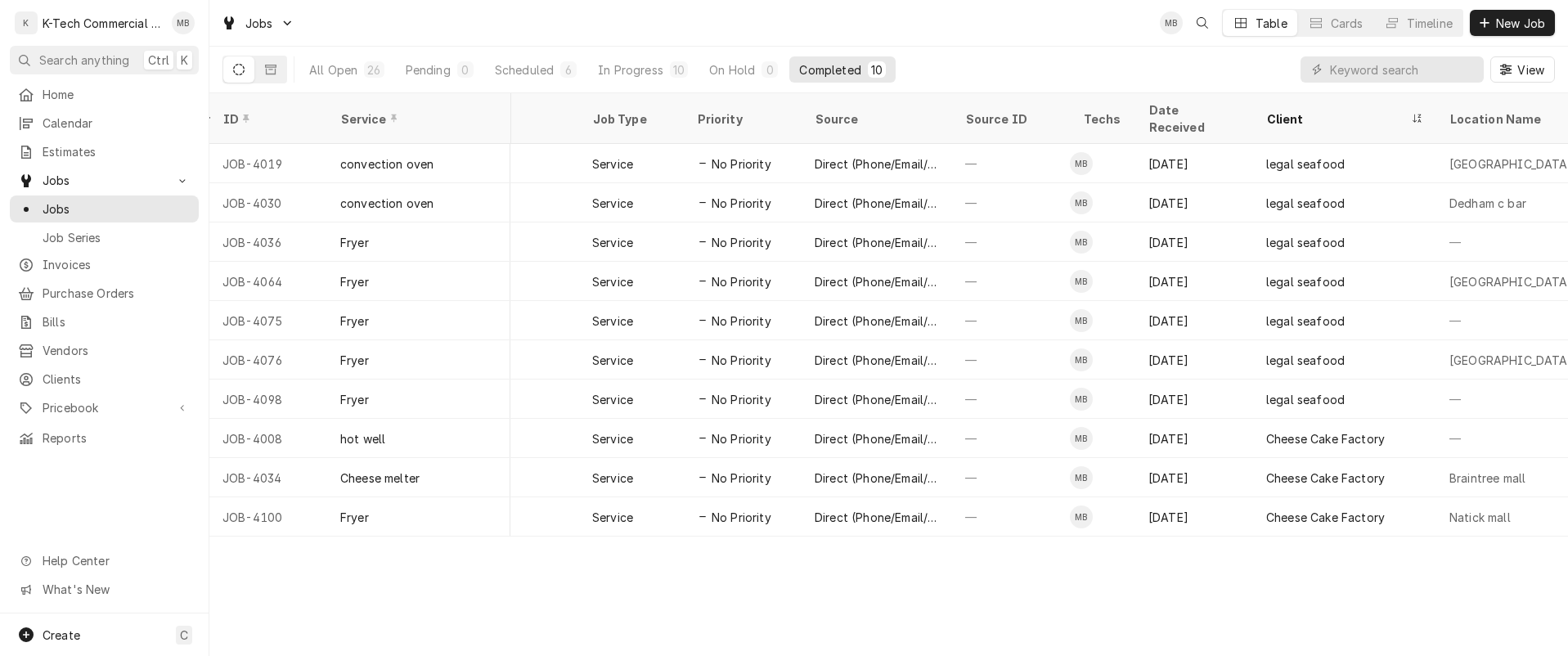
scroll to position [0, 421]
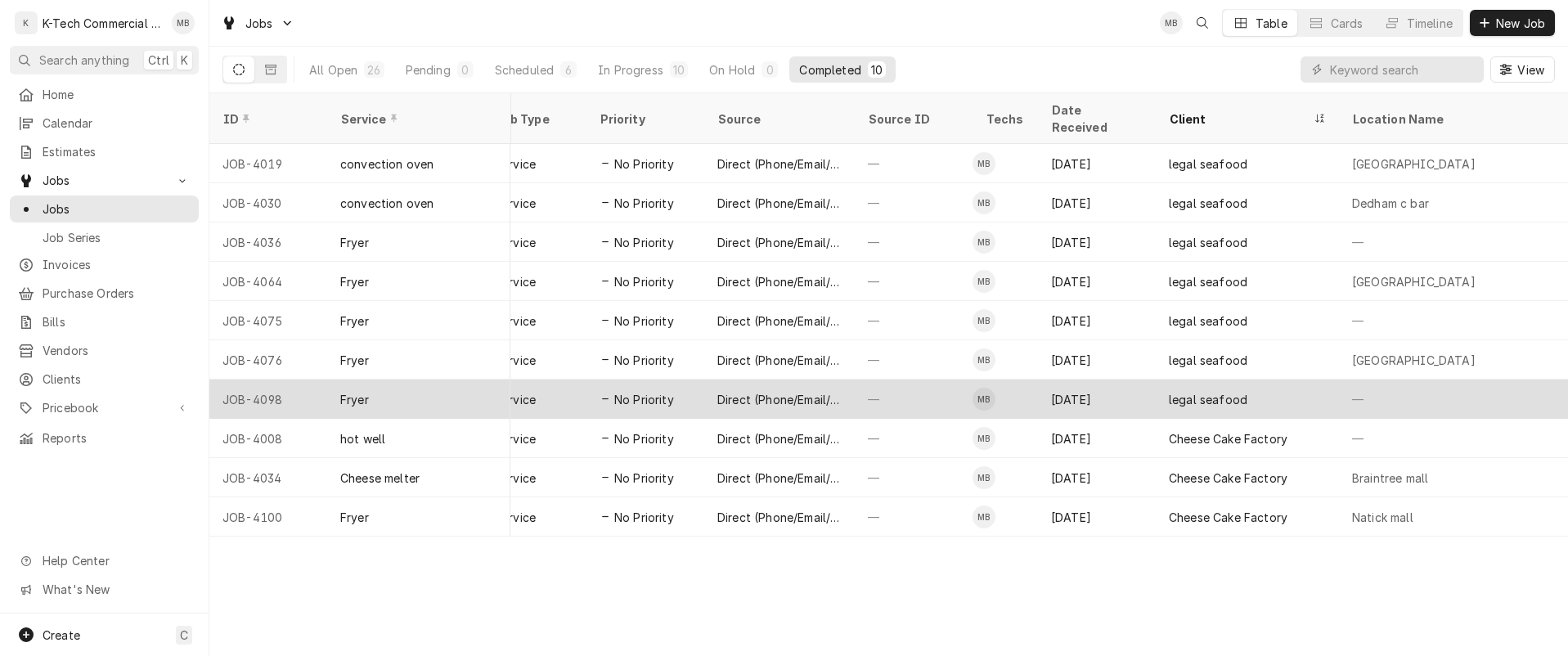
click at [1193, 391] on div "legal seafood" at bounding box center [1208, 399] width 79 height 17
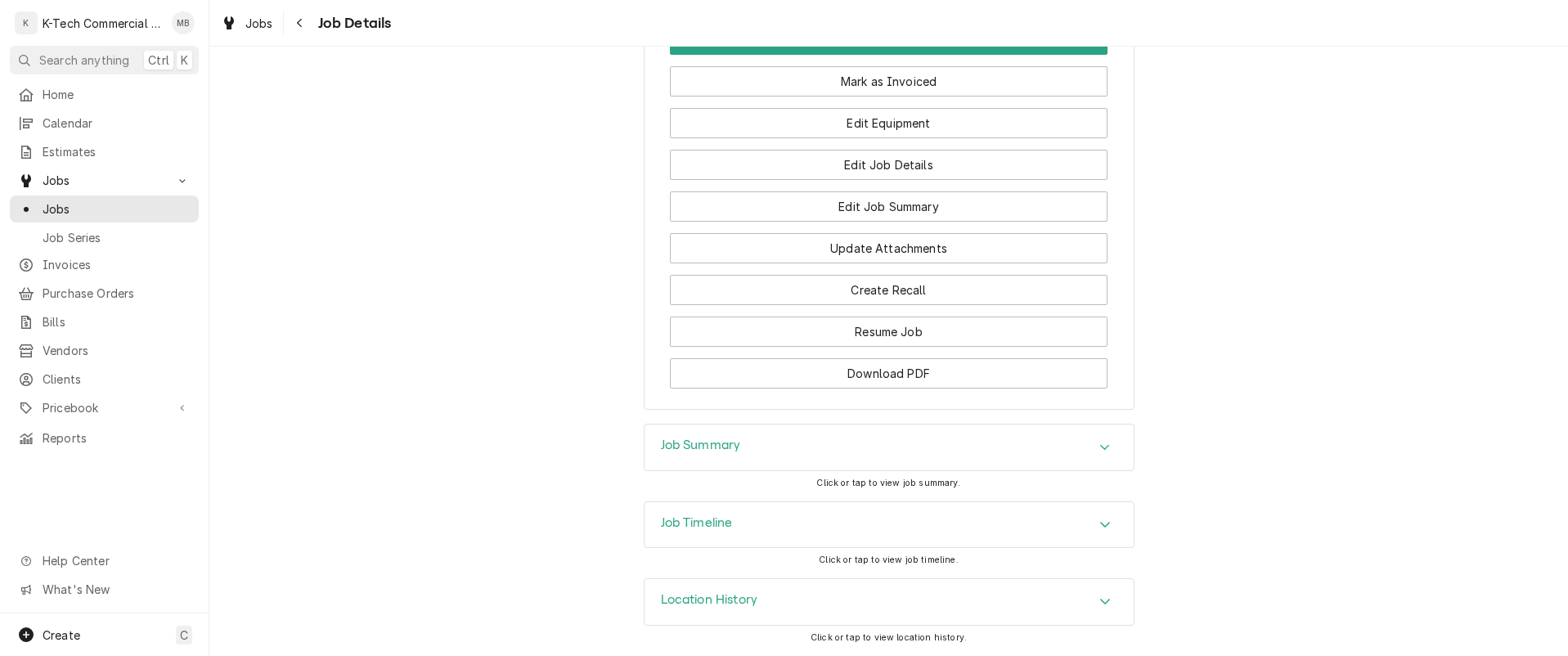
click at [920, 462] on div "Job Summary" at bounding box center [888, 448] width 489 height 46
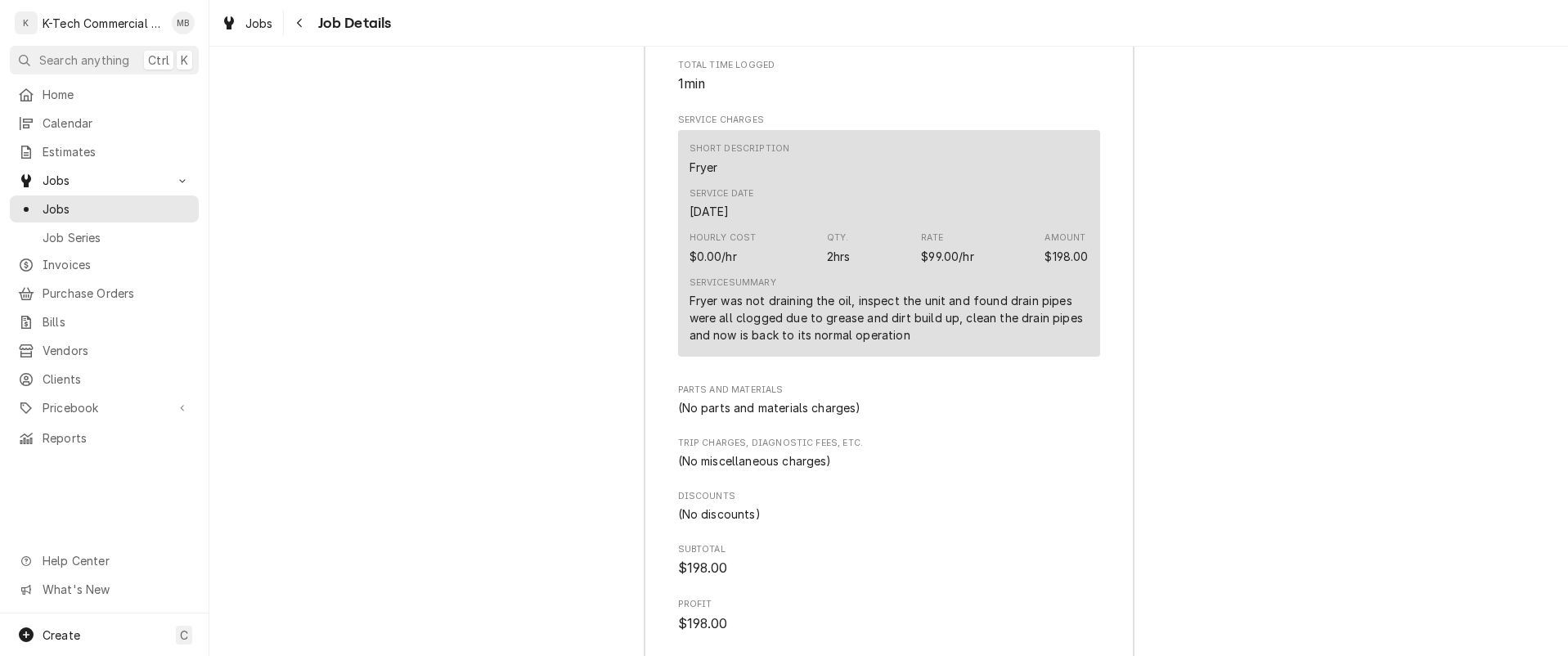
scroll to position [1765, 0]
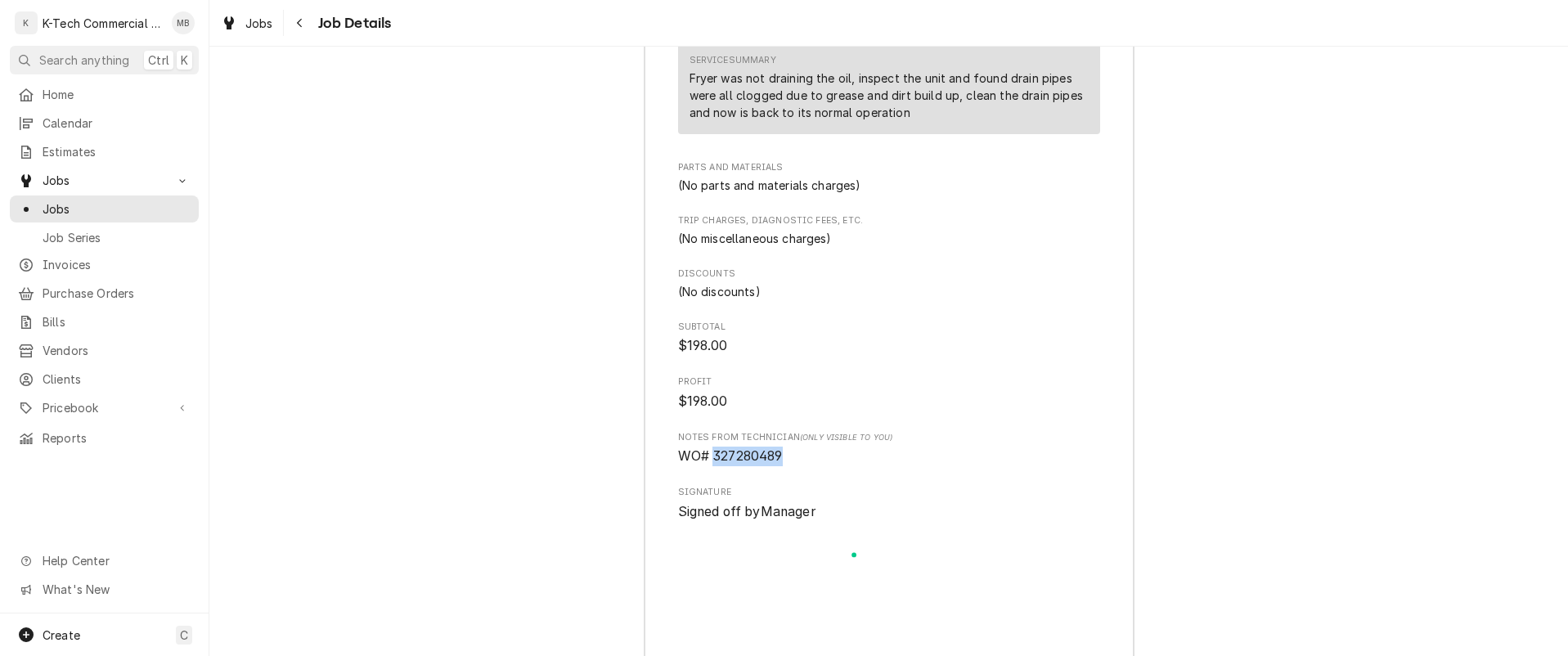
drag, startPoint x: 709, startPoint y: 456, endPoint x: 817, endPoint y: 457, distance: 108.0
click at [817, 457] on span "WO# 327280489" at bounding box center [889, 456] width 422 height 19
copy span "327280489"
click at [301, 25] on icon "Navigate back" at bounding box center [300, 23] width 7 height 12
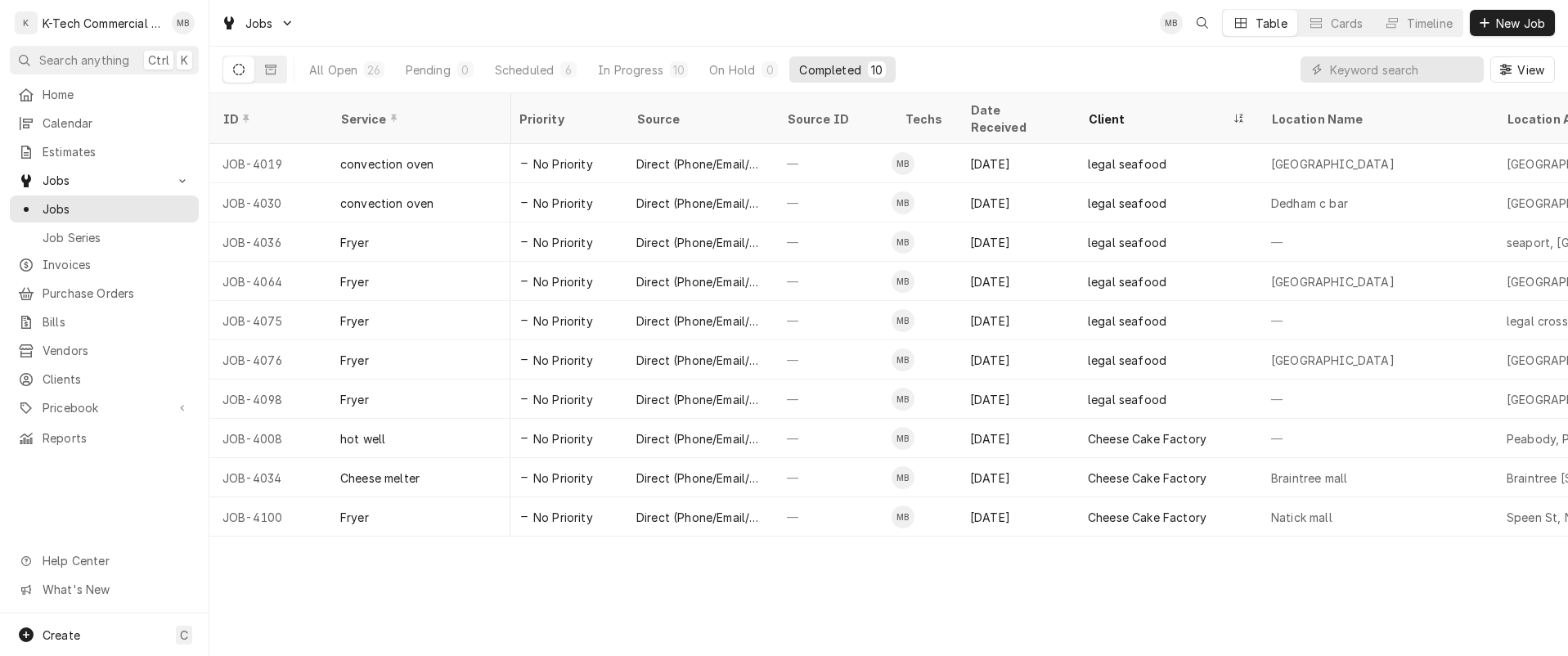
scroll to position [0, 508]
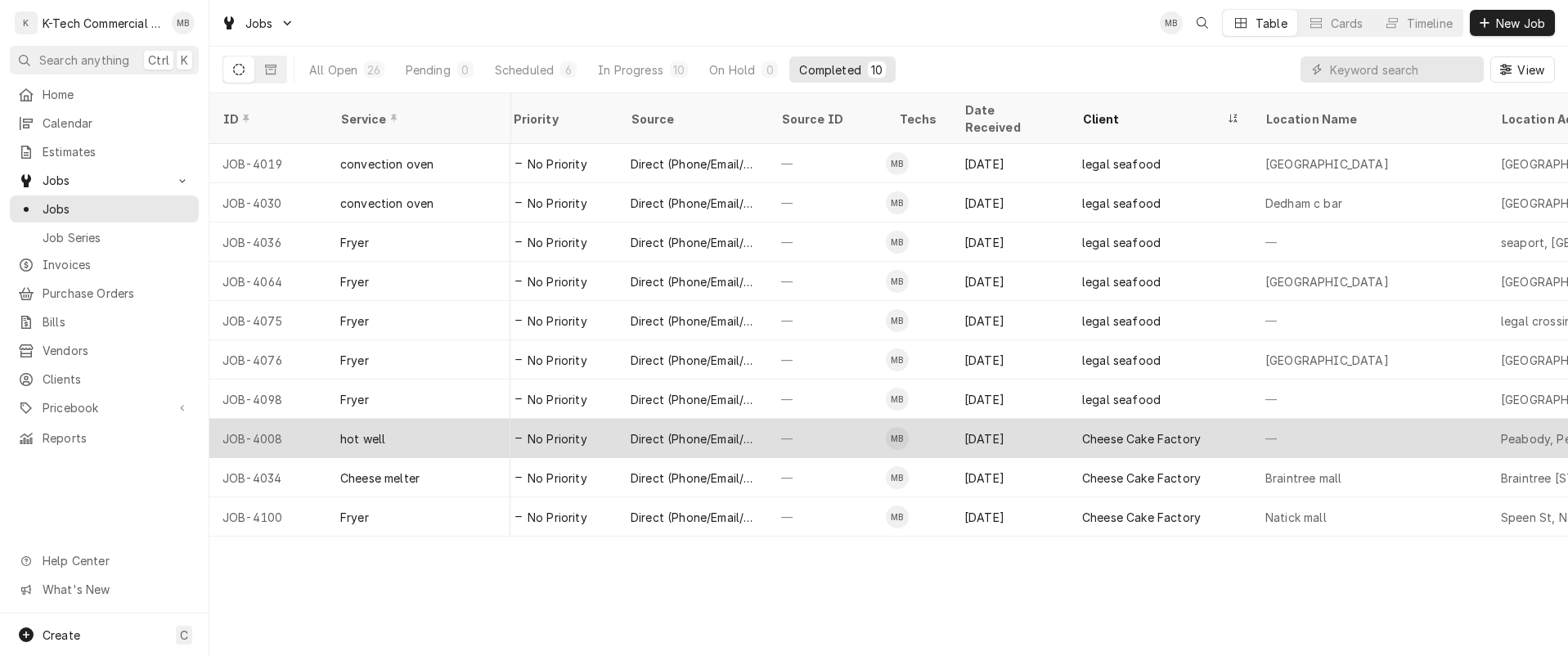
click at [1167, 430] on div "Cheese Cake Factory" at bounding box center [1141, 439] width 119 height 17
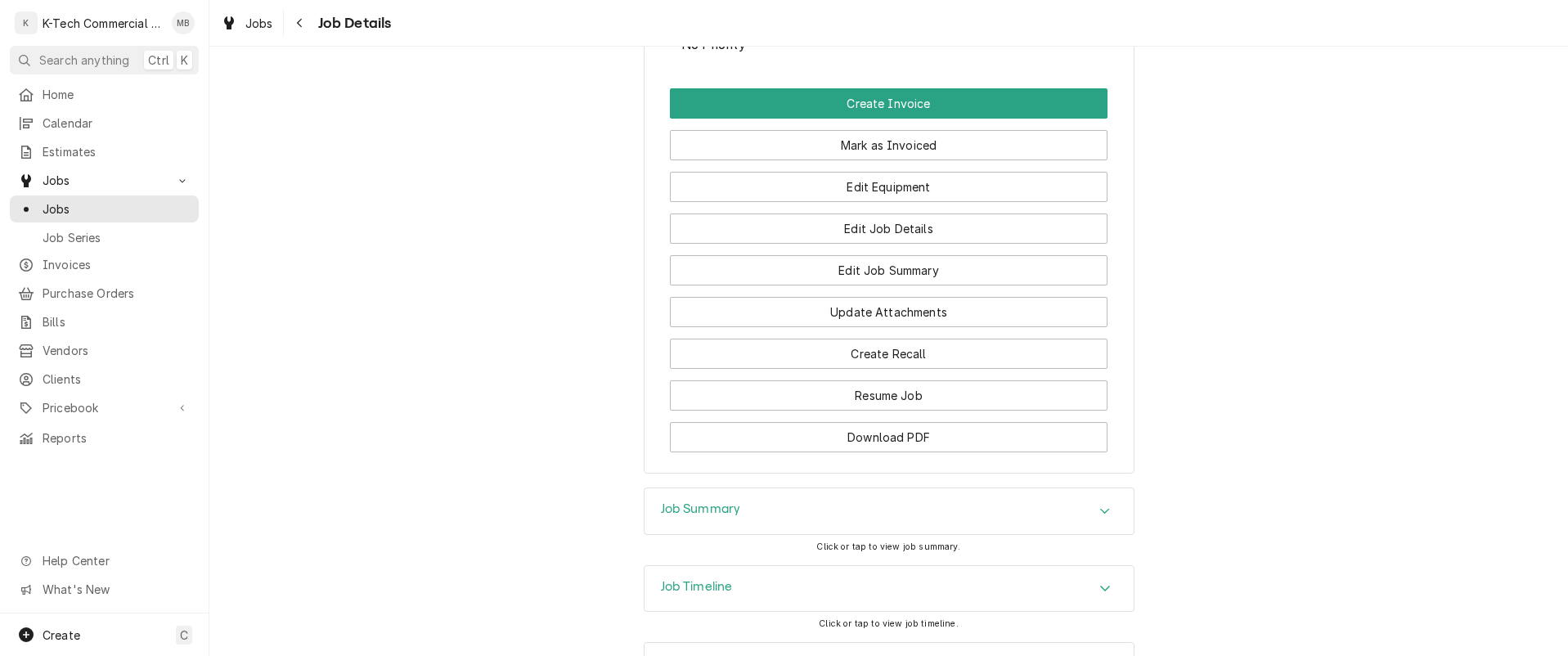
scroll to position [947, 0]
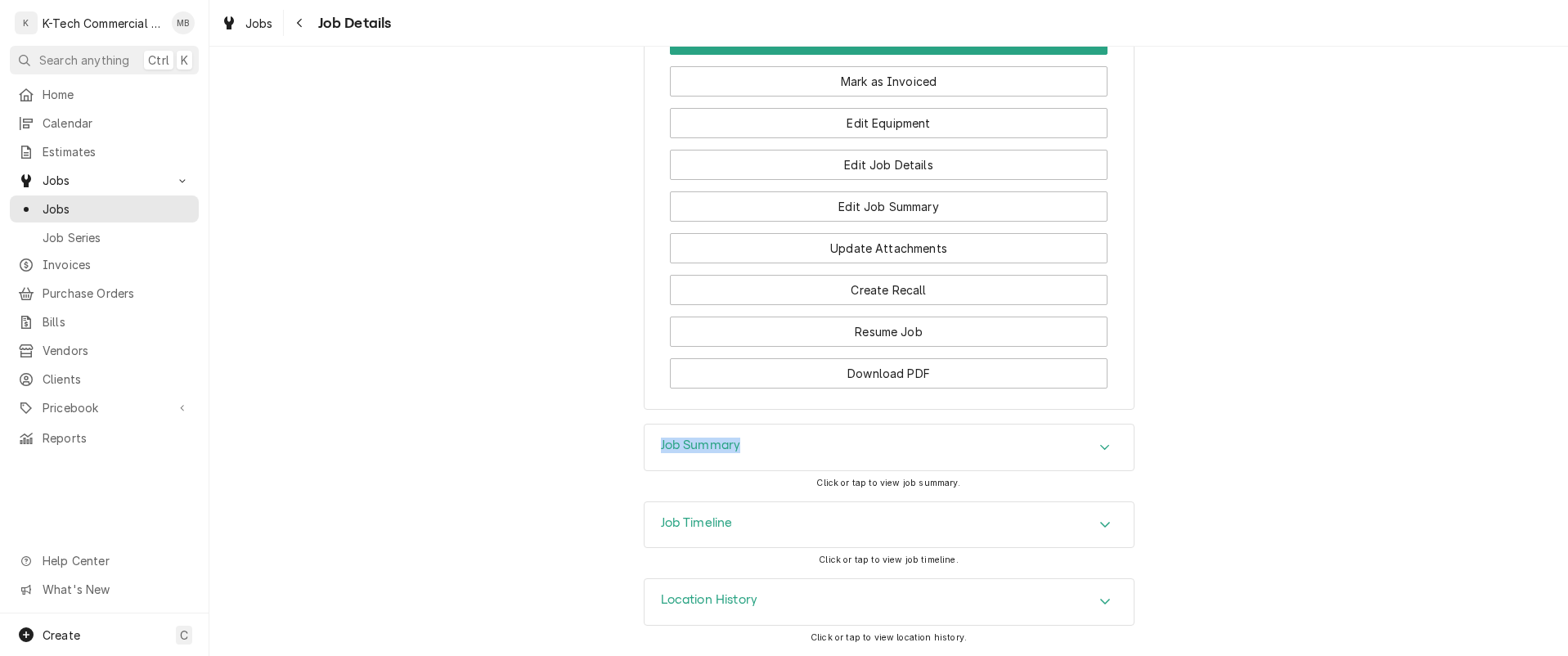
click at [948, 432] on div "Completed and Uninvoiced Cheese Cake Factory Peabody, [GEOGRAPHIC_DATA], Ma Ope…" at bounding box center [888, 351] width 1359 height 609
click at [964, 435] on div "Job Summary" at bounding box center [888, 448] width 489 height 46
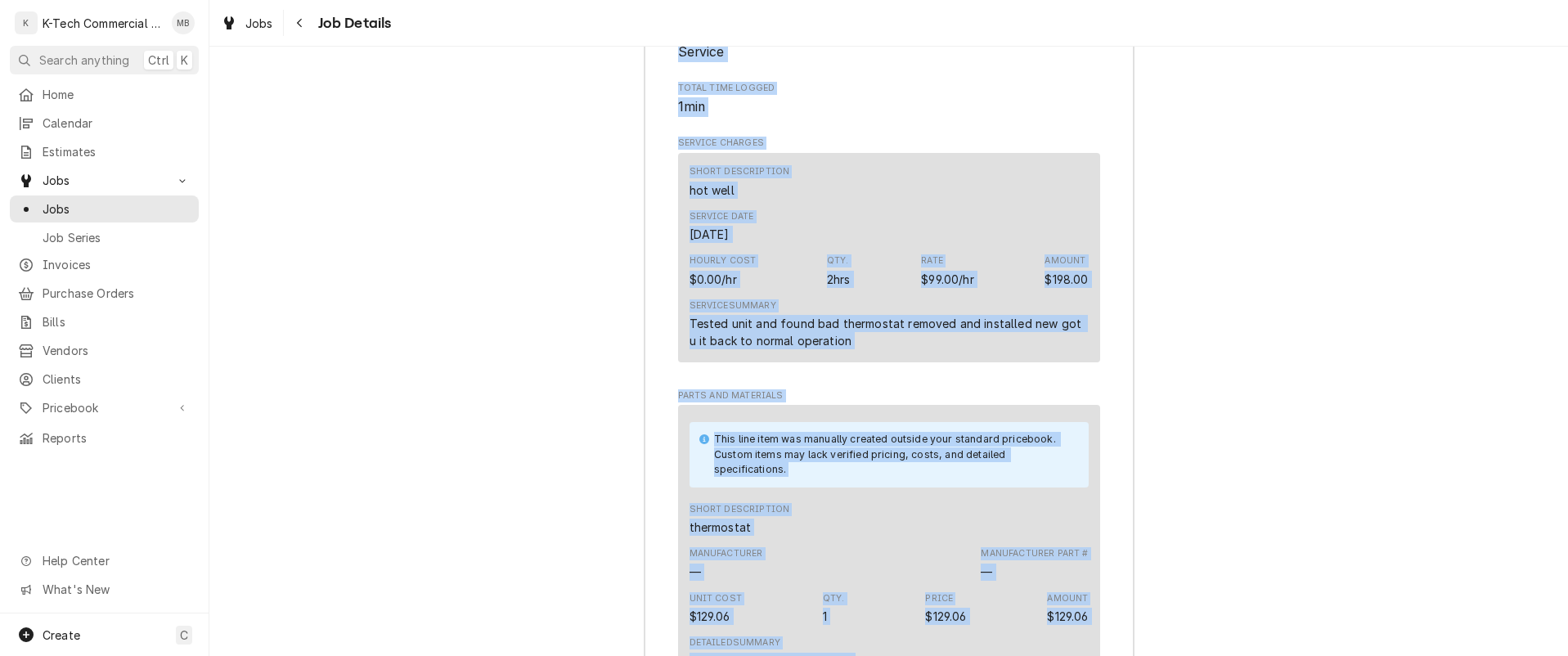
click at [1211, 439] on div "Job Summary Roopairs Job ID JOB-4008 Service Type hot well Job Type Service Tot…" at bounding box center [888, 607] width 1359 height 1512
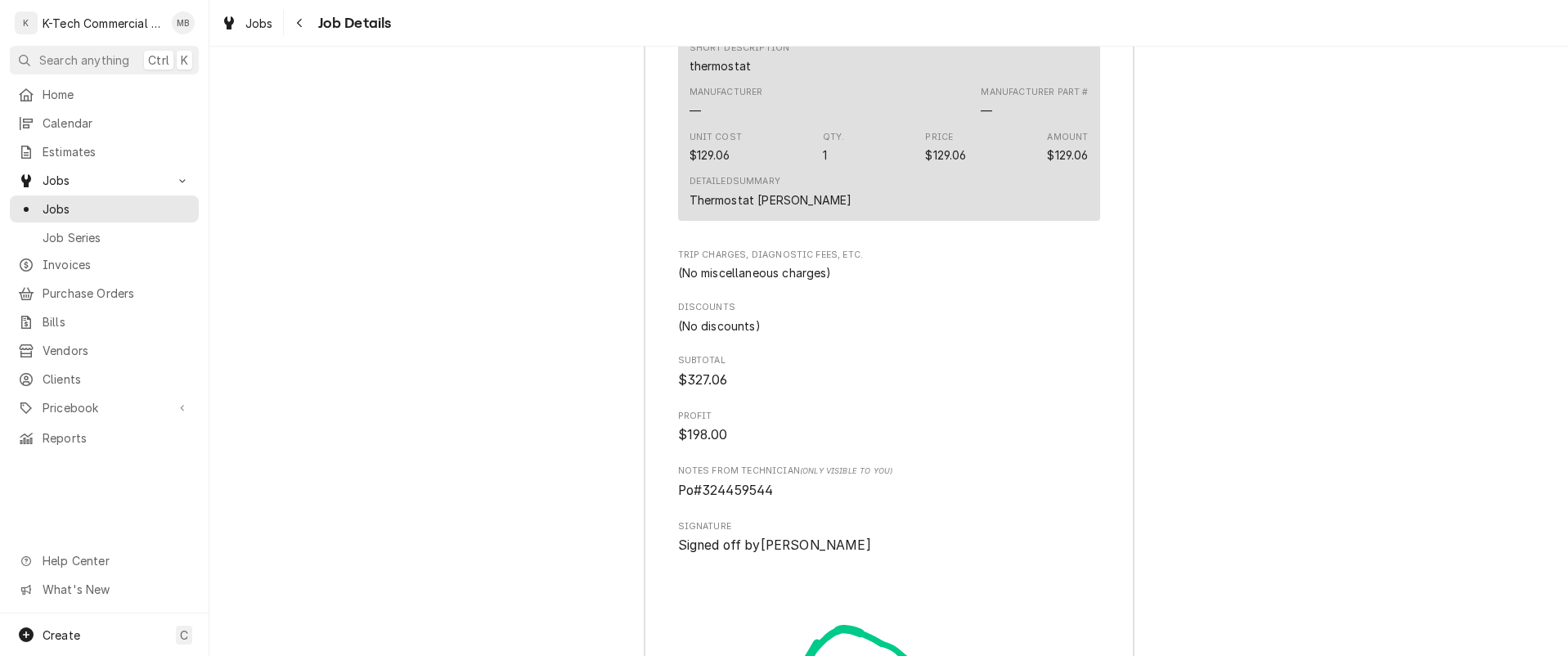
scroll to position [2010, 0]
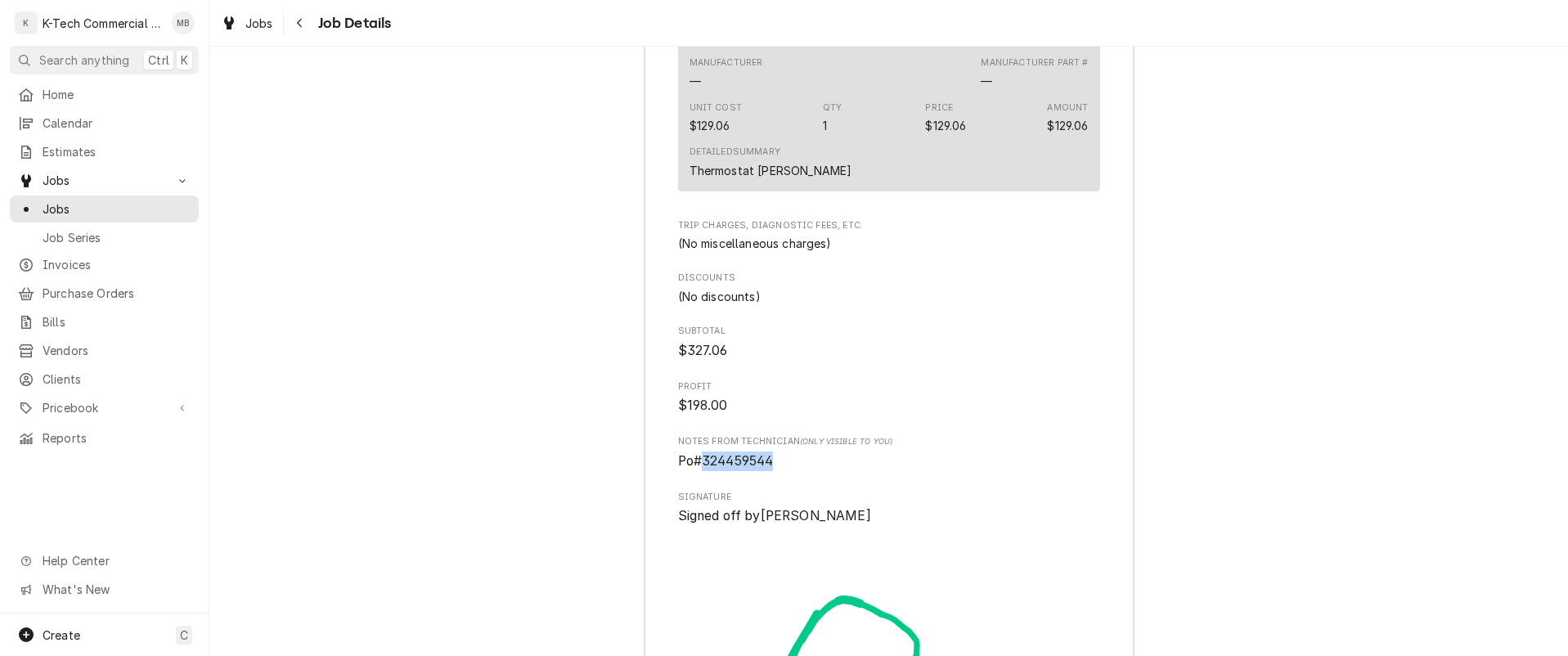
drag, startPoint x: 697, startPoint y: 459, endPoint x: 815, endPoint y: 460, distance: 118.0
click at [815, 460] on span "Po#324459544" at bounding box center [889, 460] width 422 height 19
copy span "324459544"
drag, startPoint x: 603, startPoint y: 310, endPoint x: 762, endPoint y: 308, distance: 159.0
click at [599, 310] on div "Job Summary Roopairs Job ID JOB-4008 Service Type hot well Job Type Service Tot…" at bounding box center [888, 116] width 1359 height 1512
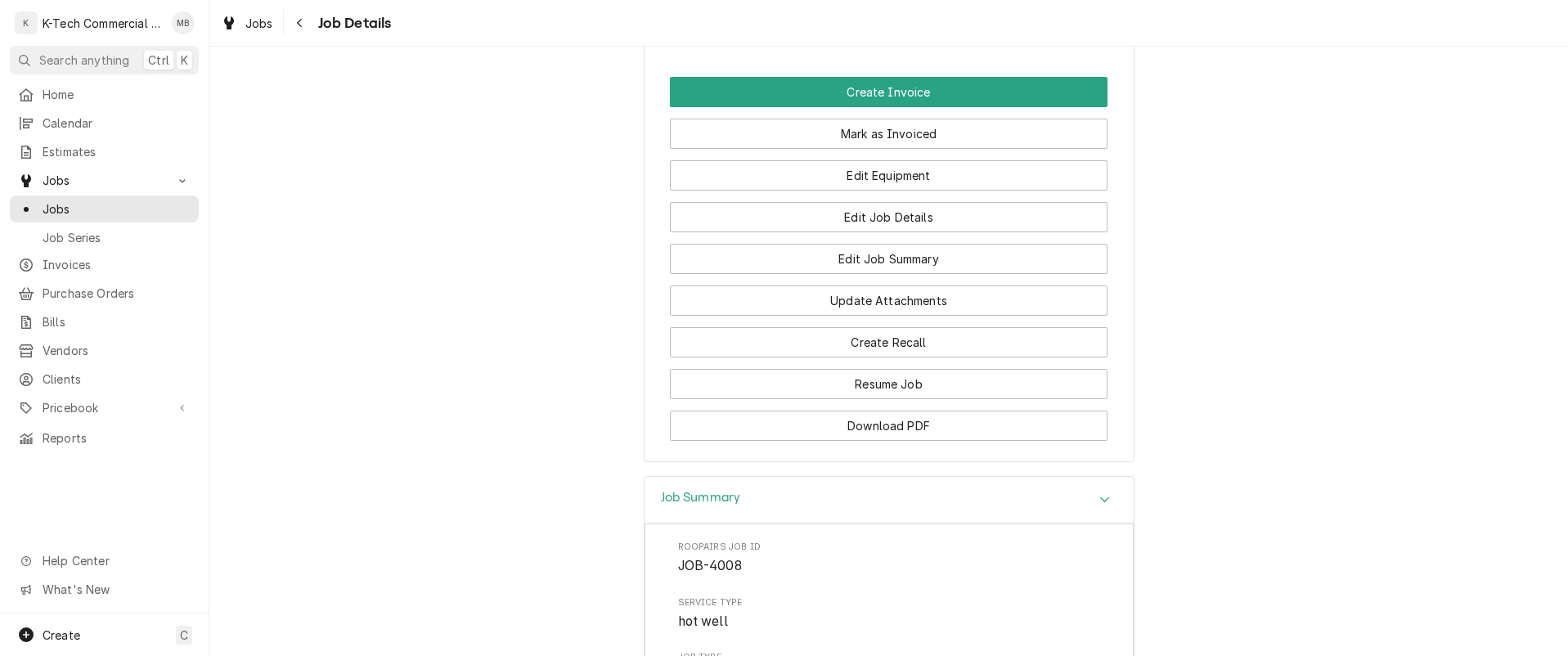
scroll to position [865, 0]
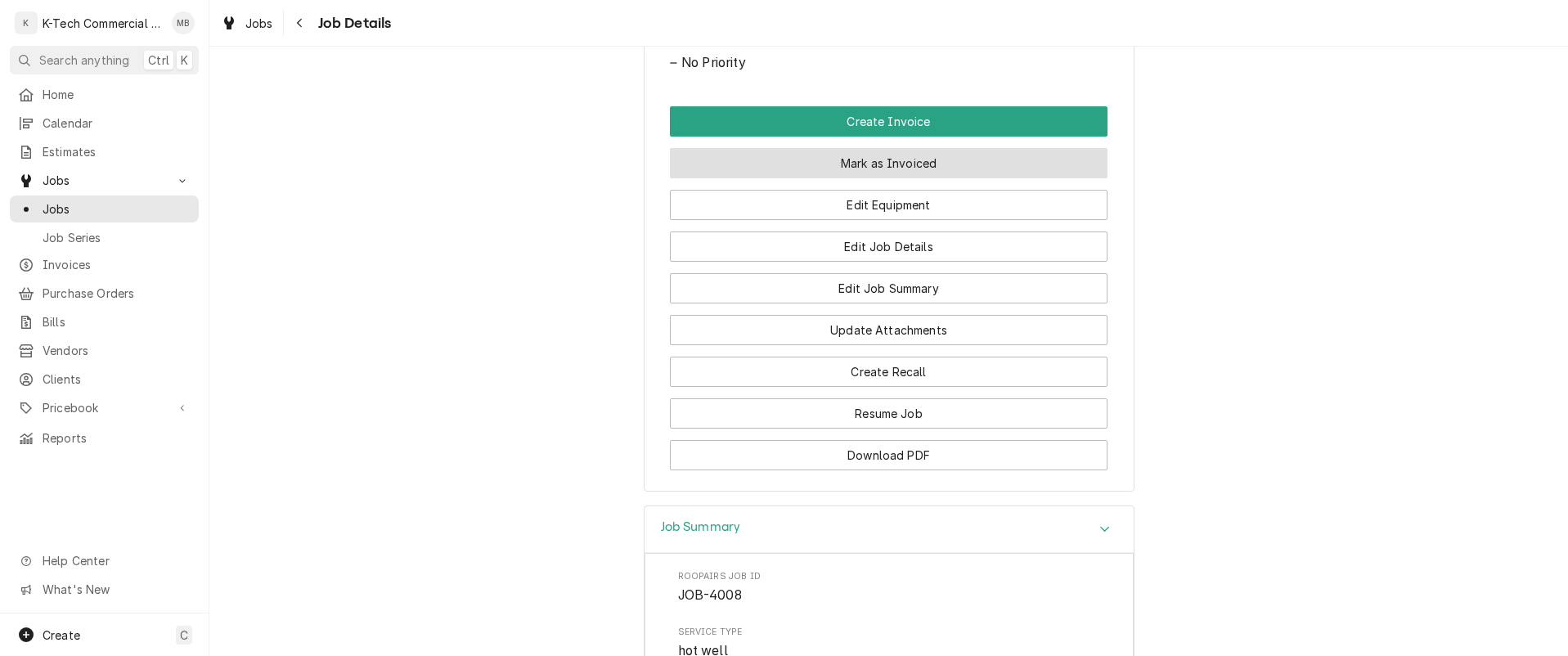
click at [946, 160] on button "Mark as Invoiced" at bounding box center [888, 163] width 438 height 30
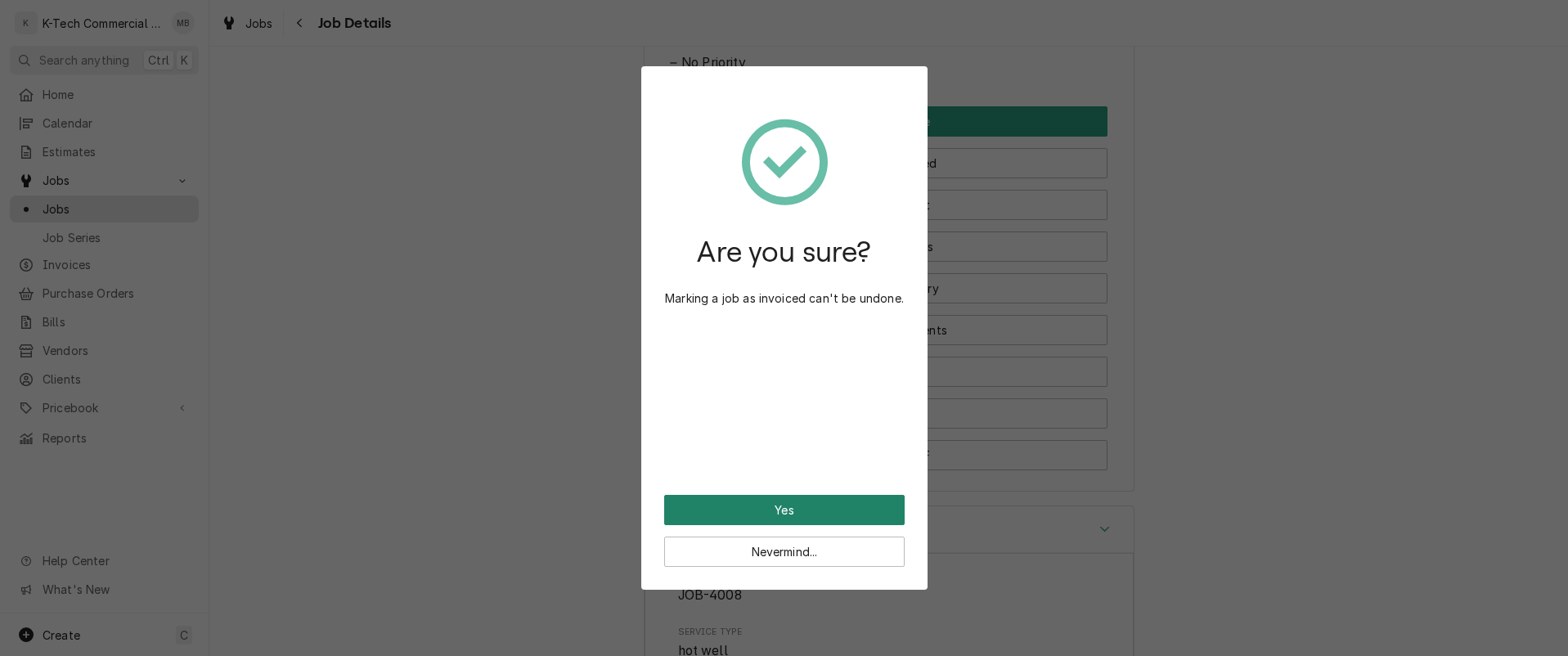
click at [786, 509] on button "Yes" at bounding box center [784, 510] width 240 height 30
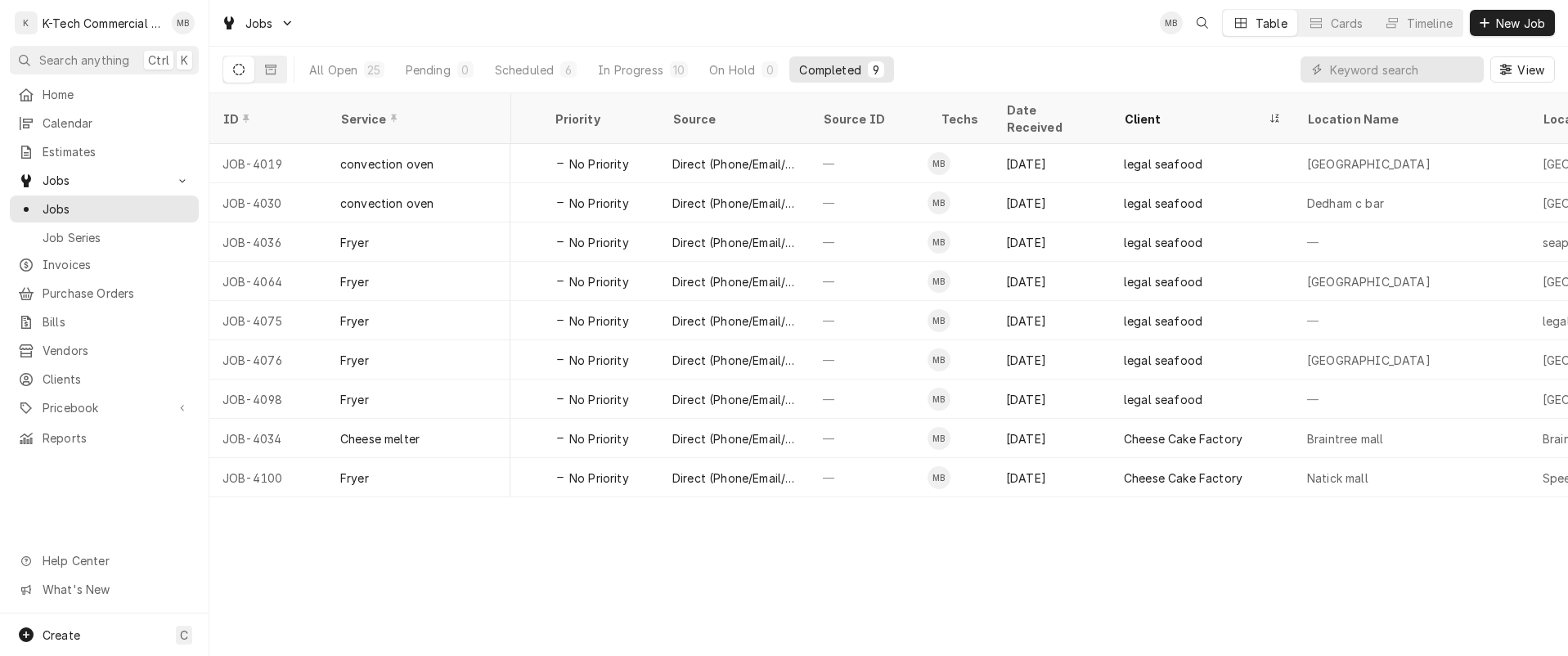
scroll to position [0, 487]
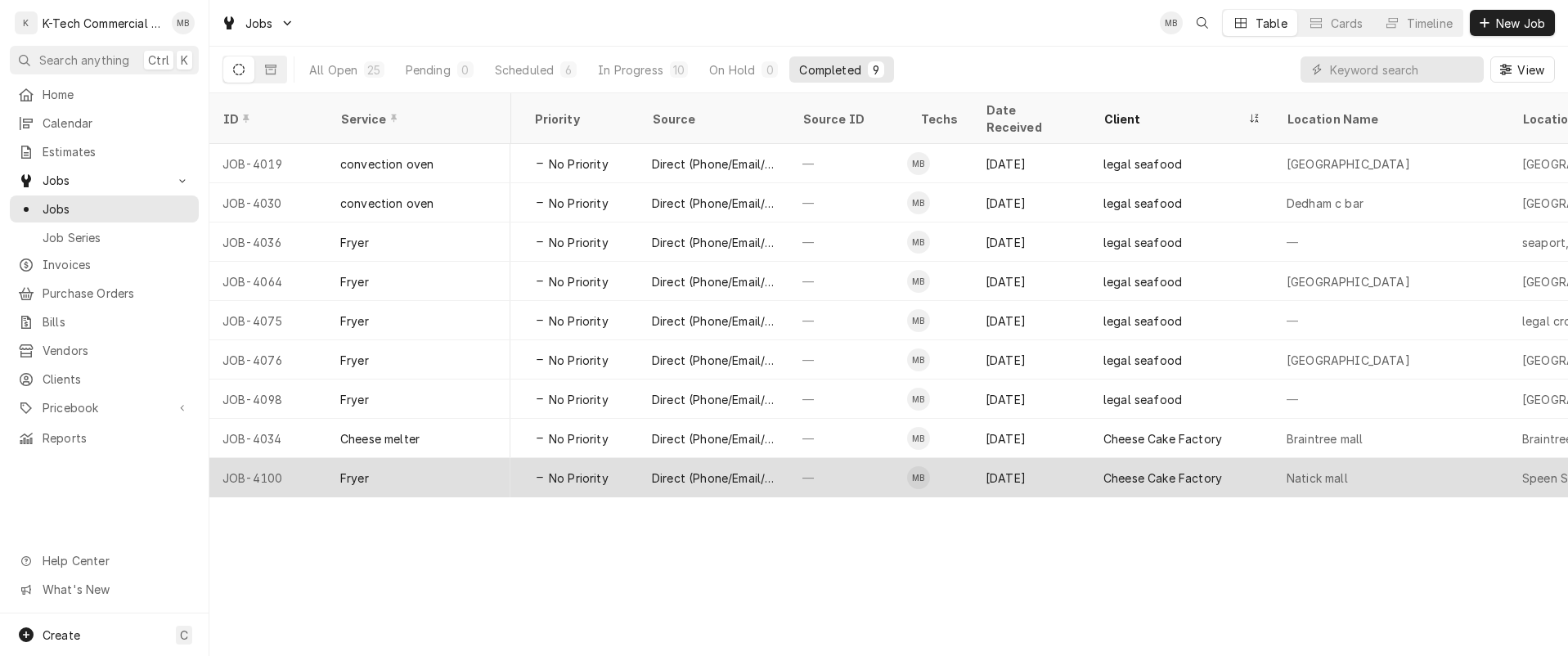
click at [1160, 470] on div "Cheese Cake Factory" at bounding box center [1163, 478] width 119 height 17
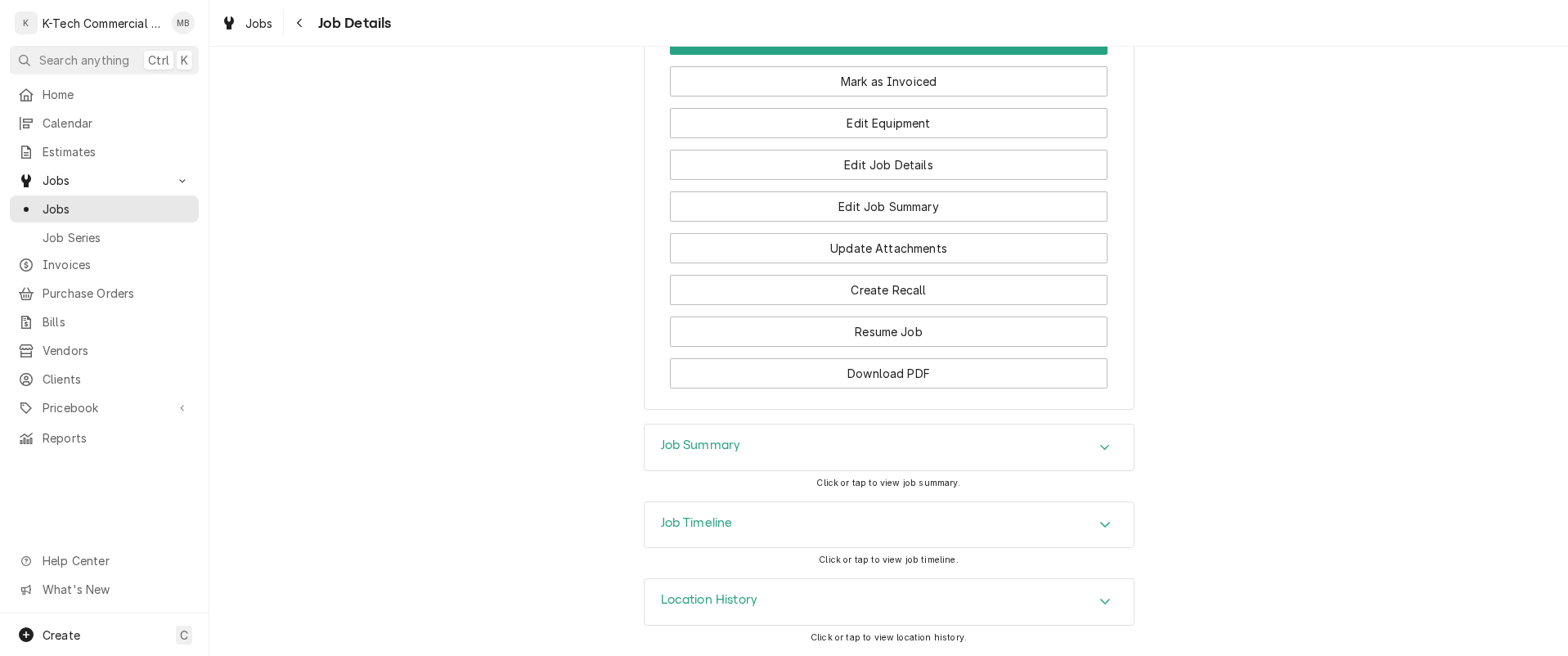
click at [1003, 447] on div "Job Summary" at bounding box center [888, 448] width 489 height 46
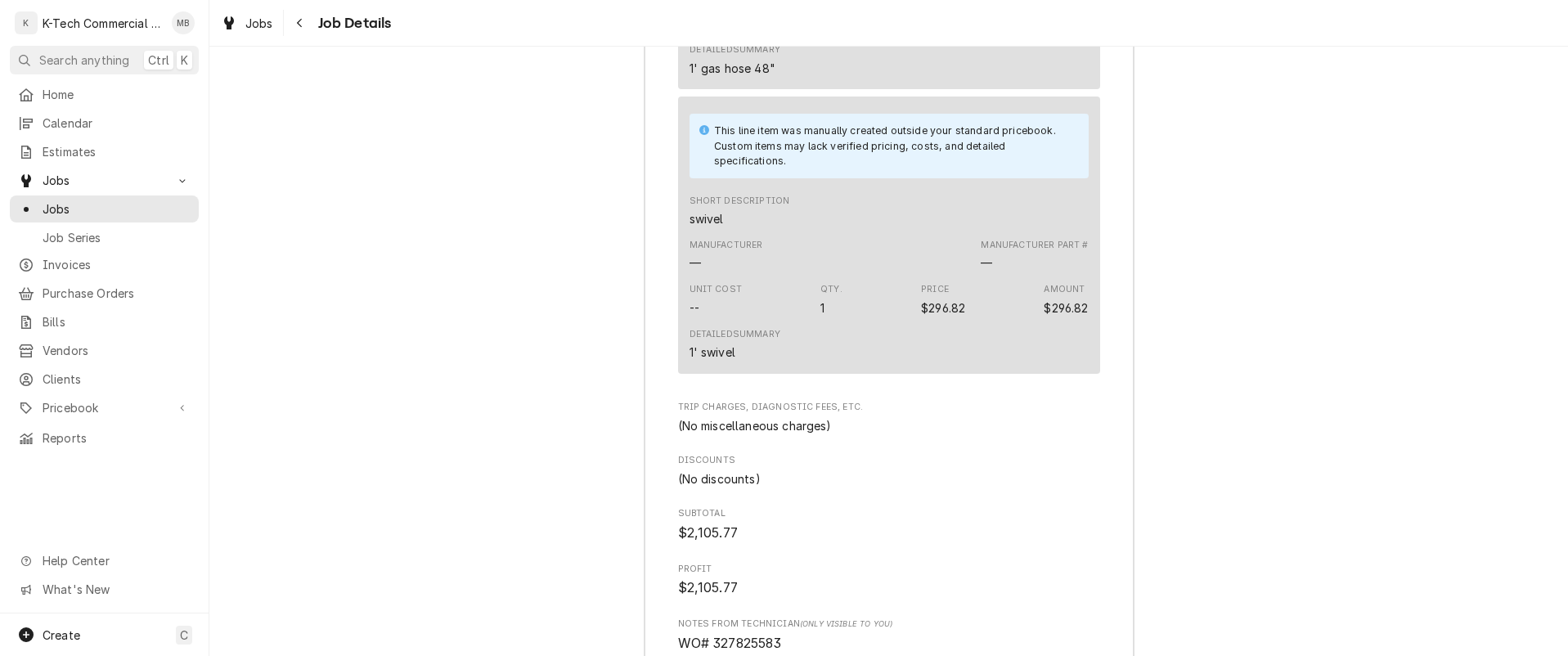
scroll to position [2520, 0]
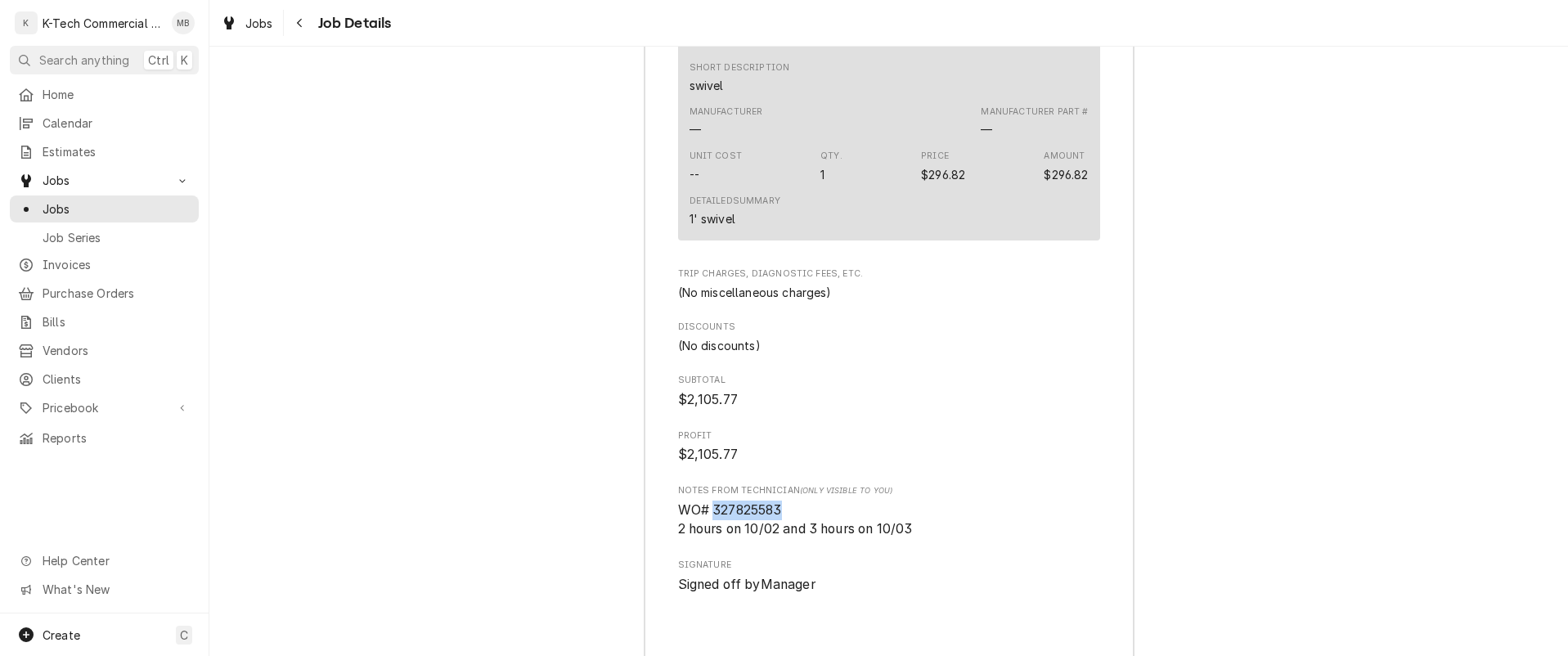
drag, startPoint x: 708, startPoint y: 527, endPoint x: 804, endPoint y: 524, distance: 96.0
click at [804, 524] on span "WO# 327825583 2 hours on 10/02 and 3 hours on 10/03" at bounding box center [889, 520] width 422 height 38
copy span "327825583"
drag, startPoint x: 494, startPoint y: 222, endPoint x: 652, endPoint y: 275, distance: 166.7
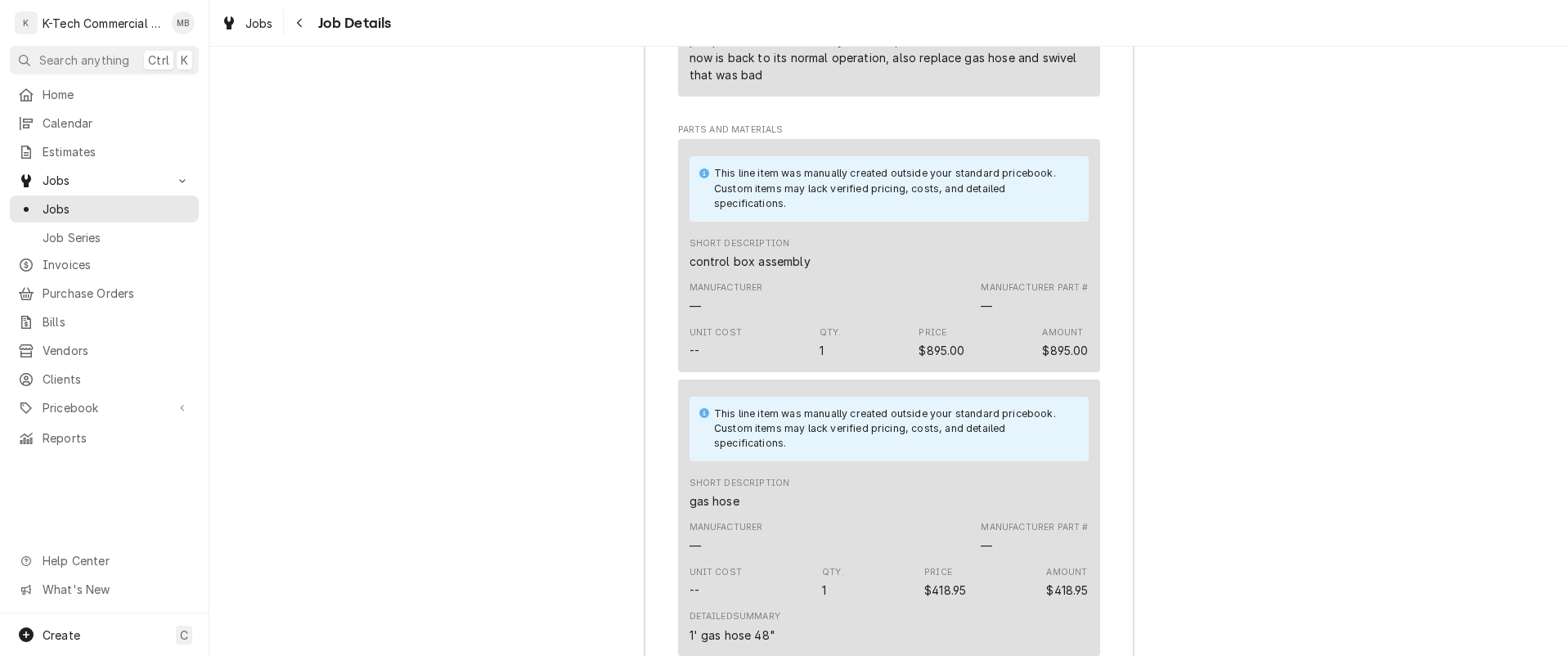
scroll to position [1620, 0]
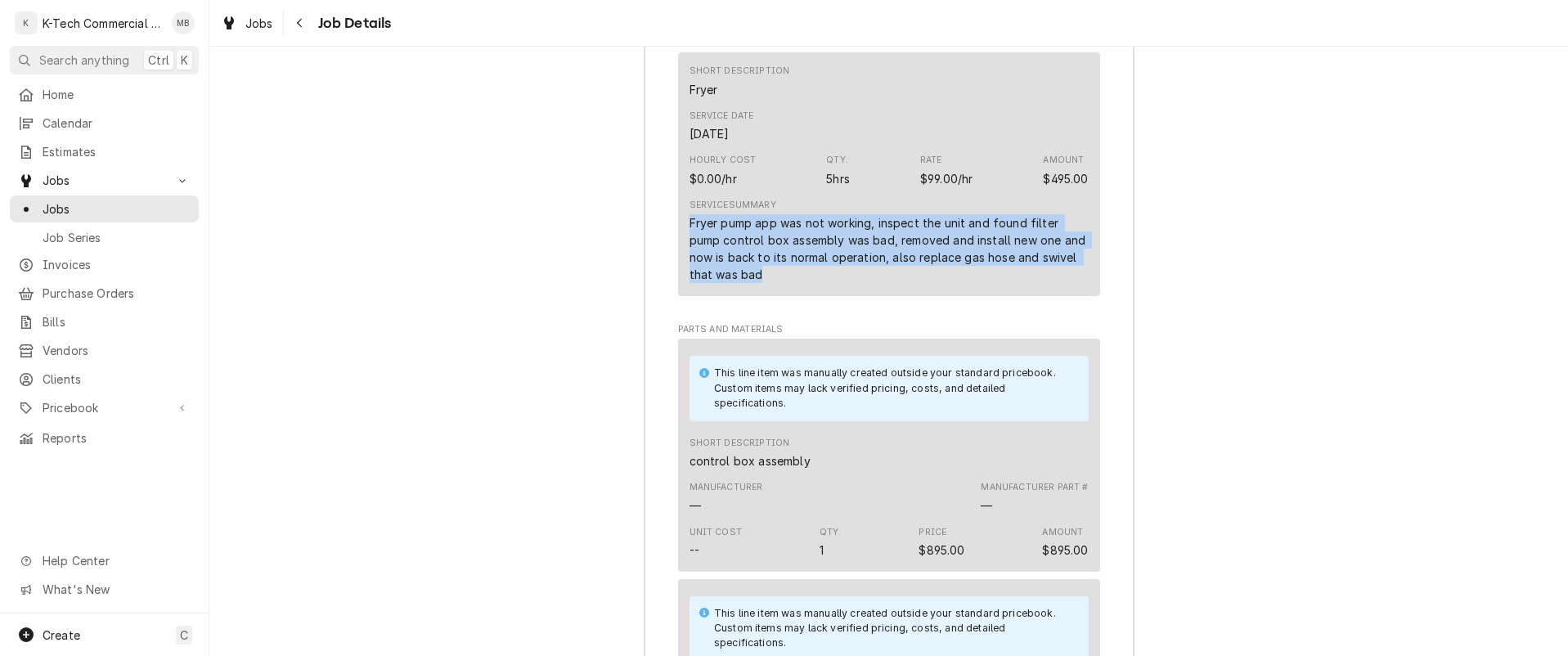
drag, startPoint x: 678, startPoint y: 240, endPoint x: 772, endPoint y: 292, distance: 107.4
click at [772, 292] on div "Short Description Fryer Service Date Oct 3, 2025 Hourly Cost $0.00/hr Qty. 5hrs…" at bounding box center [889, 174] width 422 height 244
copy div "Fryer pump app was not working, inspect the unit and found filter pump control …"
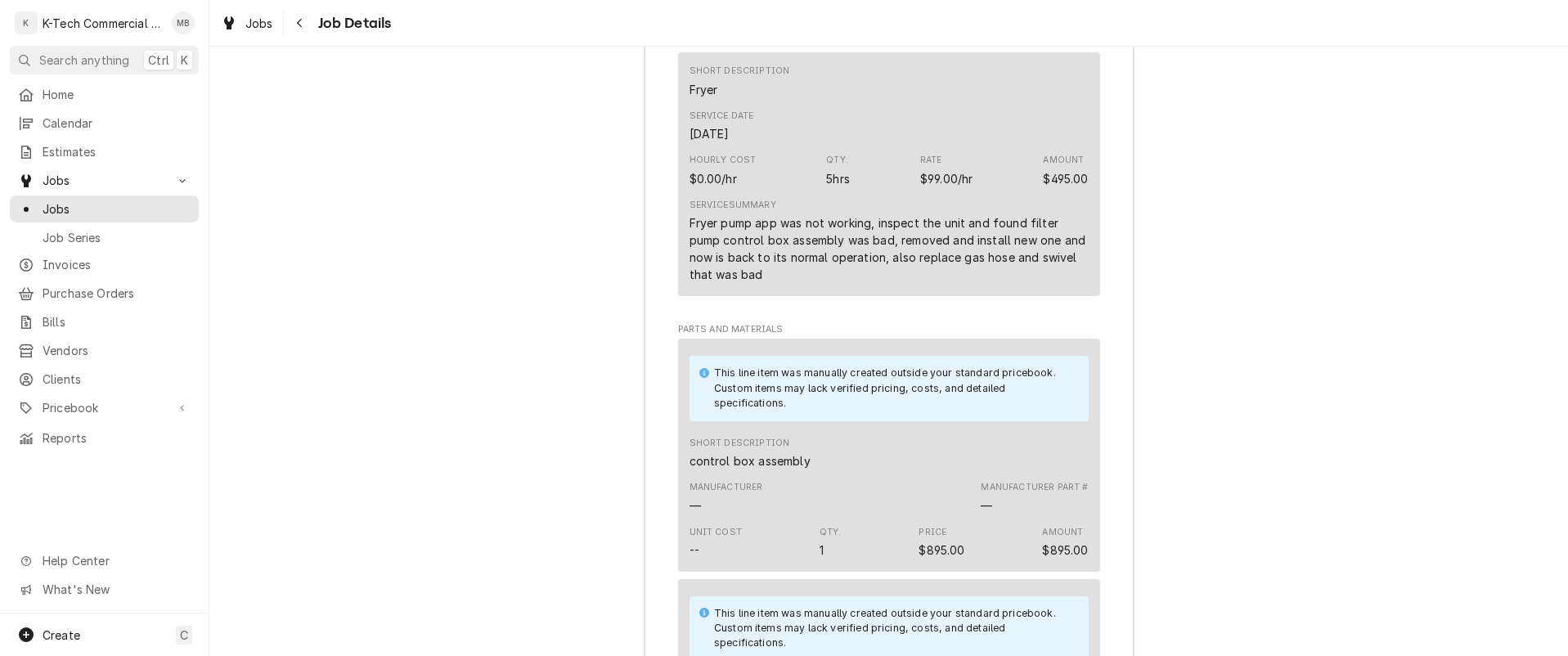
drag, startPoint x: 571, startPoint y: 344, endPoint x: 783, endPoint y: 181, distance: 267.4
click at [302, 20] on icon "Navigate back" at bounding box center [300, 23] width 7 height 12
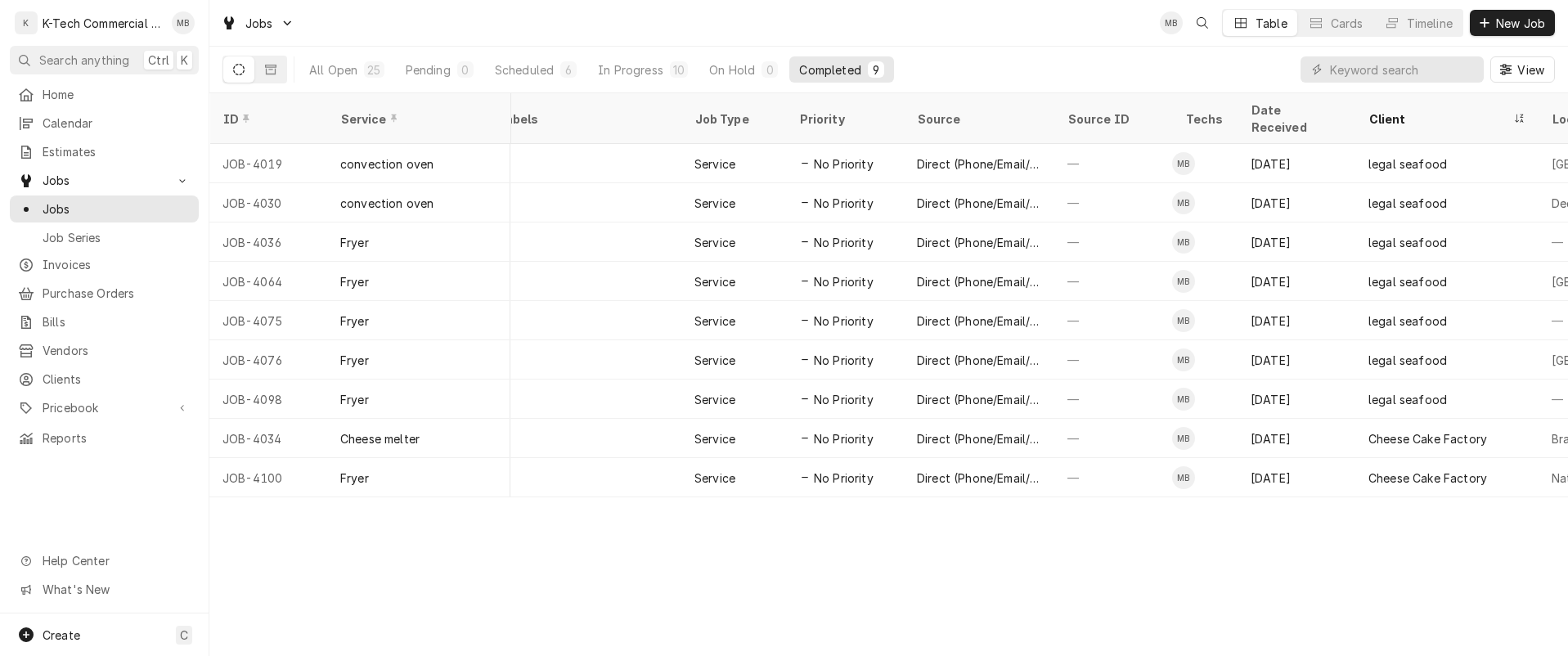
scroll to position [0, 301]
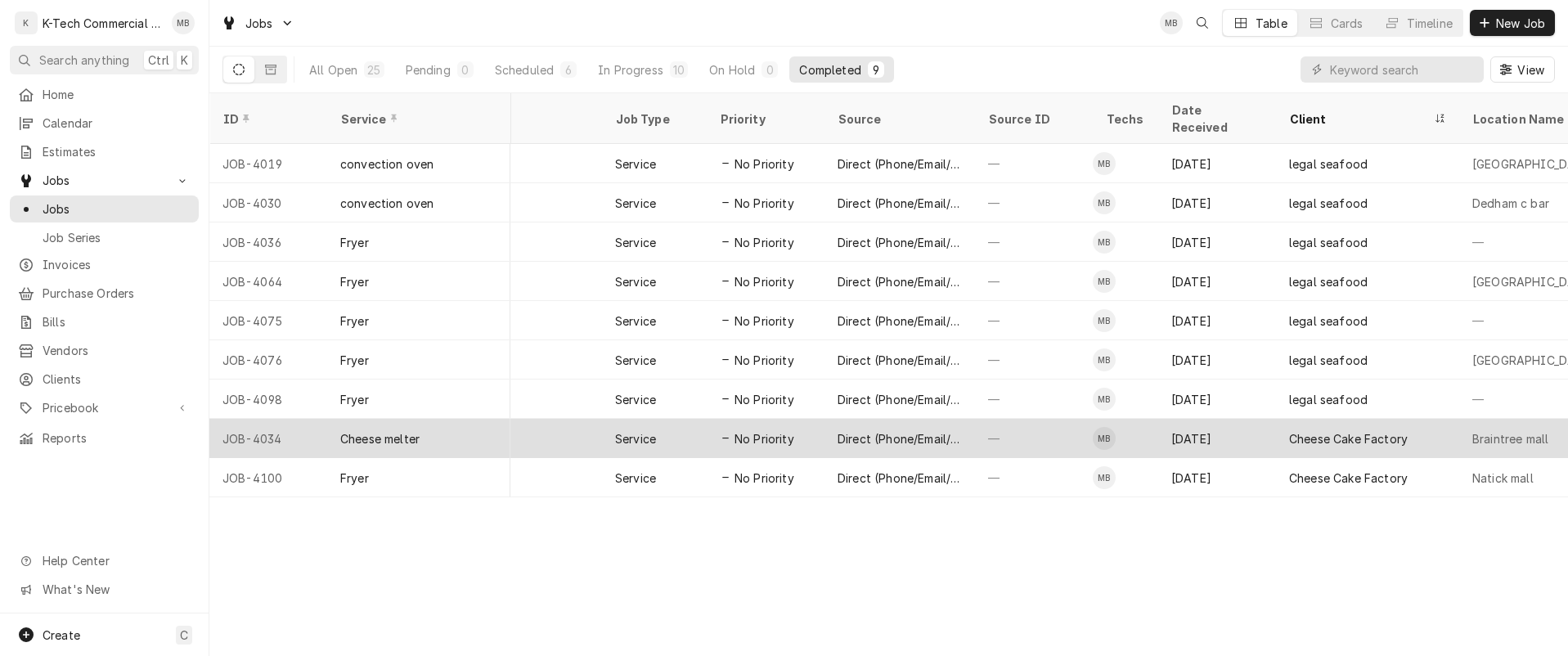
click at [1201, 418] on div "Sep 9" at bounding box center [1217, 438] width 118 height 39
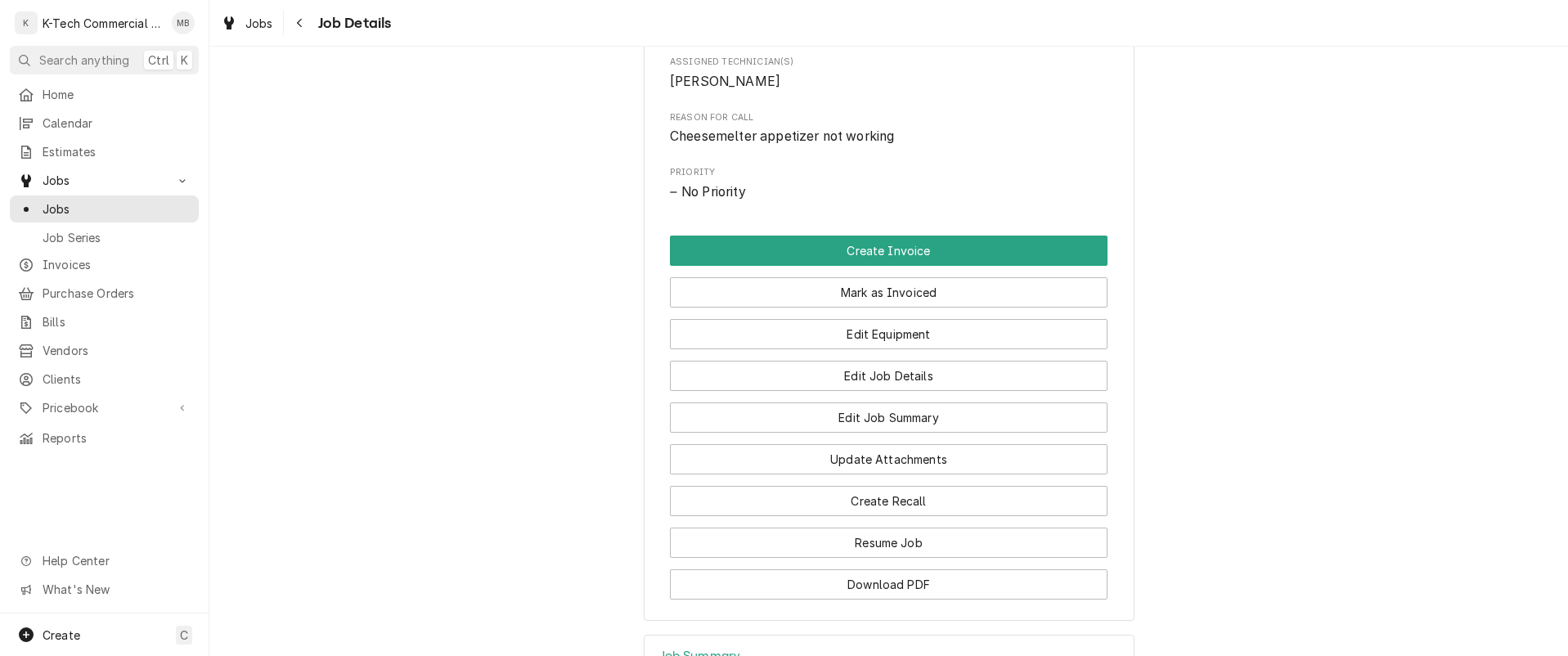
scroll to position [966, 0]
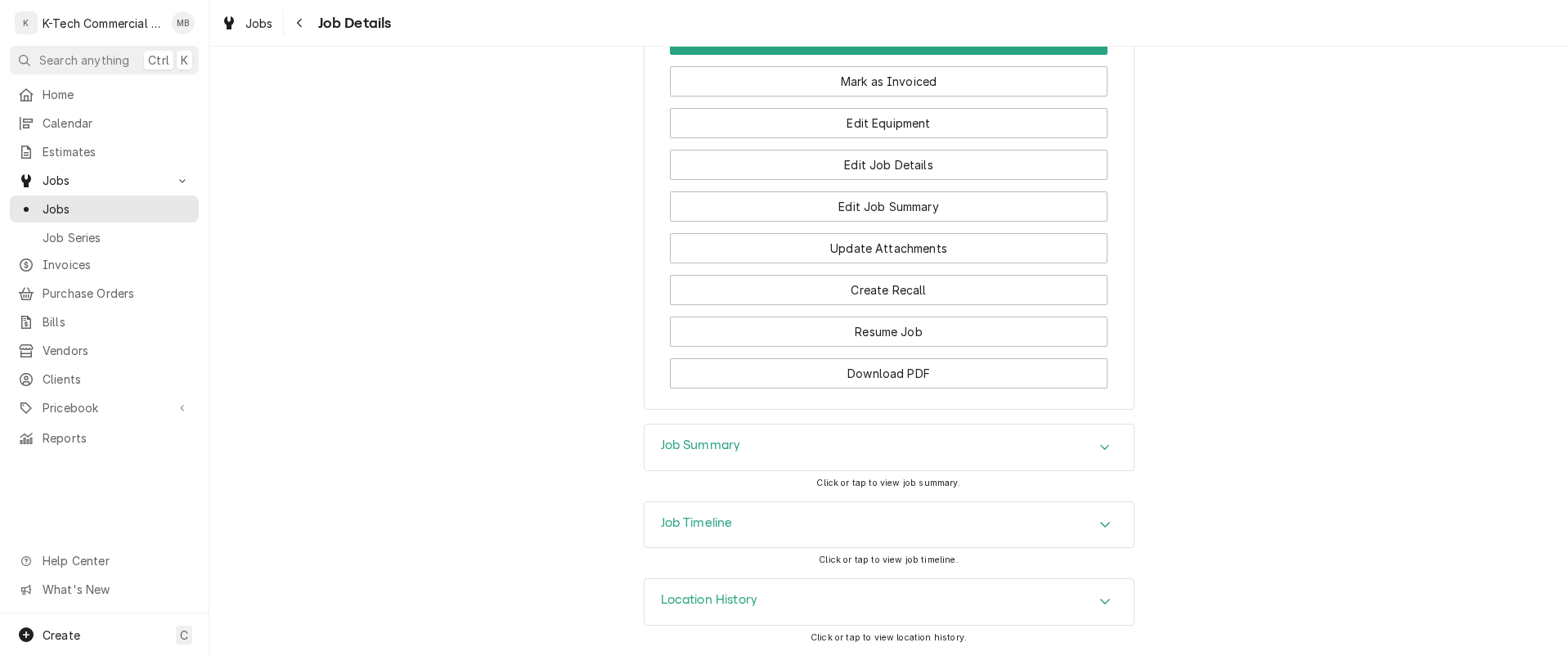
click at [999, 439] on div "Job Summary" at bounding box center [888, 448] width 489 height 46
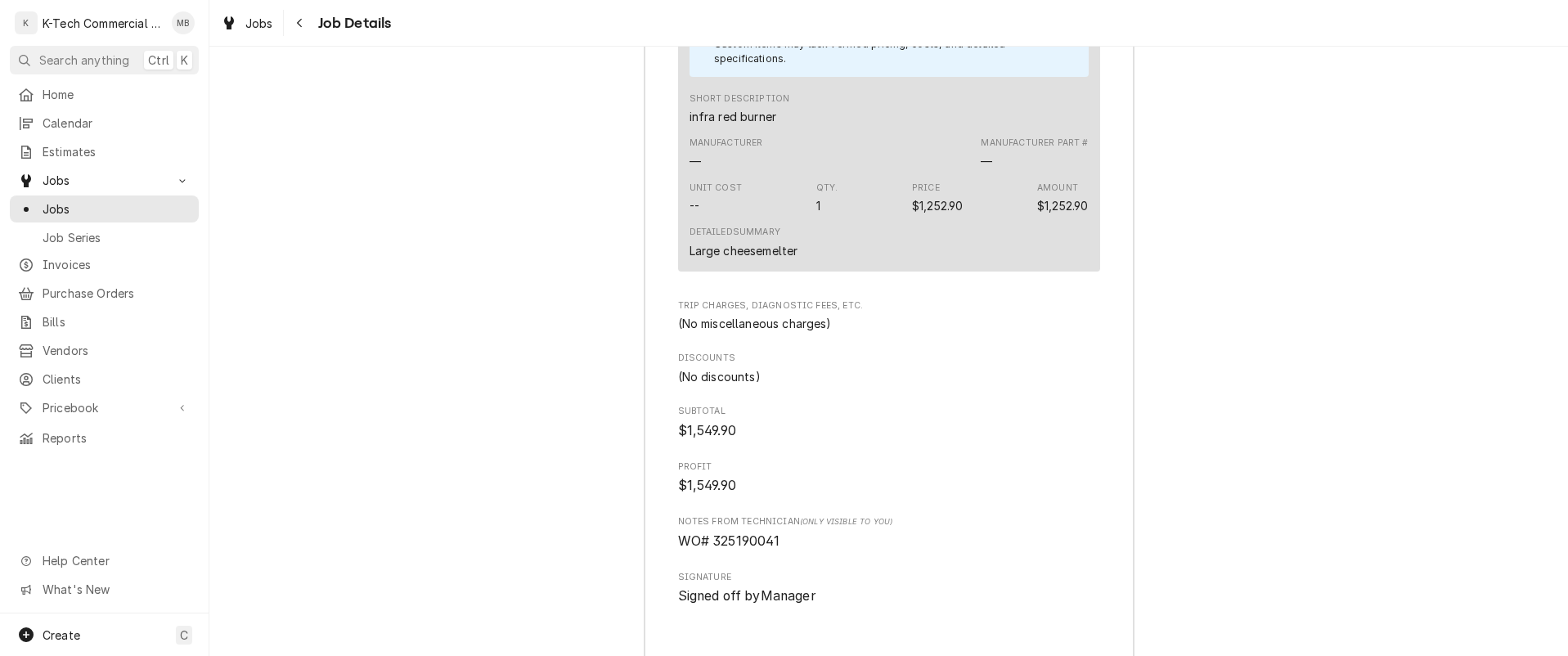
scroll to position [2029, 0]
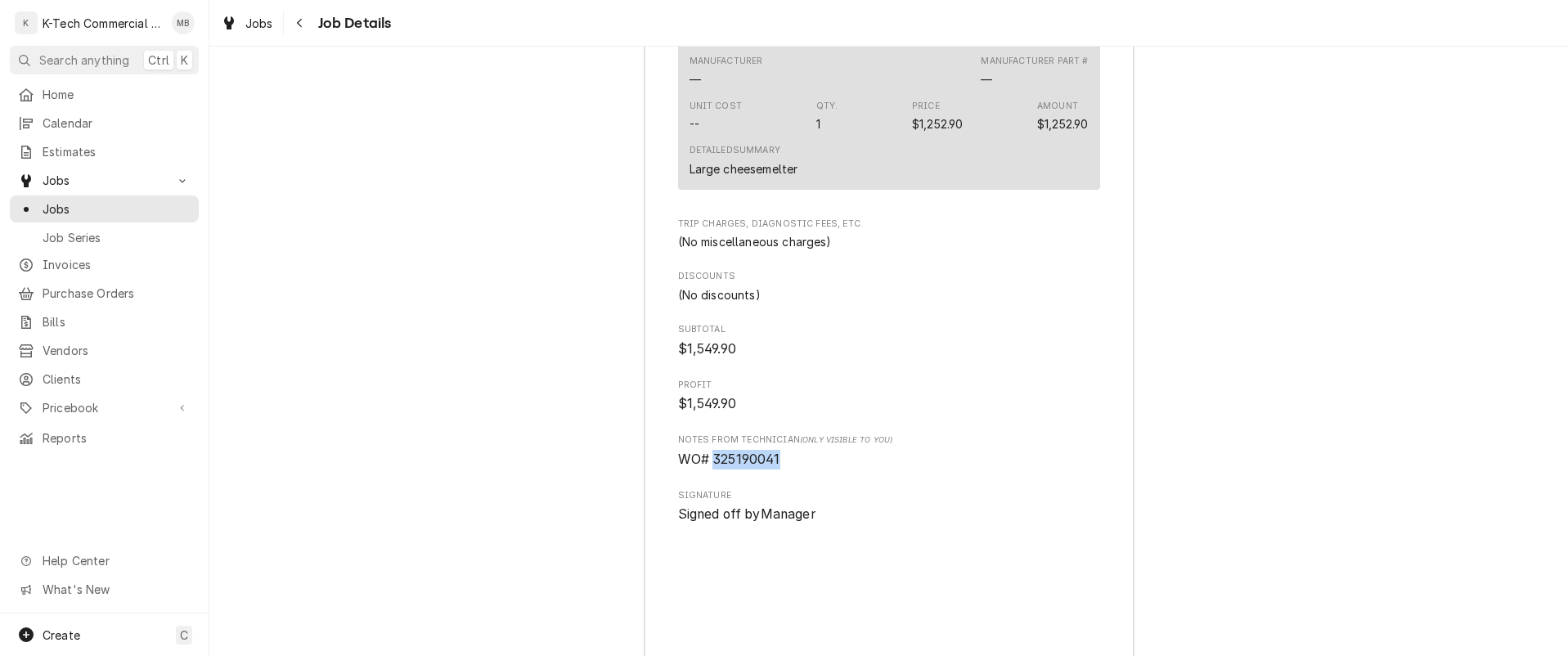
drag, startPoint x: 706, startPoint y: 477, endPoint x: 821, endPoint y: 480, distance: 115.0
click at [821, 470] on span "WO# 325190041" at bounding box center [889, 459] width 422 height 19
copy span "325190041"
drag, startPoint x: 299, startPoint y: 17, endPoint x: 370, endPoint y: 74, distance: 91.0
click at [299, 17] on icon "Navigate back" at bounding box center [300, 23] width 7 height 12
